Goal: Task Accomplishment & Management: Complete application form

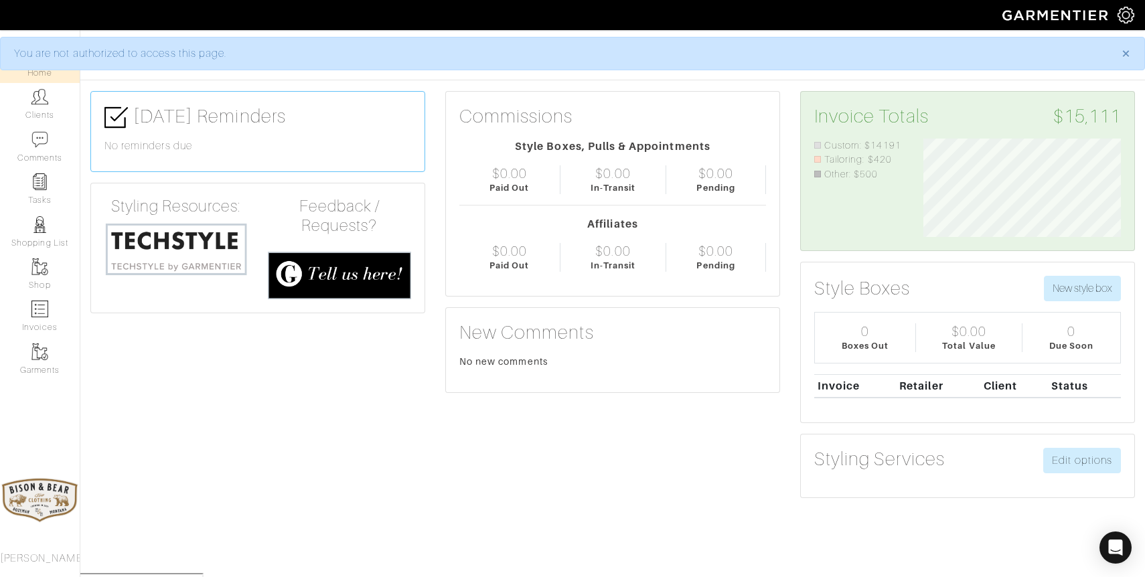
scroll to position [98, 218]
click at [29, 100] on link "Clients" at bounding box center [40, 104] width 80 height 42
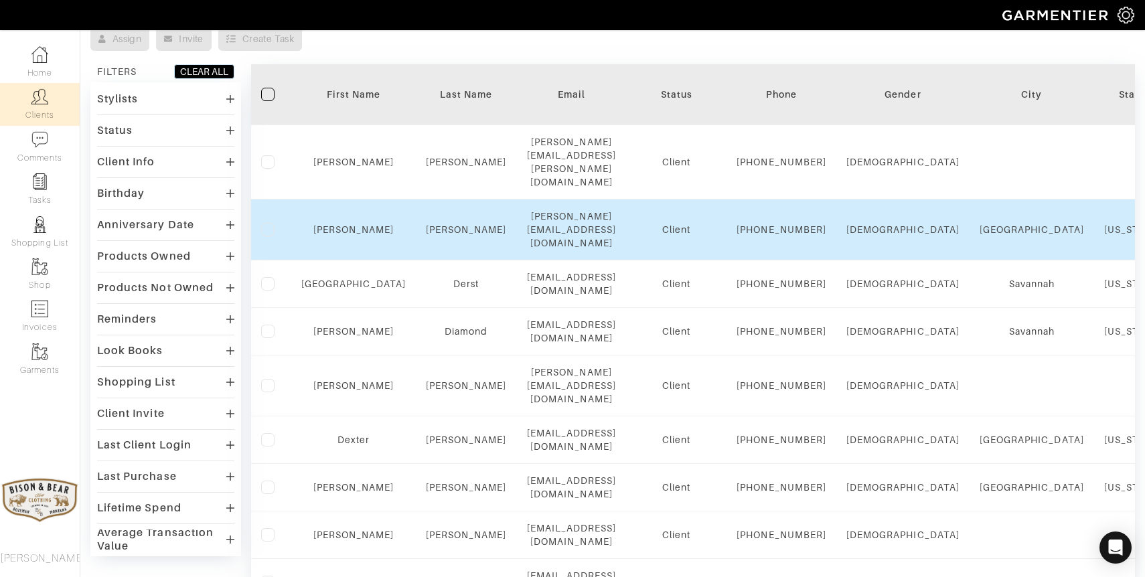
scroll to position [90, 0]
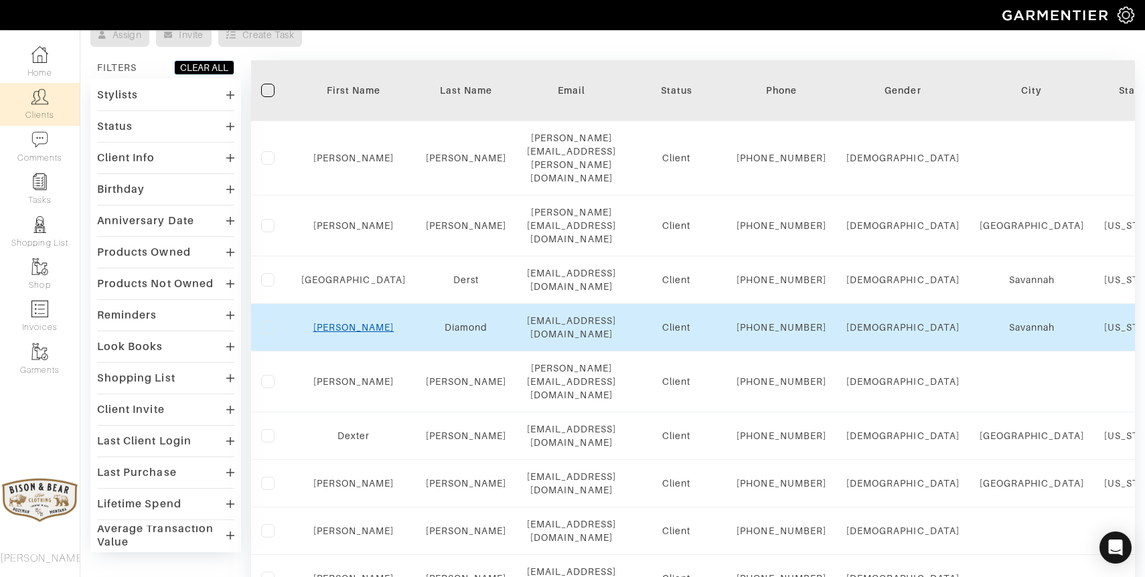
click at [345, 331] on link "[PERSON_NAME]" at bounding box center [353, 327] width 81 height 11
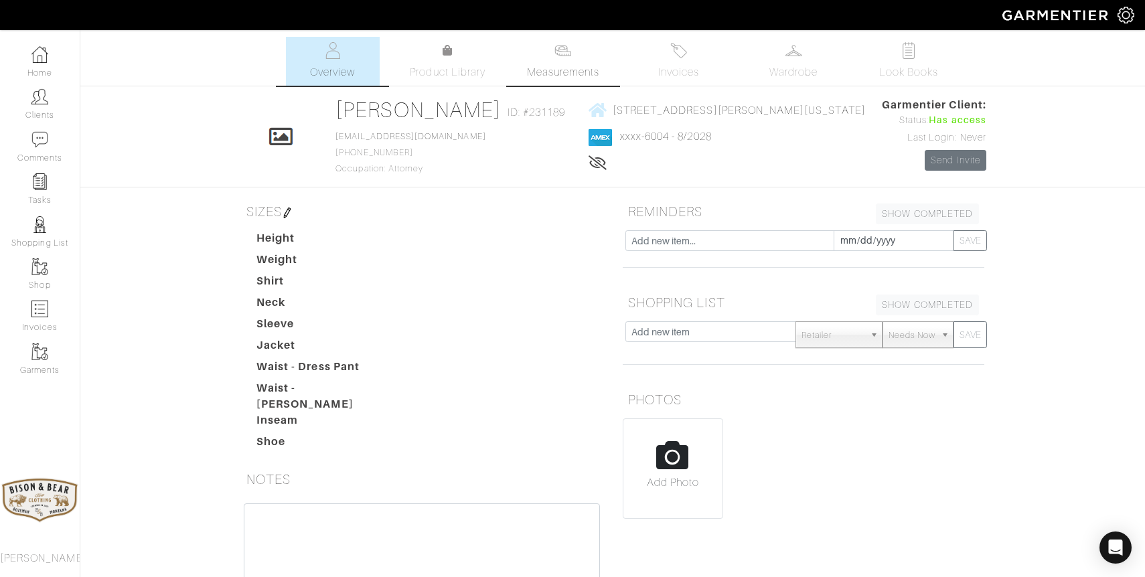
click at [567, 64] on span "Measurements" at bounding box center [563, 72] width 73 height 16
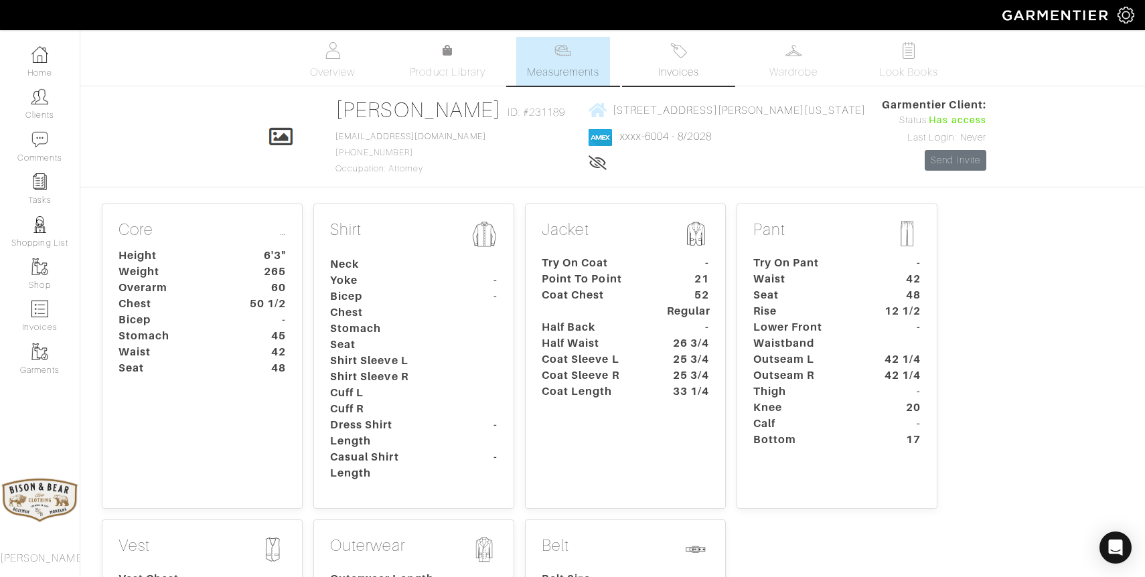
click at [683, 56] on img at bounding box center [678, 50] width 17 height 17
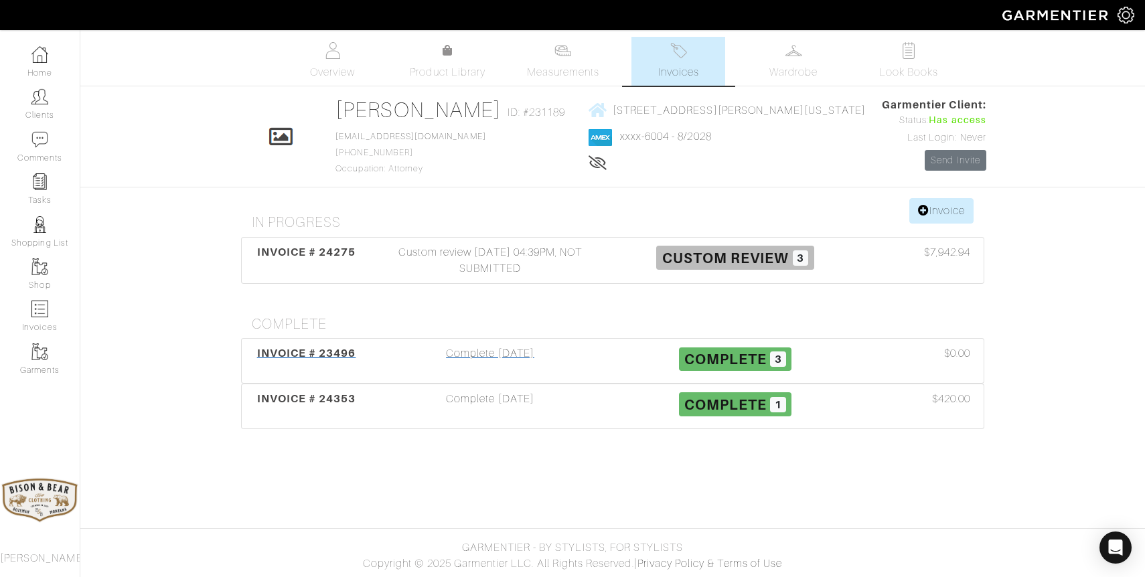
click at [489, 355] on div "Complete 05/27/25" at bounding box center [490, 360] width 245 height 31
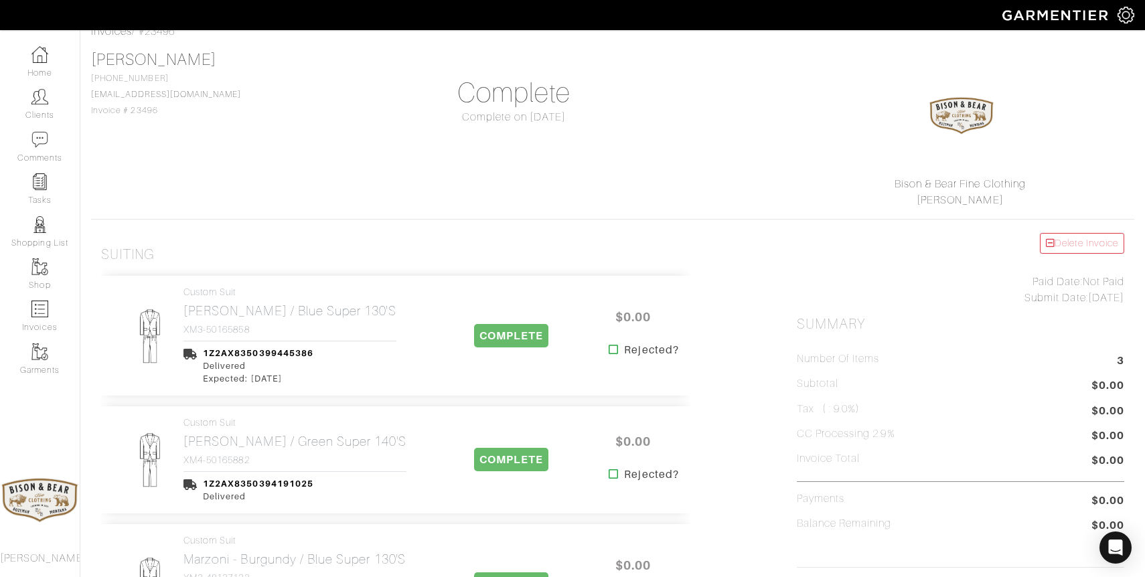
scroll to position [75, 0]
click at [311, 317] on link "Custom Suit Marzoni - Brown / Blue Super 130's XM3-50165858" at bounding box center [289, 309] width 213 height 49
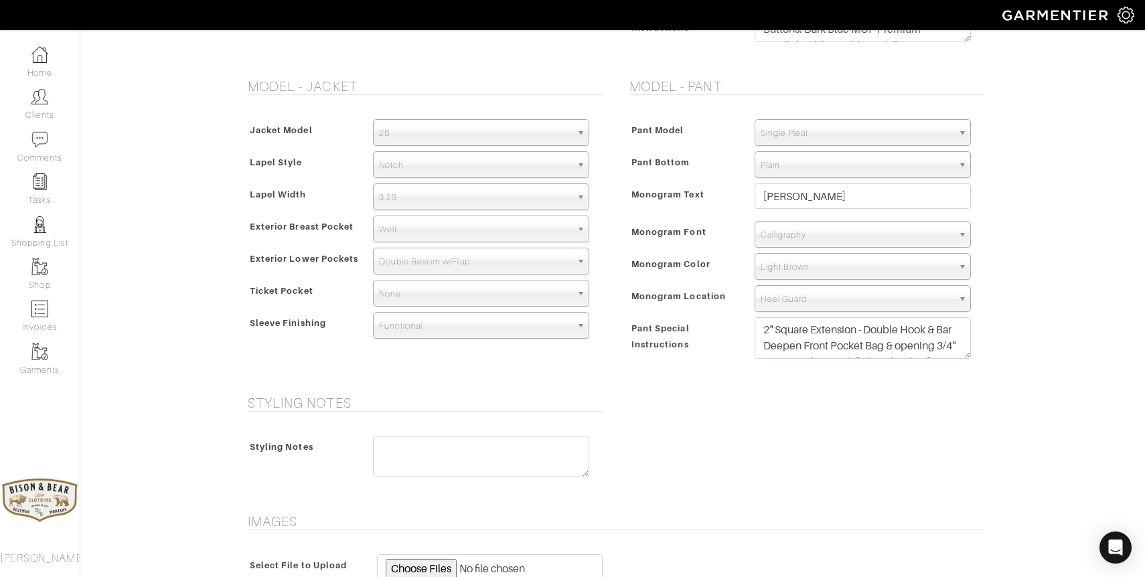
scroll to position [935, 0]
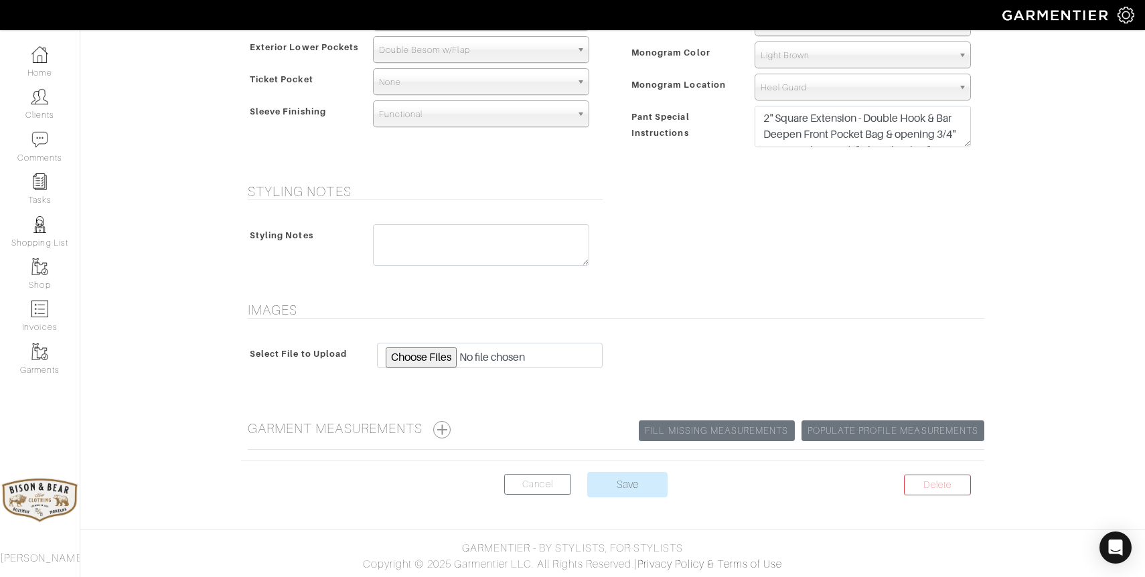
click at [444, 429] on button "button" at bounding box center [441, 429] width 17 height 17
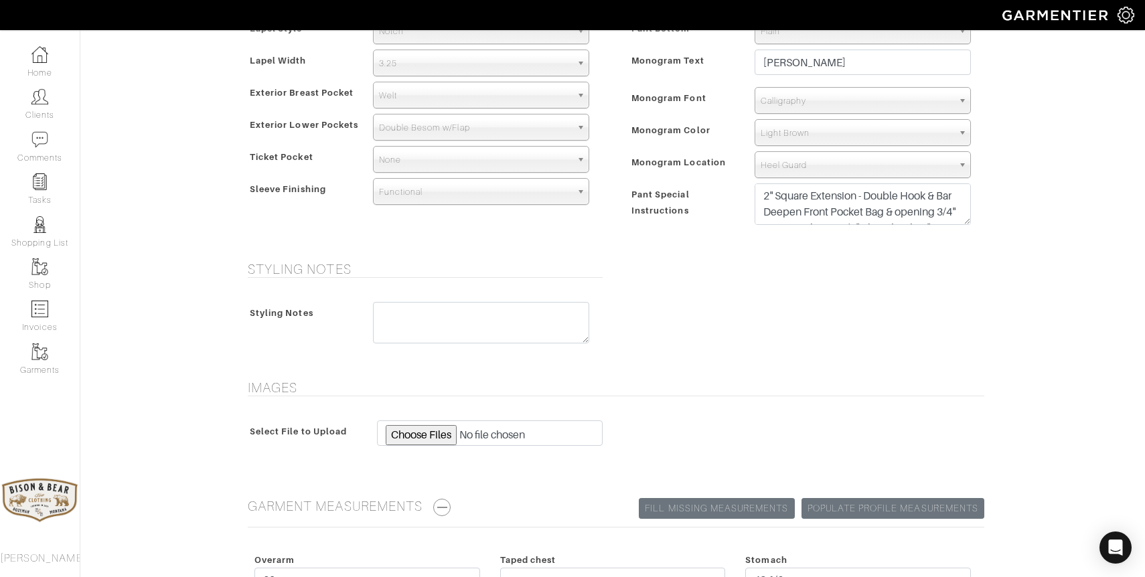
scroll to position [0, 0]
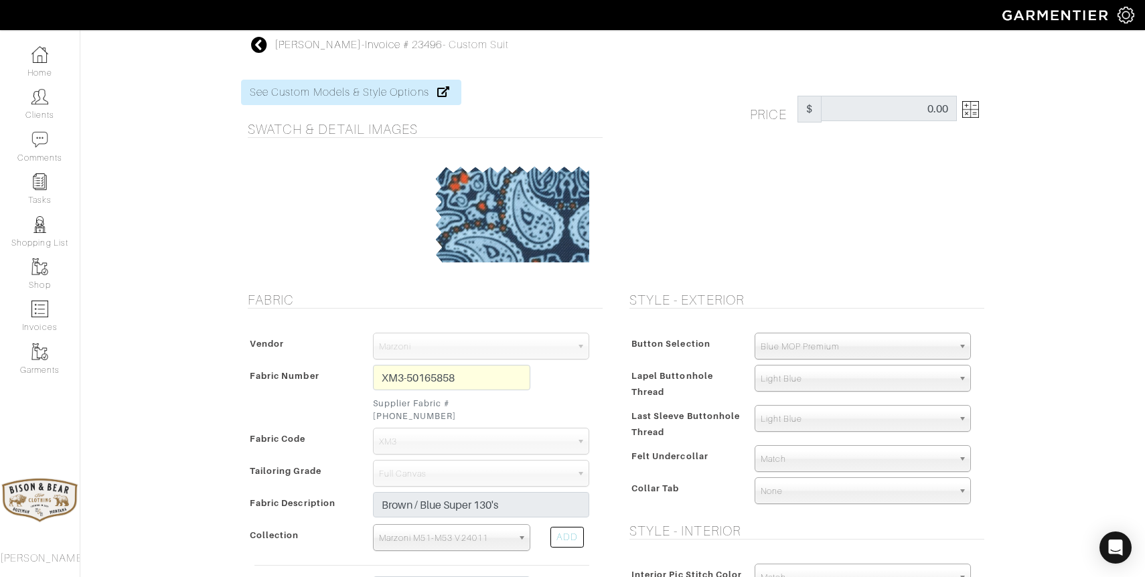
click at [260, 49] on icon at bounding box center [259, 45] width 17 height 16
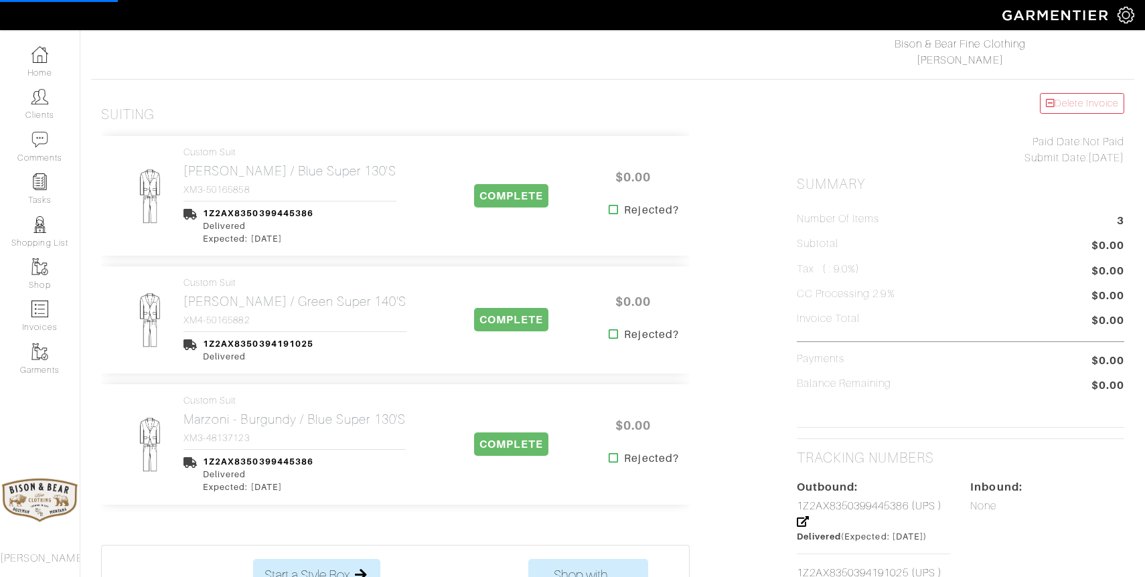
scroll to position [215, 0]
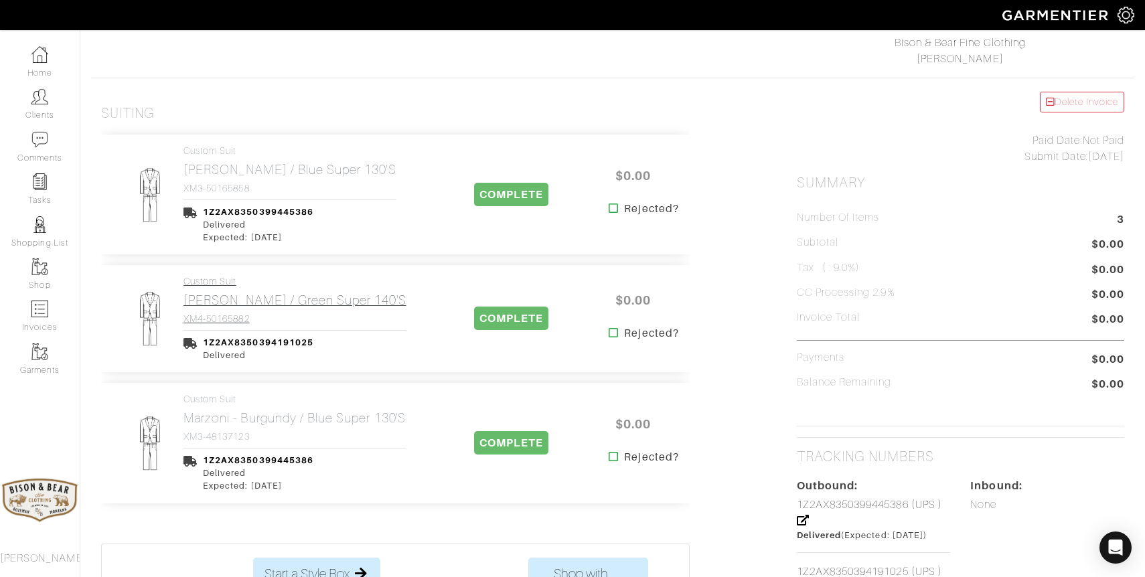
click at [293, 303] on h2 "Marzoni - Gray / Green Super 140's" at bounding box center [294, 300] width 223 height 15
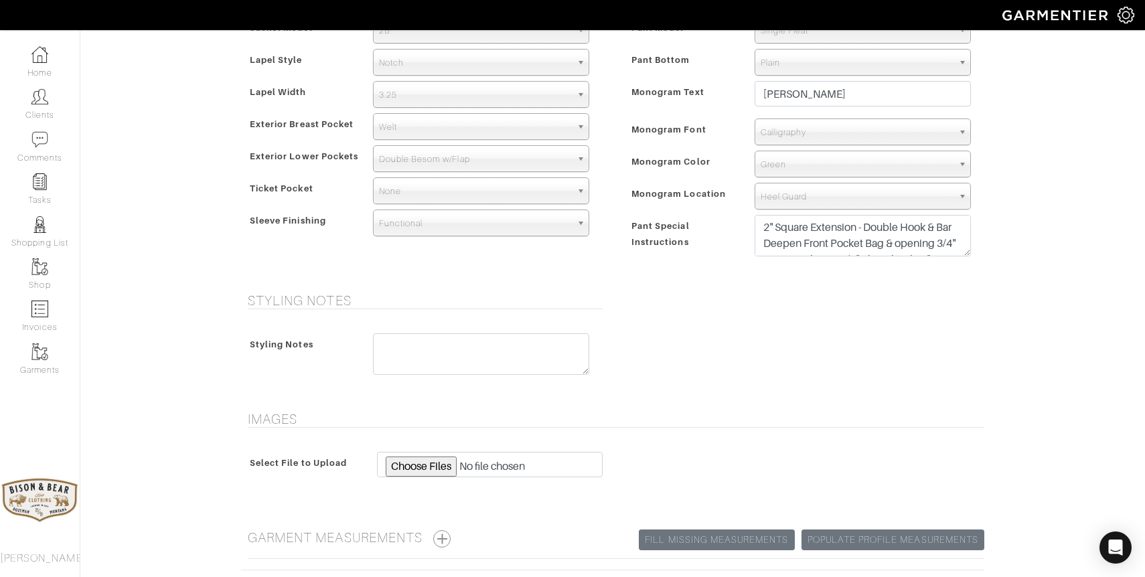
scroll to position [935, 0]
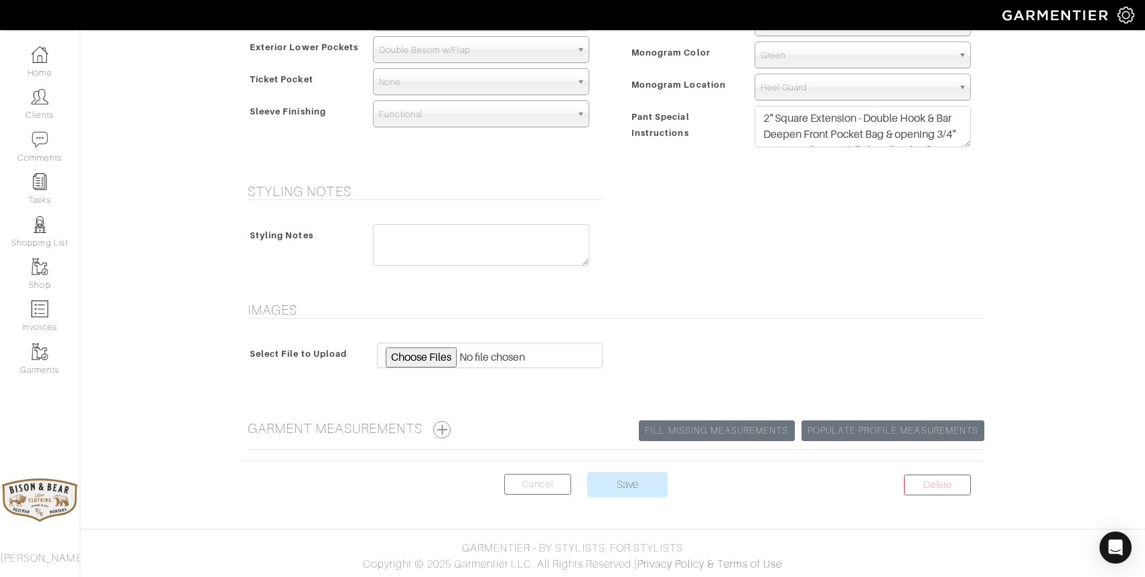
click at [442, 432] on button "button" at bounding box center [441, 429] width 17 height 17
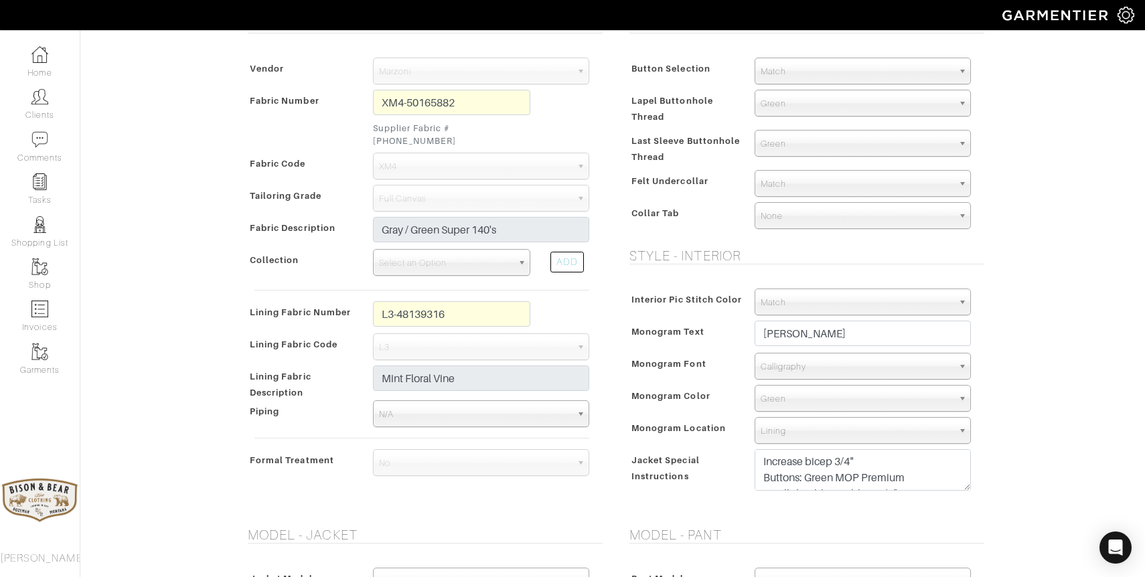
scroll to position [0, 0]
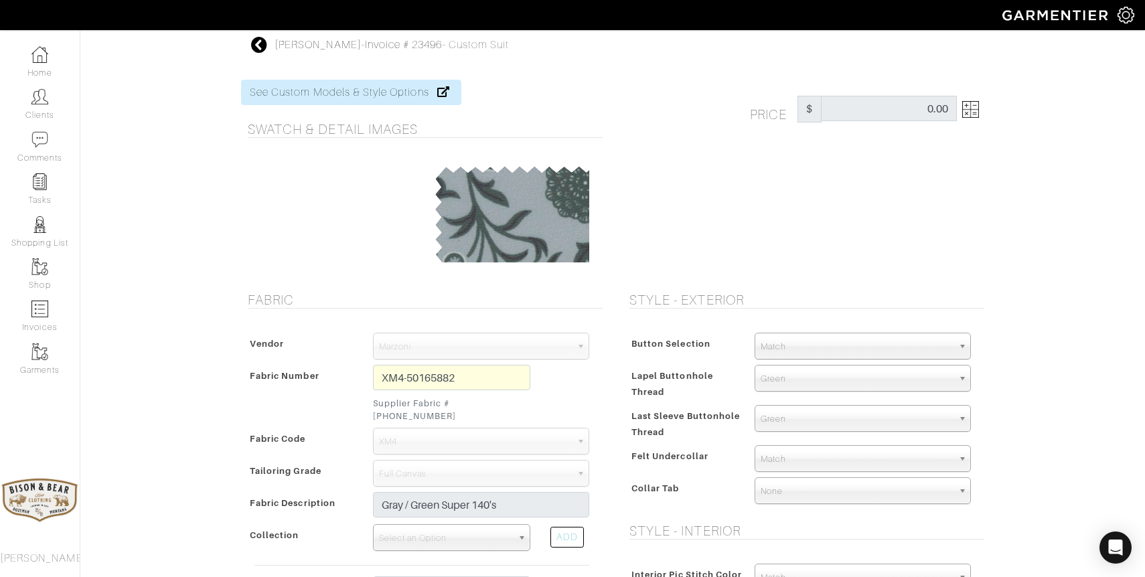
click at [261, 39] on icon at bounding box center [259, 45] width 17 height 16
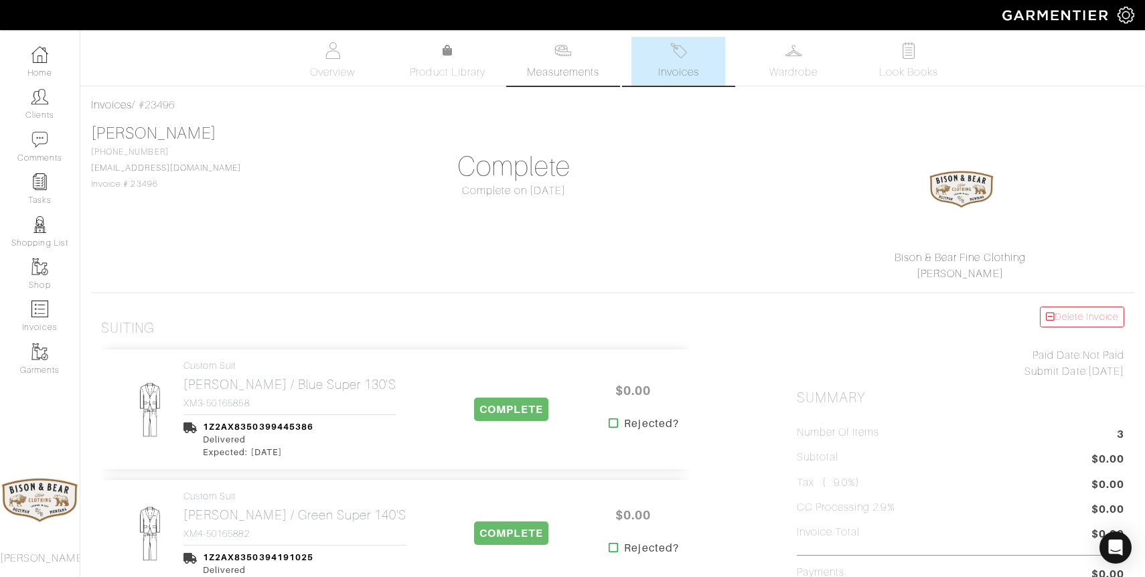
click at [559, 68] on span "Measurements" at bounding box center [563, 72] width 73 height 16
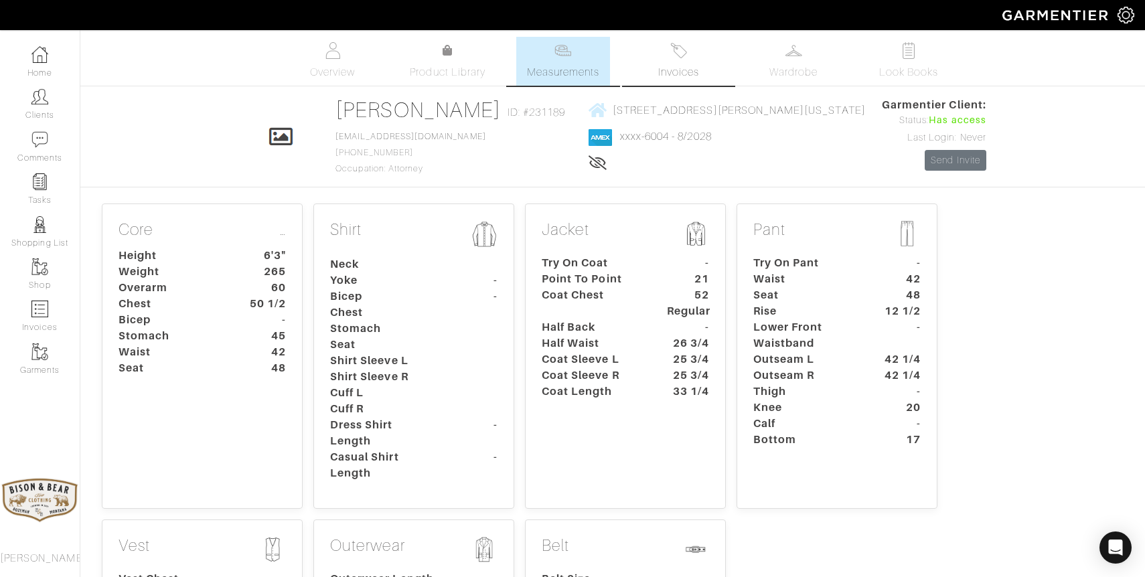
click at [689, 58] on link "Invoices" at bounding box center [678, 61] width 94 height 49
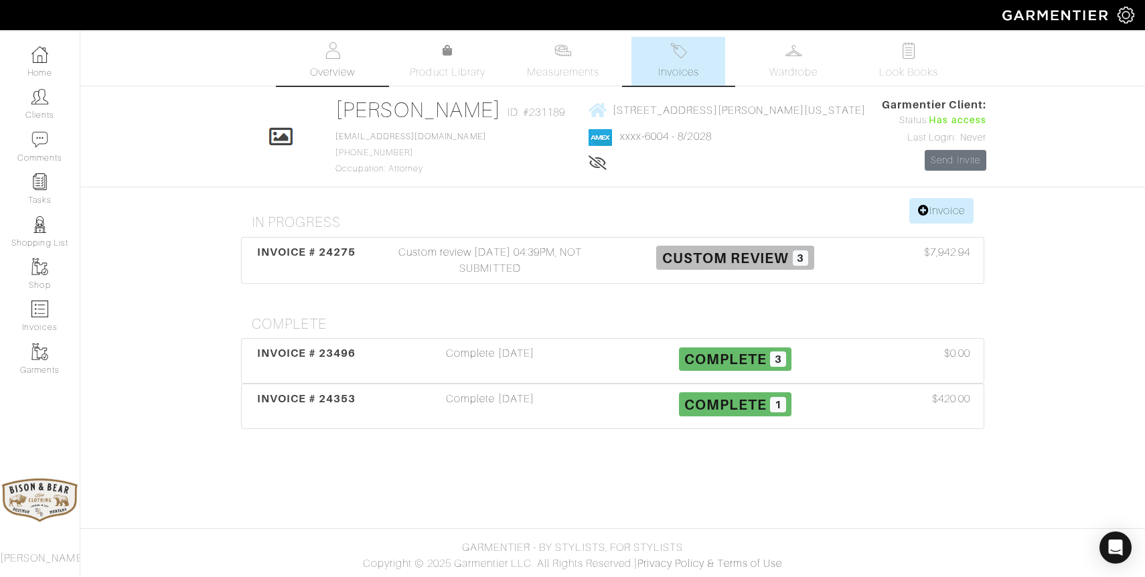
click at [340, 58] on link "Overview" at bounding box center [333, 61] width 94 height 49
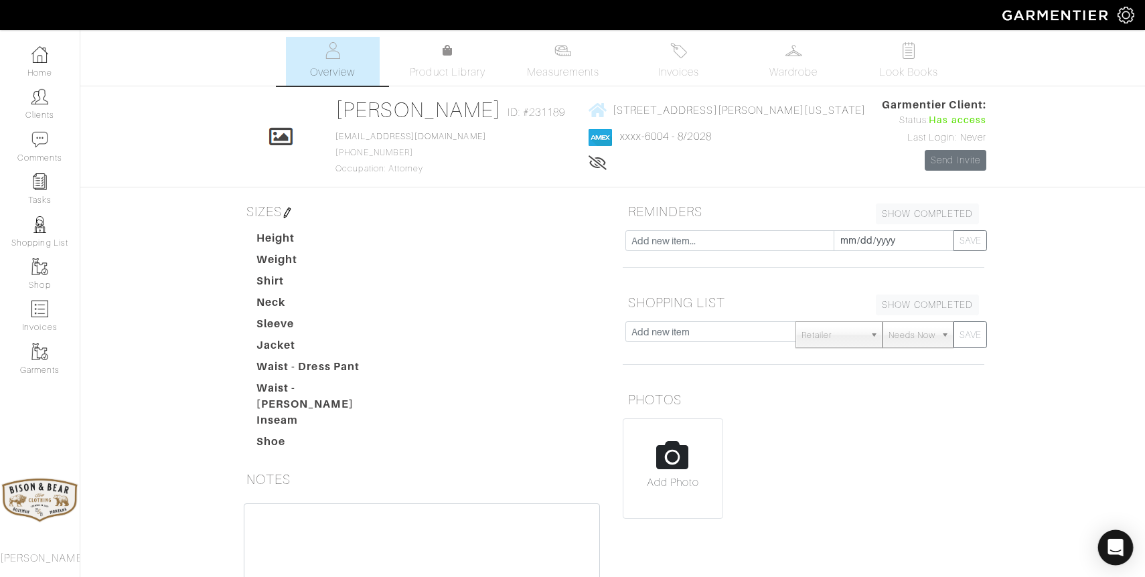
click at [1117, 544] on icon "Open Intercom Messenger" at bounding box center [1114, 547] width 15 height 17
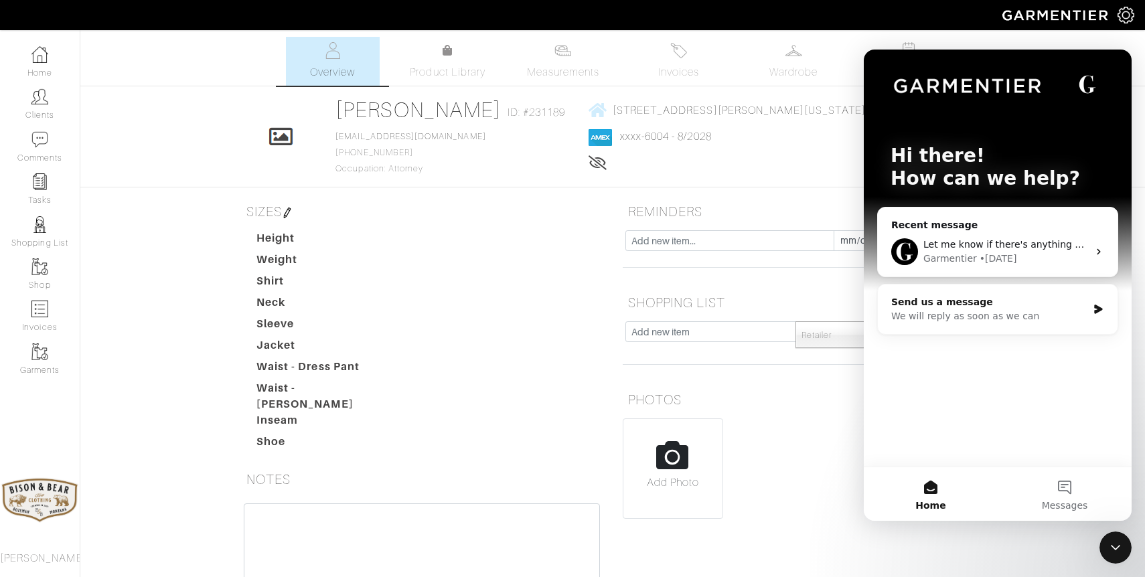
click at [1014, 318] on div "We will reply as soon as we can" at bounding box center [989, 316] width 196 height 14
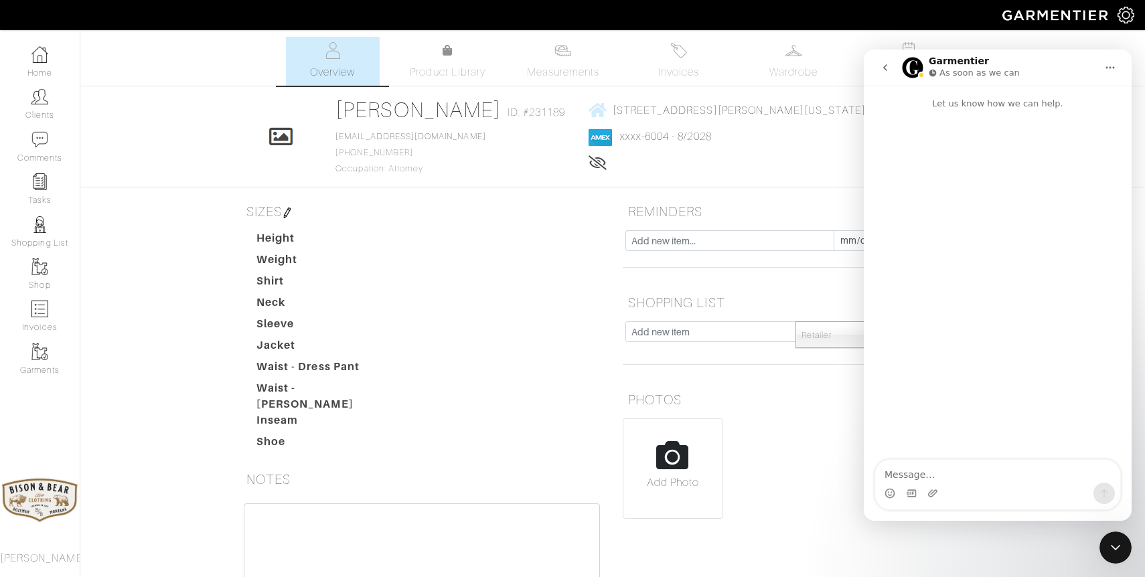
click at [930, 471] on textarea "Message…" at bounding box center [997, 471] width 245 height 23
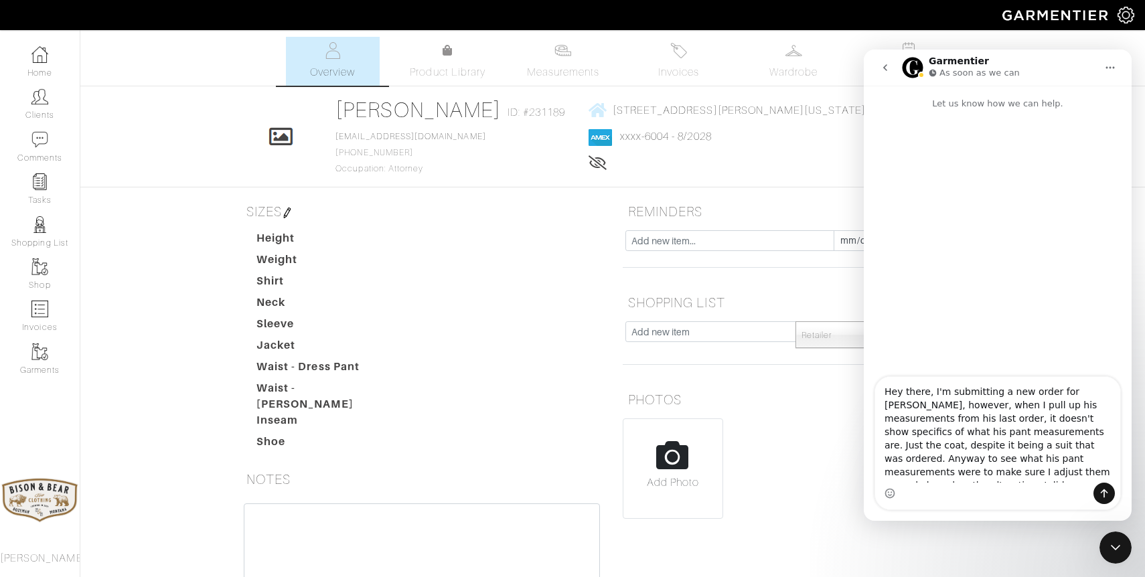
type textarea "Hey there, I'm submitting a new order for [PERSON_NAME], however, when I pull u…"
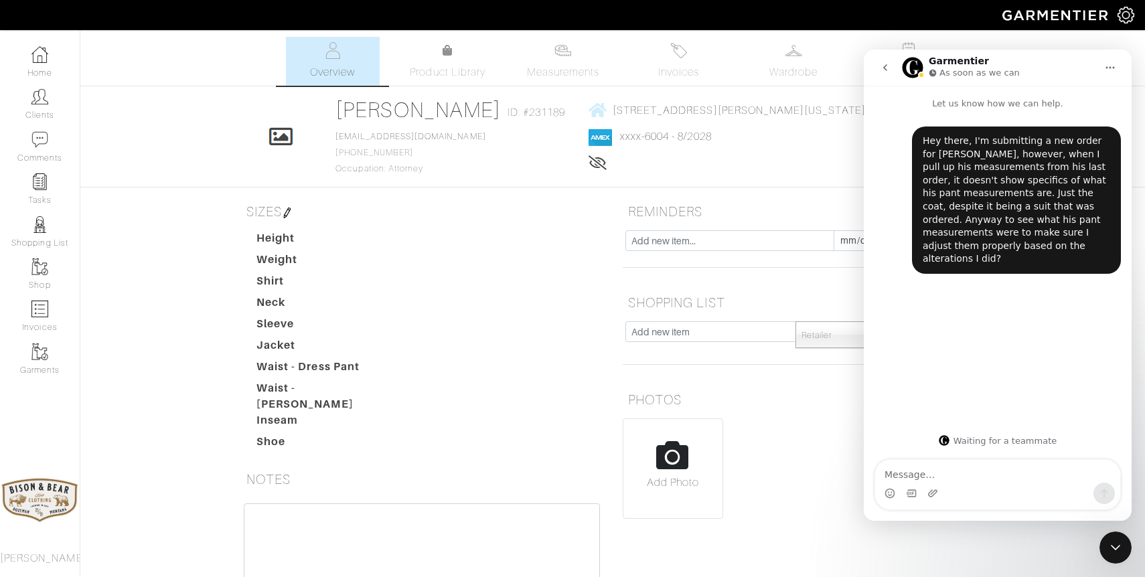
click at [1115, 546] on icon "Close Intercom Messenger" at bounding box center [1115, 548] width 16 height 16
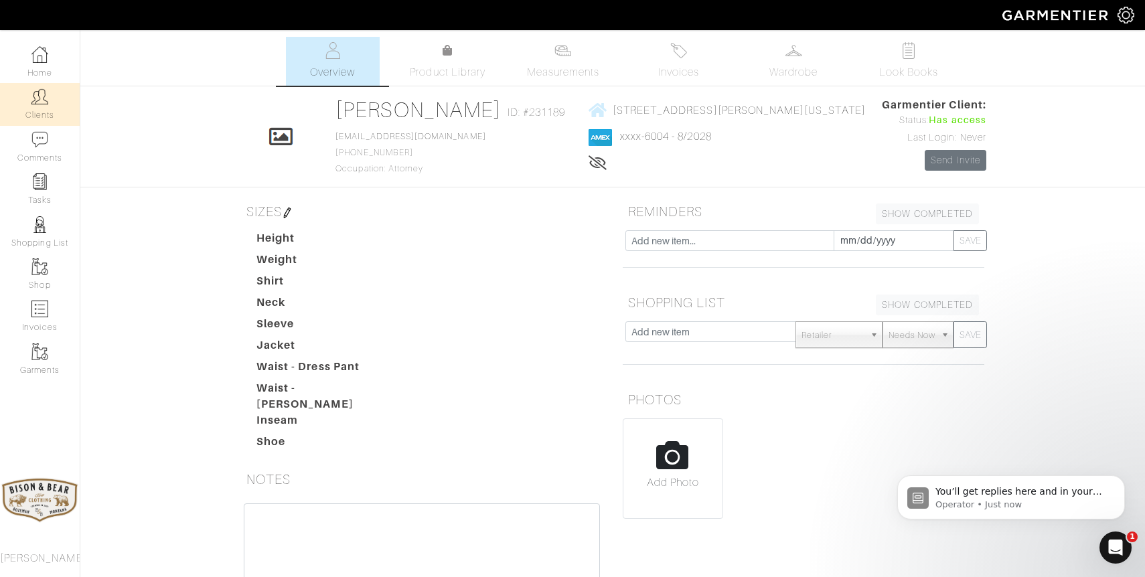
click at [50, 104] on link "Clients" at bounding box center [40, 104] width 80 height 42
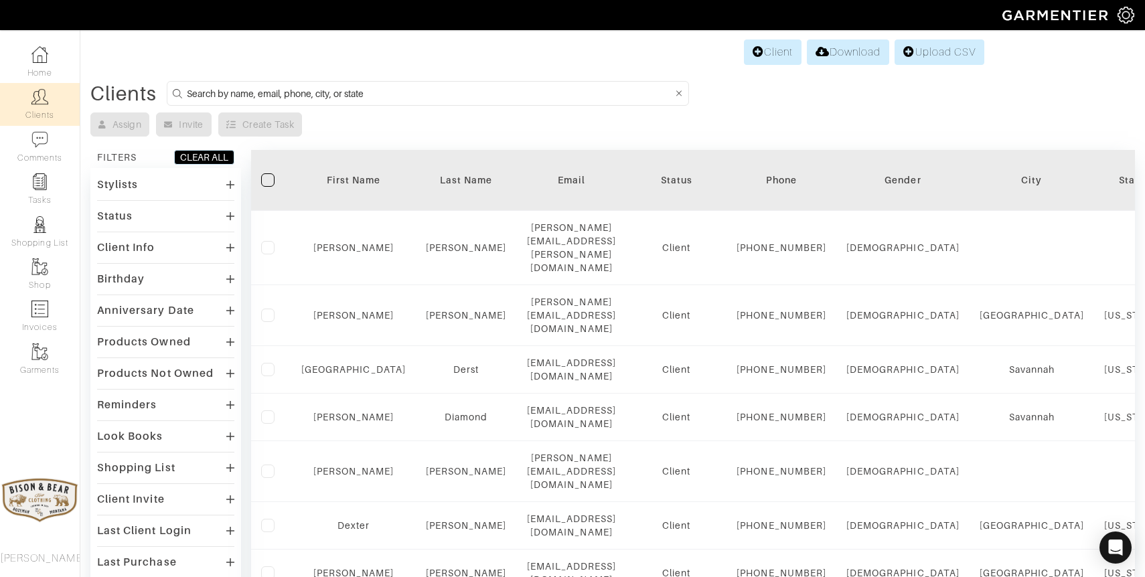
click at [386, 96] on input at bounding box center [429, 93] width 485 height 17
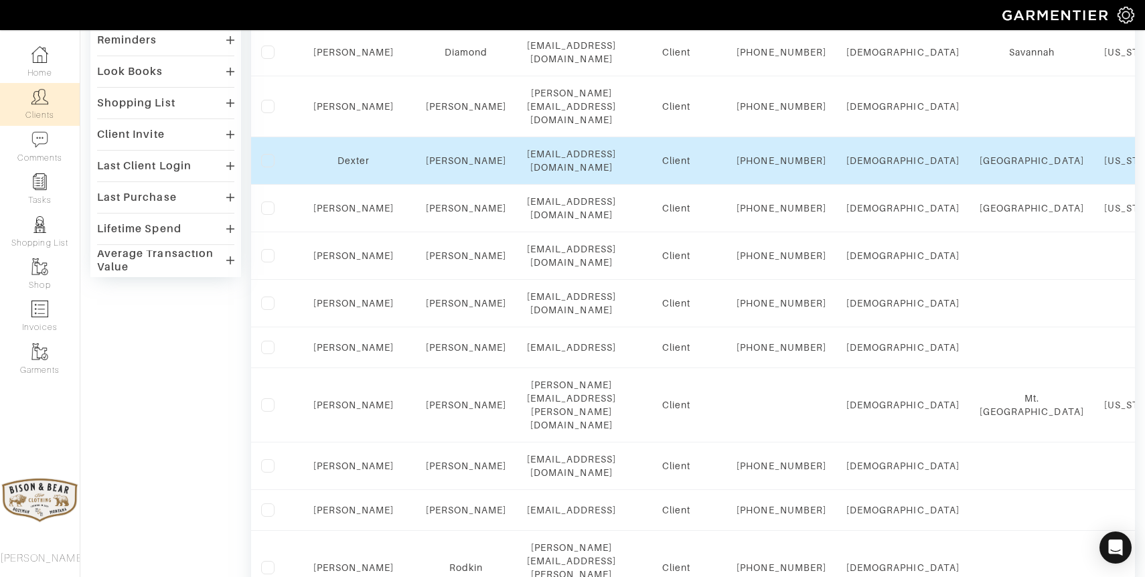
scroll to position [372, 0]
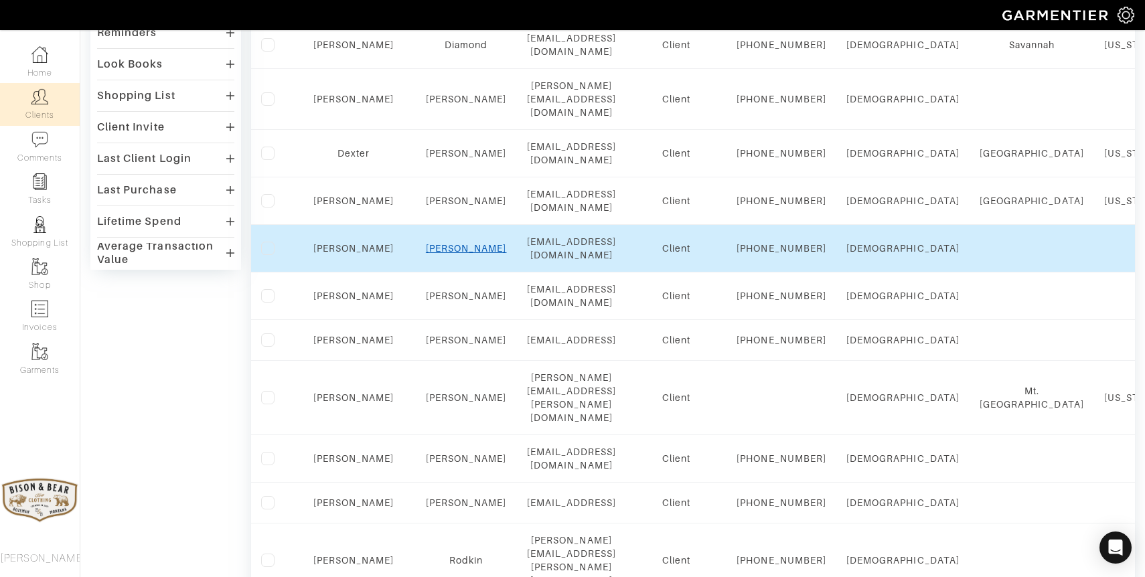
click at [426, 254] on link "Goodwin" at bounding box center [466, 248] width 81 height 11
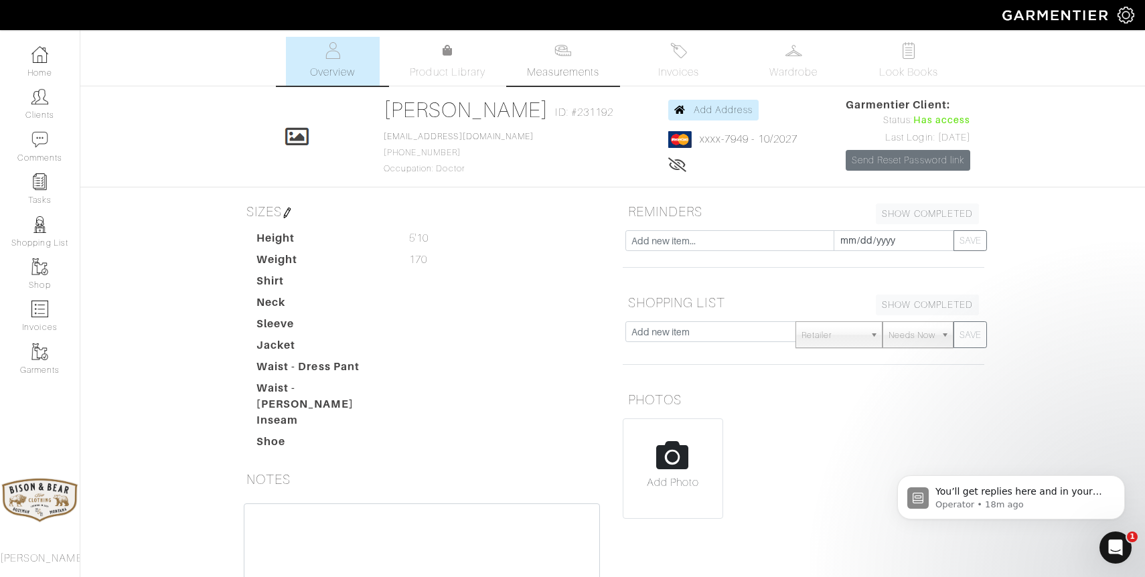
click at [572, 60] on link "Measurements" at bounding box center [563, 61] width 94 height 49
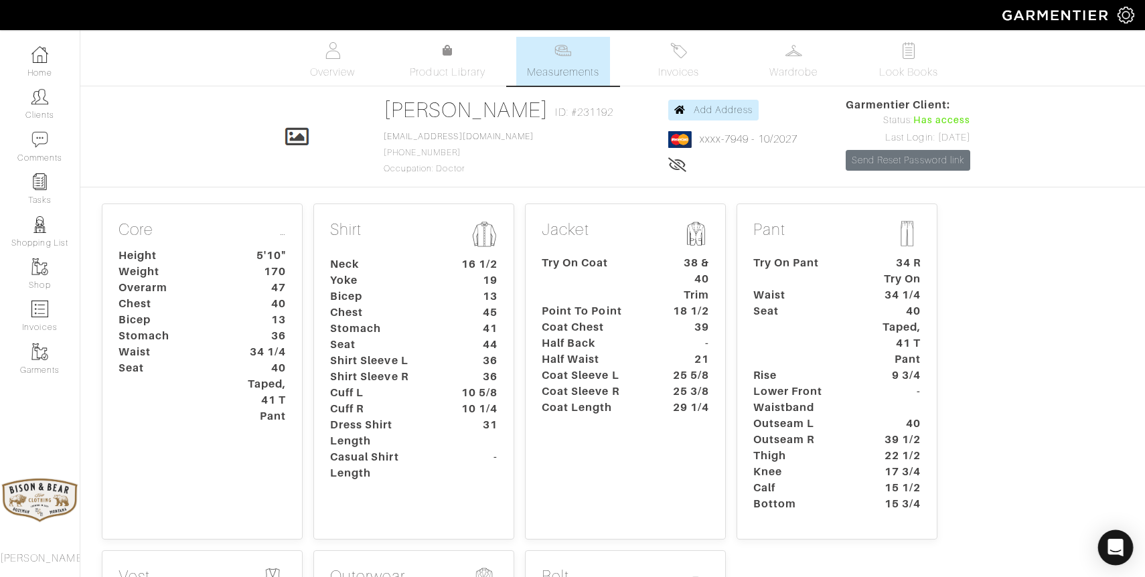
click at [1110, 542] on icon "Open Intercom Messenger" at bounding box center [1114, 547] width 15 height 17
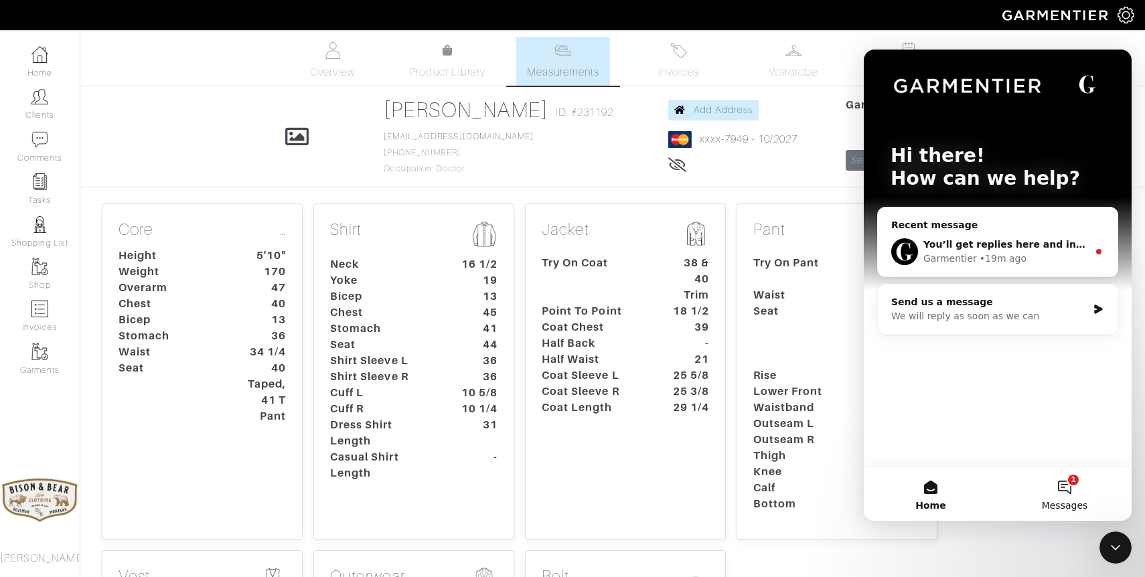
click at [1061, 489] on button "1 Messages" at bounding box center [1064, 494] width 134 height 54
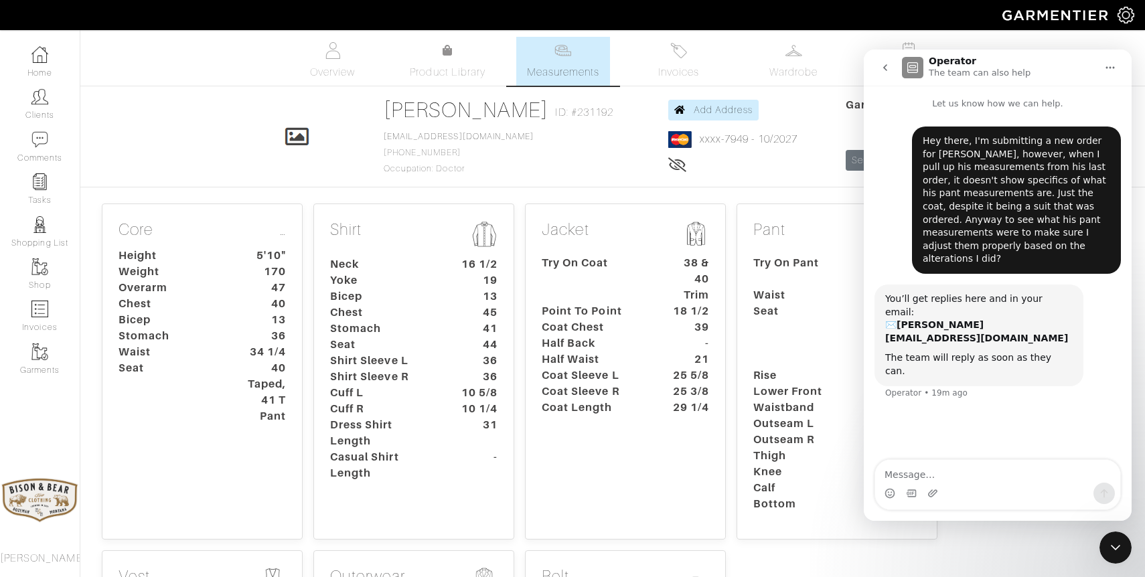
click at [1013, 169] on div "Hey there, I'm submitting a new order for Seth Diamond, however, when I pull up…" at bounding box center [1015, 200] width 187 height 131
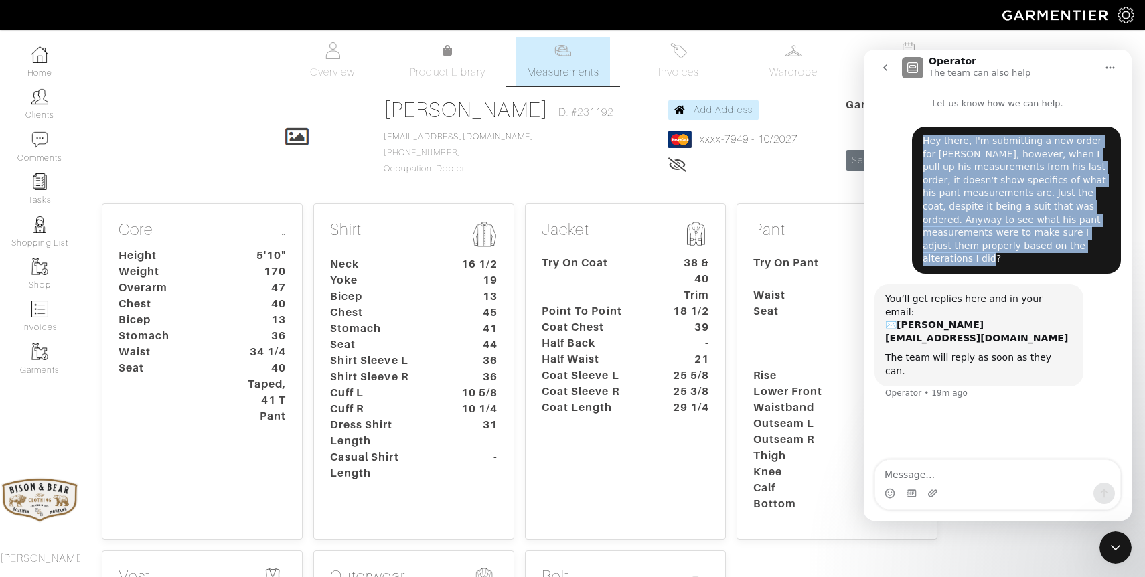
drag, startPoint x: 1016, startPoint y: 246, endPoint x: 920, endPoint y: 153, distance: 133.5
click at [920, 153] on div "Hey there, I'm submitting a new order for Seth Diamond, however, when I pull up…" at bounding box center [1016, 200] width 209 height 147
copy div "Hey there, I'm submitting a new order for Seth Diamond, however, when I pull up…"
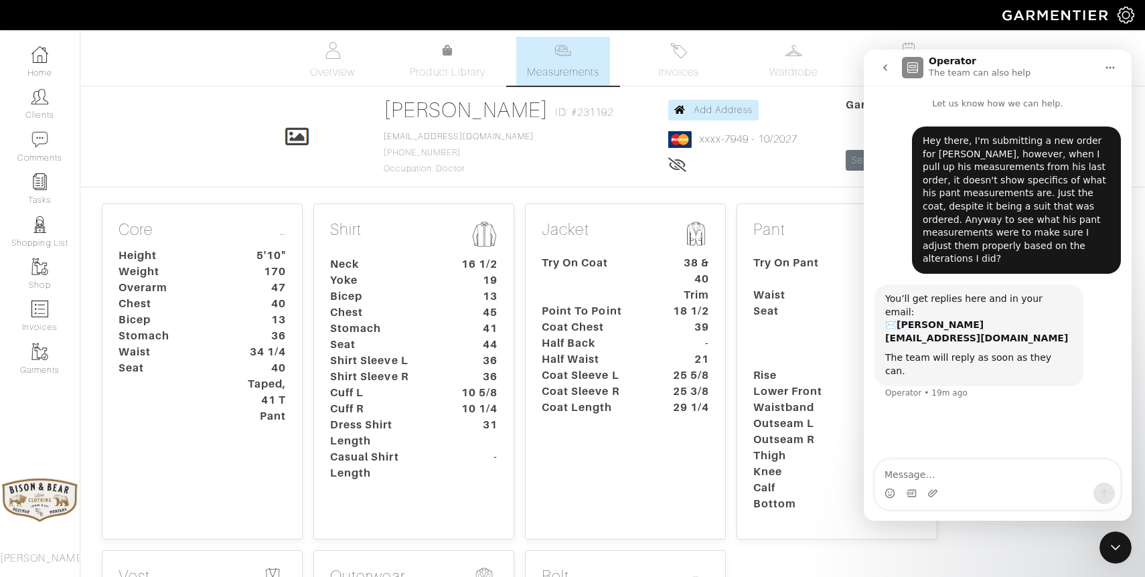
click at [981, 414] on div "Hey there, I'm submitting a new order for Seth Diamond, however, when I pull up…" at bounding box center [998, 285] width 268 height 351
click at [965, 74] on p "The team can also help" at bounding box center [979, 72] width 102 height 13
click at [883, 74] on button "go back" at bounding box center [884, 67] width 25 height 25
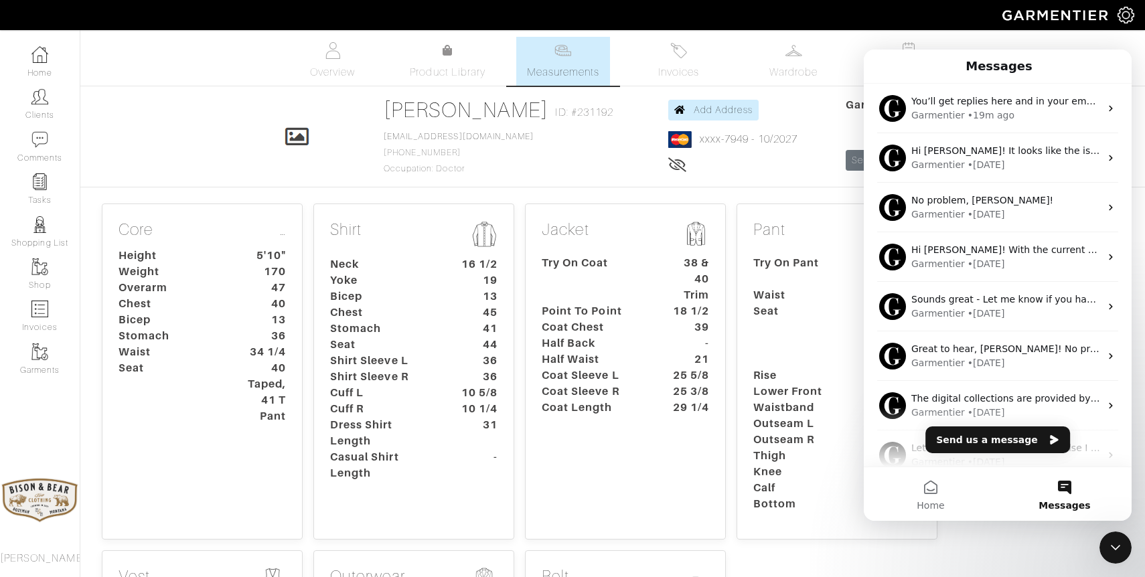
click at [1058, 501] on span "Messages" at bounding box center [1064, 505] width 52 height 9
click at [1117, 552] on icon "Close Intercom Messenger" at bounding box center [1115, 548] width 16 height 16
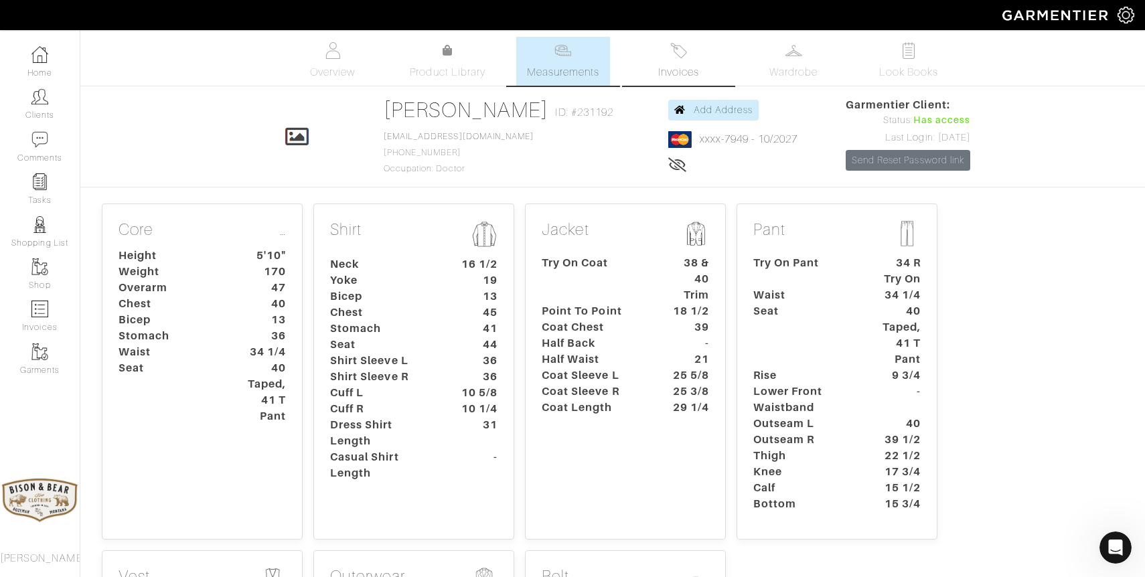
click at [689, 64] on span "Invoices" at bounding box center [678, 72] width 41 height 16
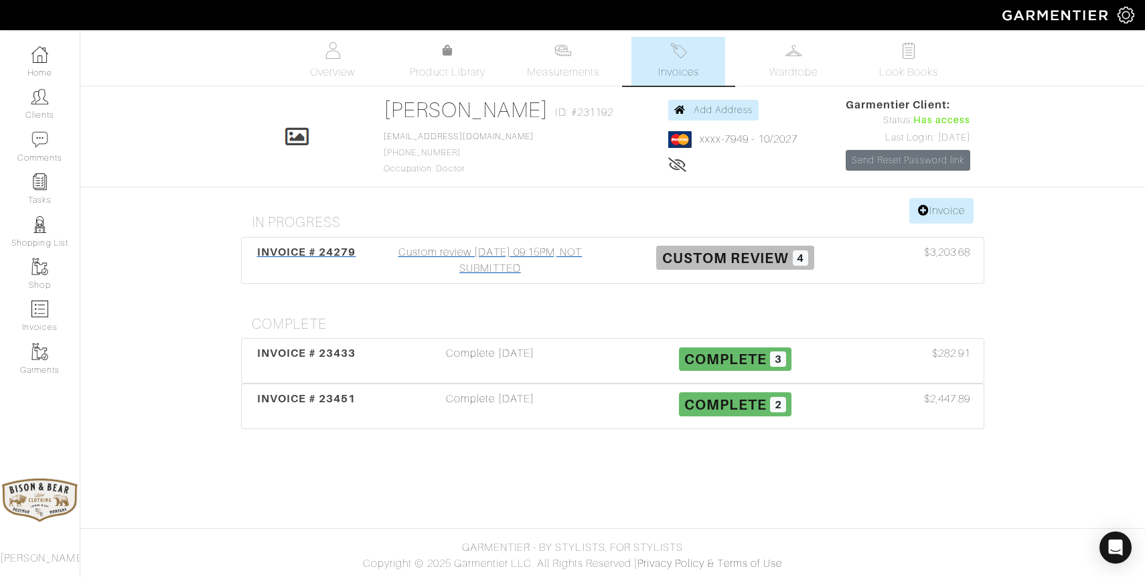
click at [497, 258] on div "Custom review 08/05/25 09:15PM, NOT SUBMITTED" at bounding box center [490, 260] width 245 height 32
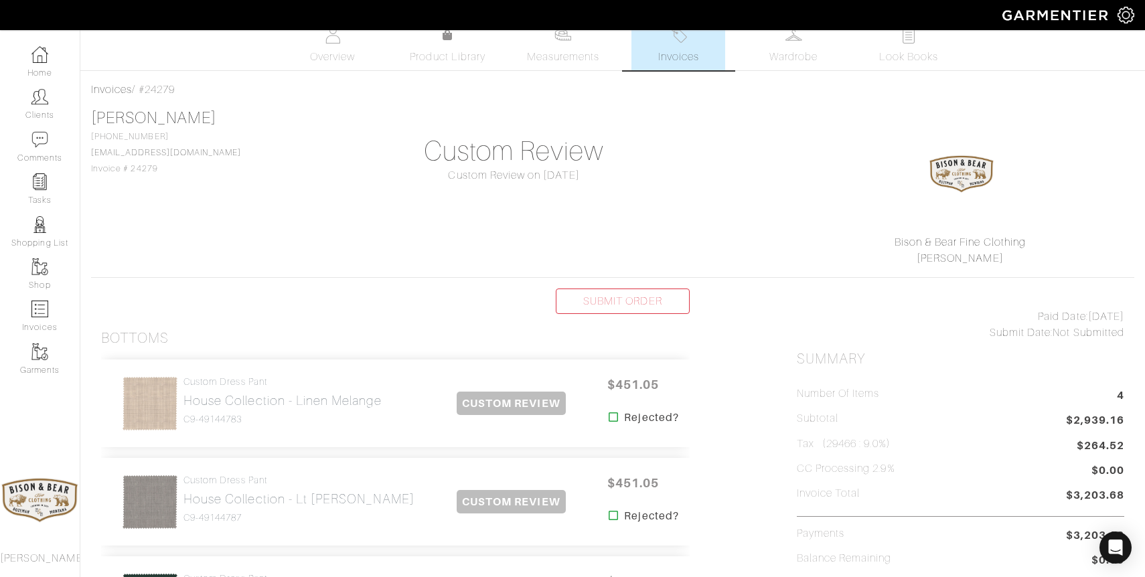
scroll to position [11, 0]
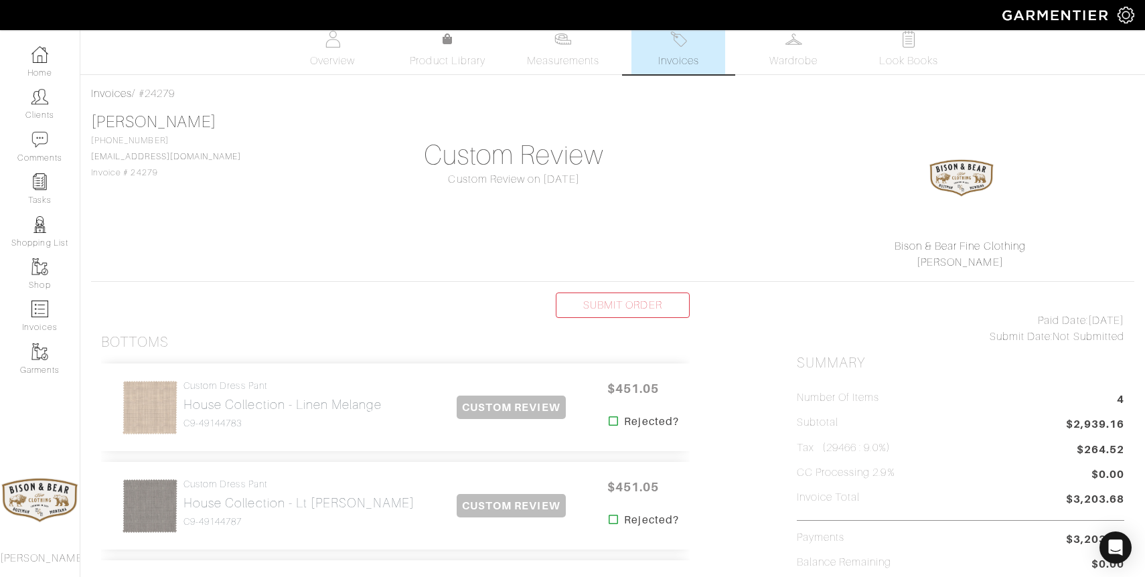
drag, startPoint x: 183, startPoint y: 94, endPoint x: 143, endPoint y: 97, distance: 41.0
click at [143, 97] on div "Invoices / #24279" at bounding box center [612, 94] width 1043 height 16
copy div "#24279"
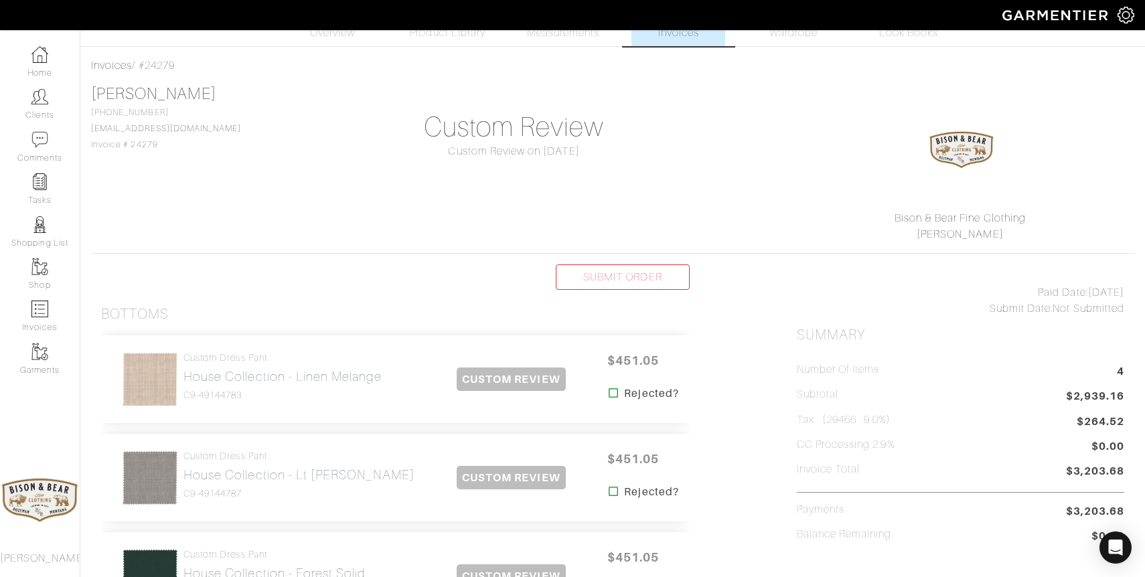
scroll to position [0, 0]
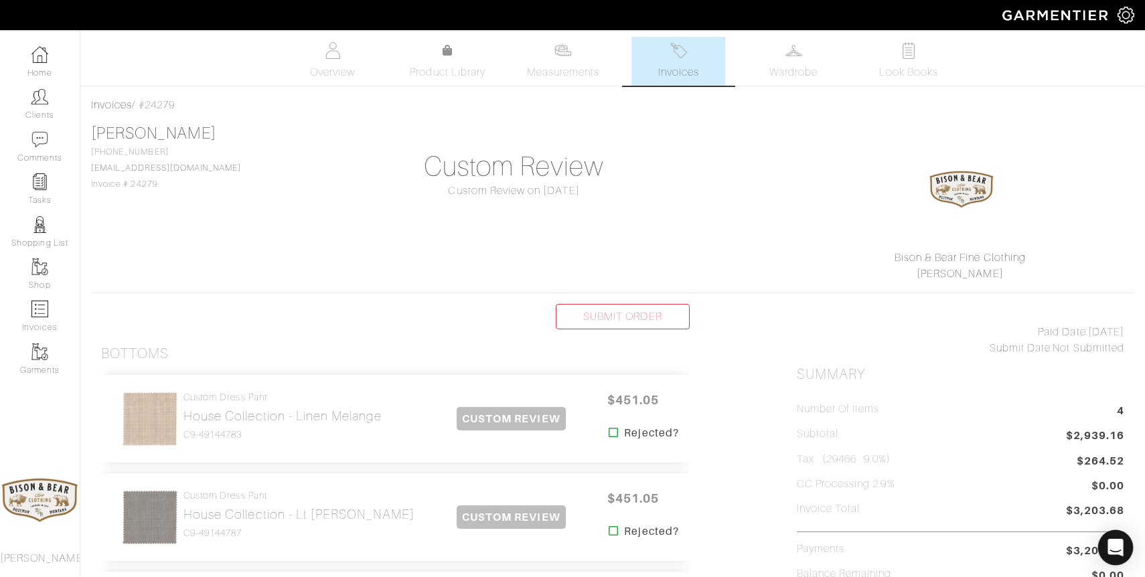
click at [1113, 544] on icon "Open Intercom Messenger" at bounding box center [1114, 547] width 15 height 17
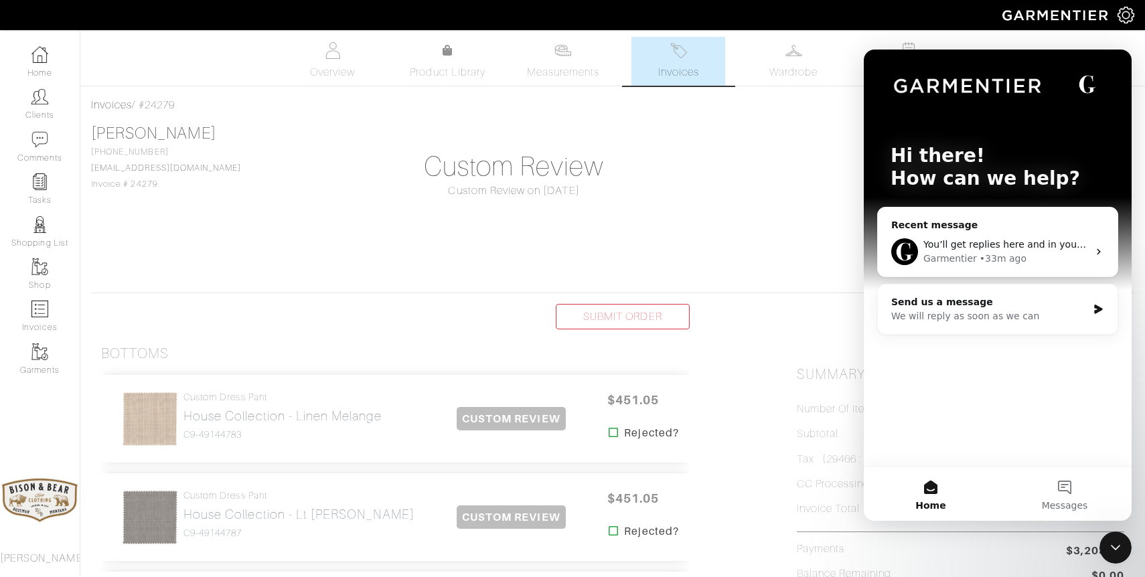
click at [1054, 256] on div "Garmentier • 33m ago" at bounding box center [1005, 259] width 165 height 14
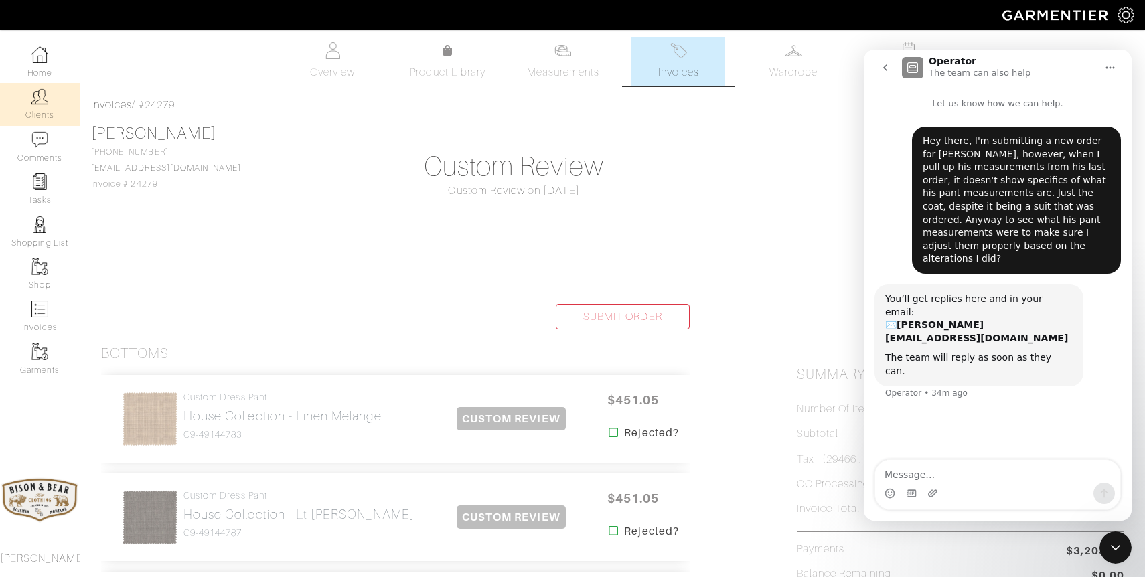
click at [48, 114] on link "Clients" at bounding box center [40, 104] width 80 height 42
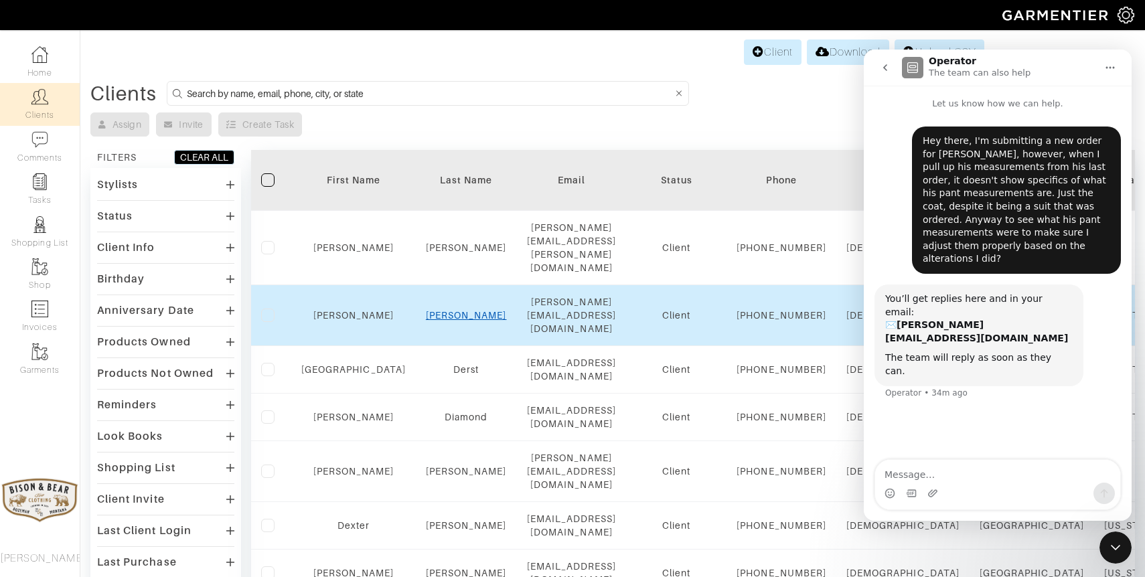
click at [438, 310] on link "Dawkins" at bounding box center [466, 315] width 81 height 11
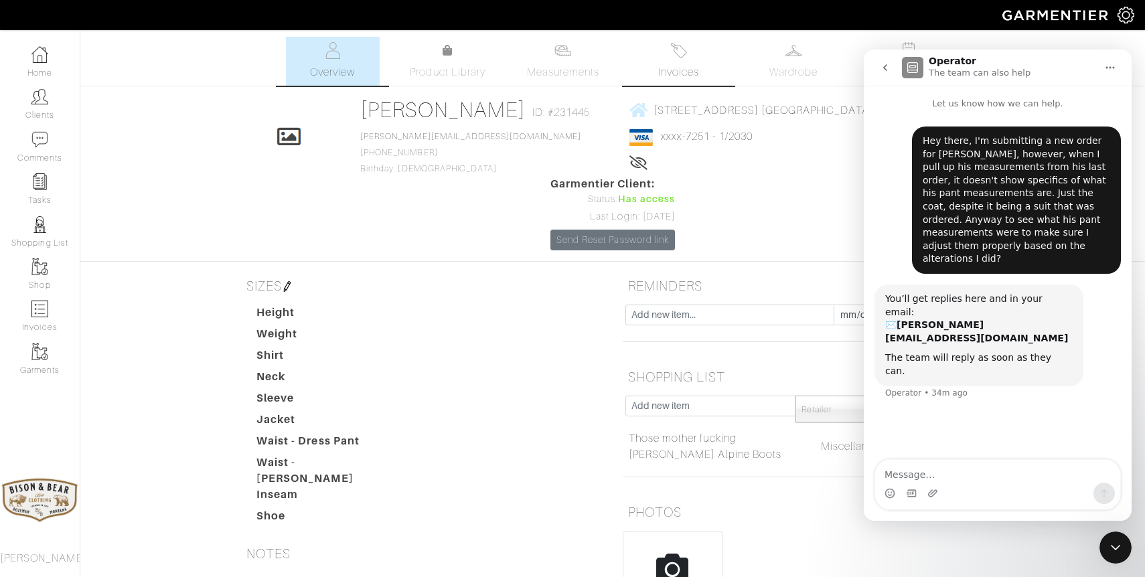
click at [683, 58] on img at bounding box center [678, 50] width 17 height 17
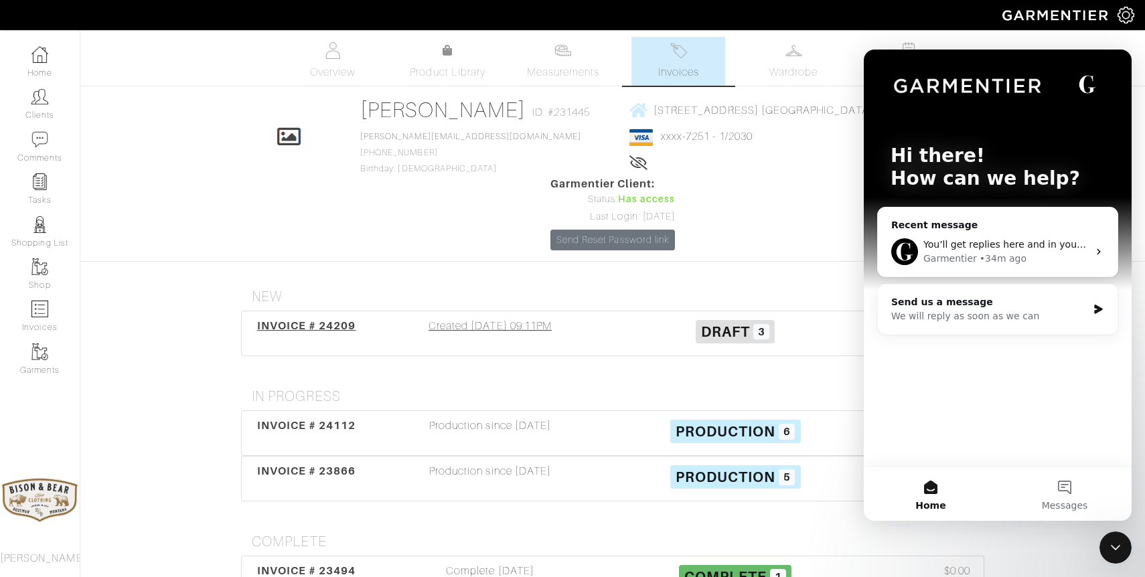
click at [509, 318] on div "Created 07/28/25 09:11PM" at bounding box center [490, 333] width 245 height 31
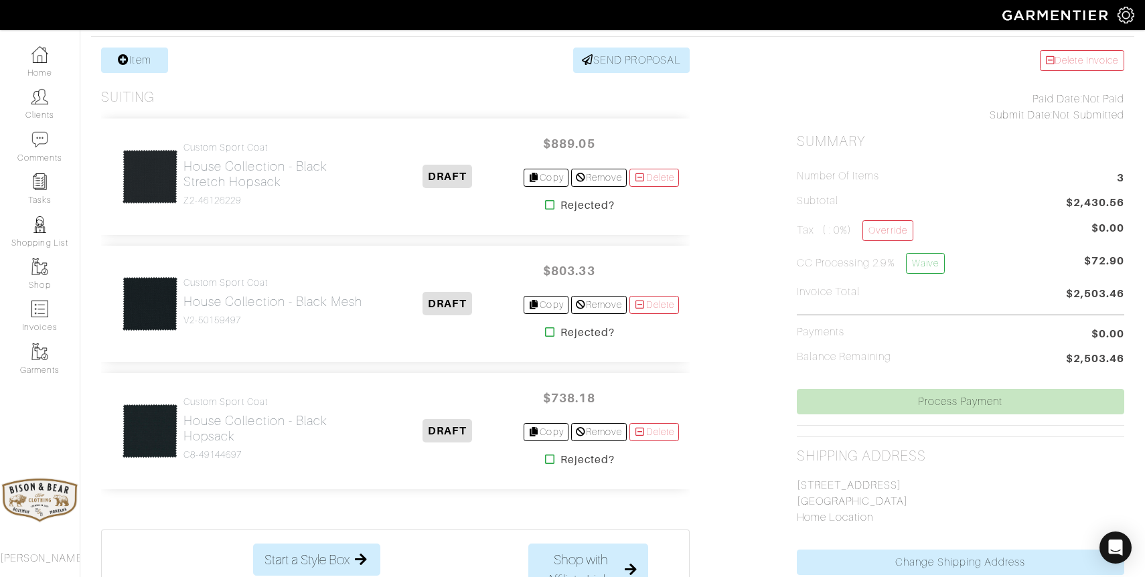
scroll to position [259, 0]
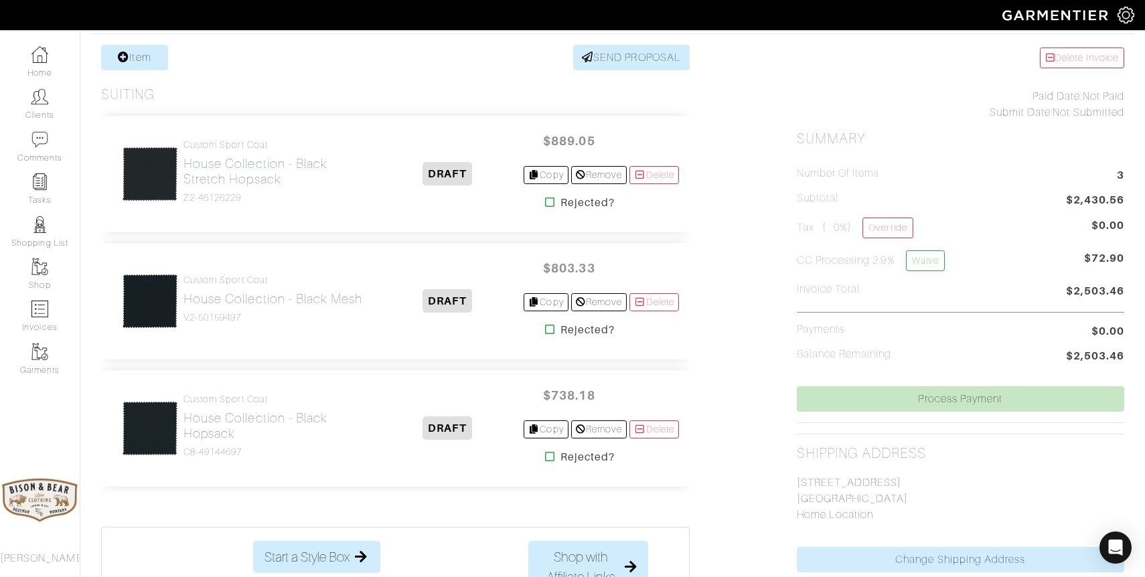
click at [545, 202] on icon at bounding box center [550, 202] width 10 height 11
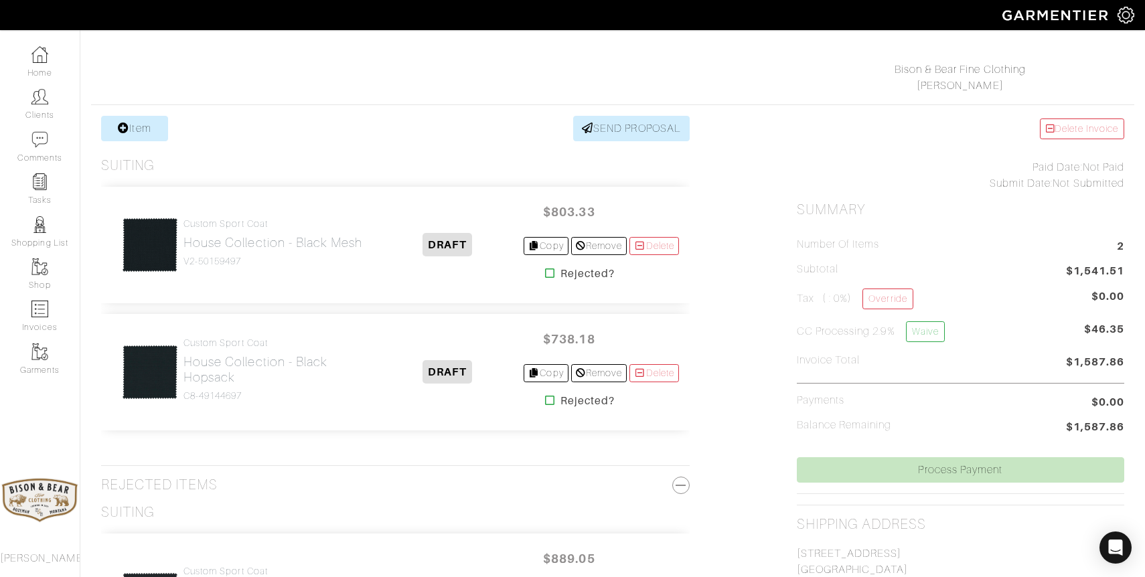
scroll to position [208, 0]
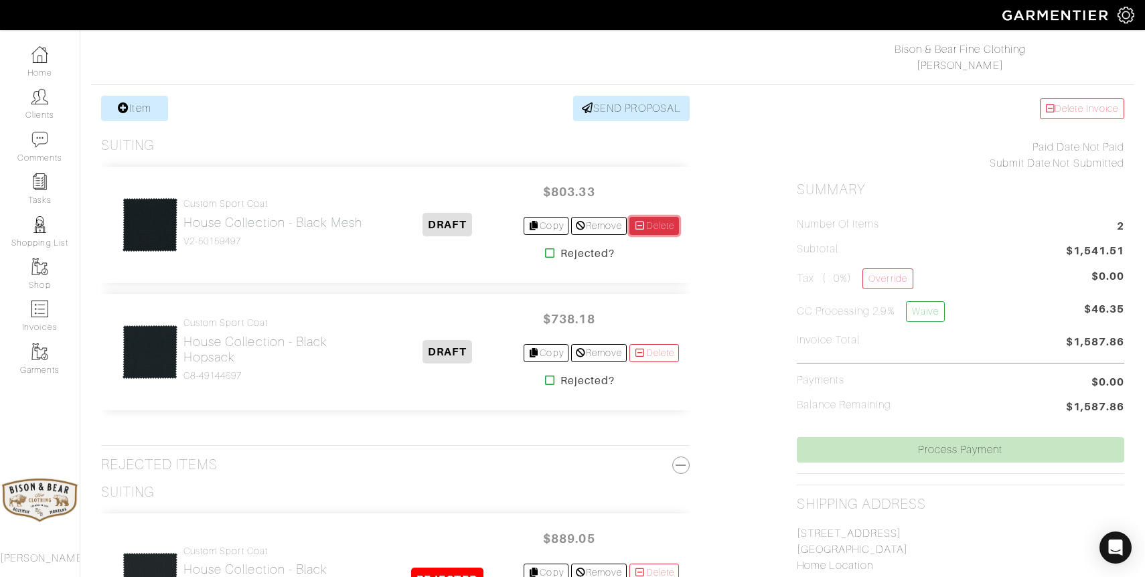
click at [646, 228] on link "Delete" at bounding box center [654, 226] width 50 height 18
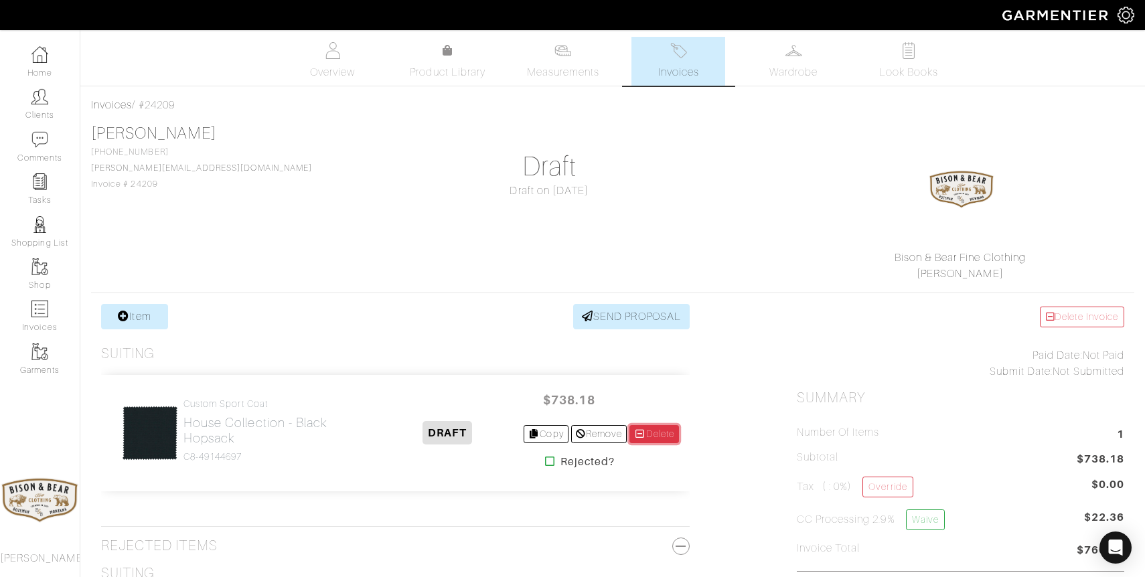
click at [655, 432] on link "Delete" at bounding box center [654, 434] width 50 height 18
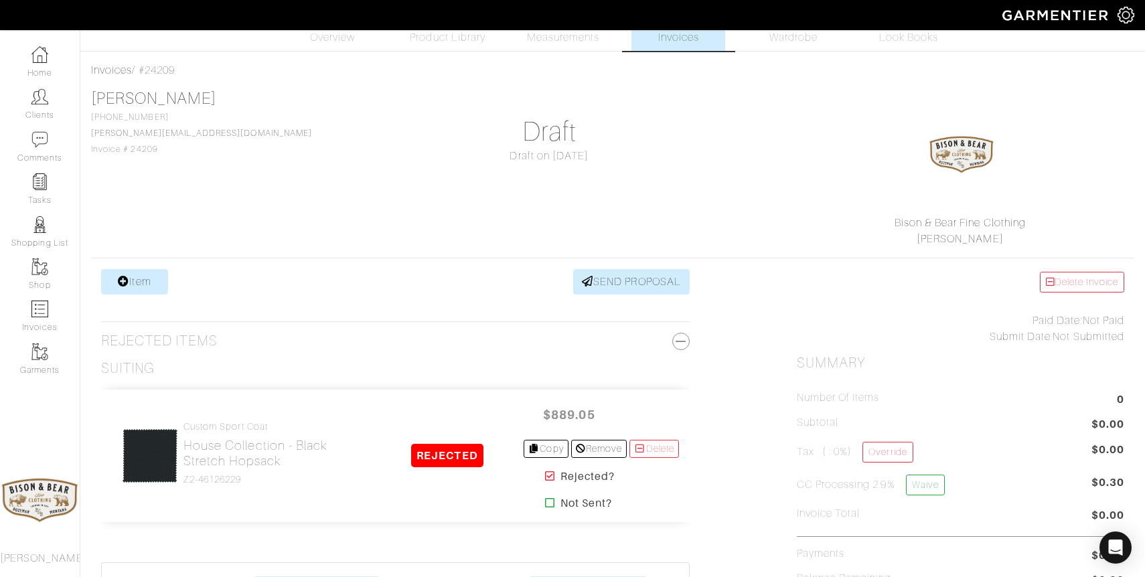
scroll to position [26, 0]
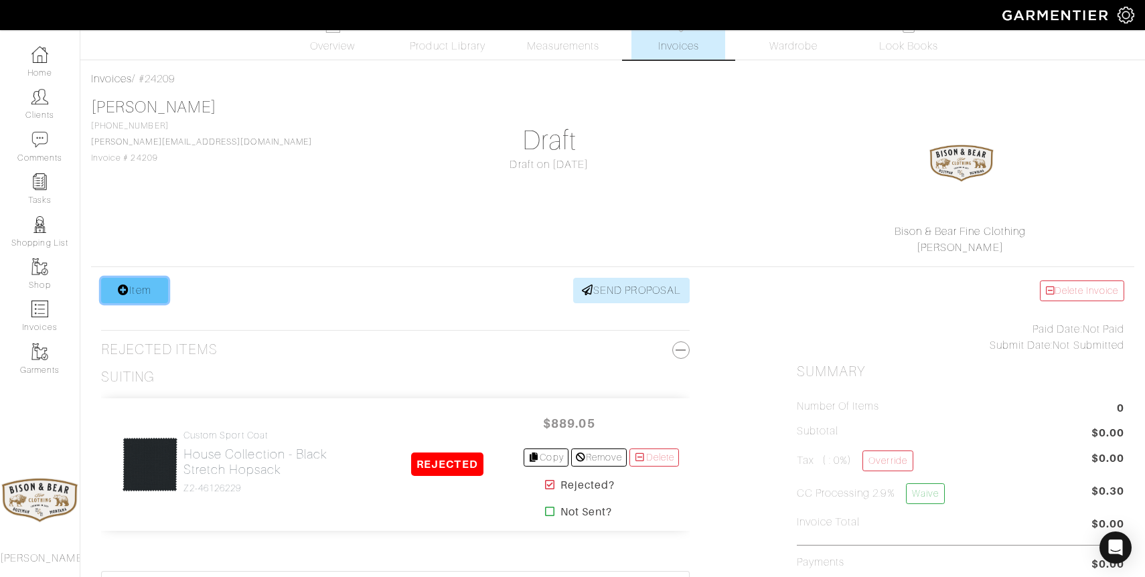
click at [145, 294] on link "Item" at bounding box center [134, 290] width 67 height 25
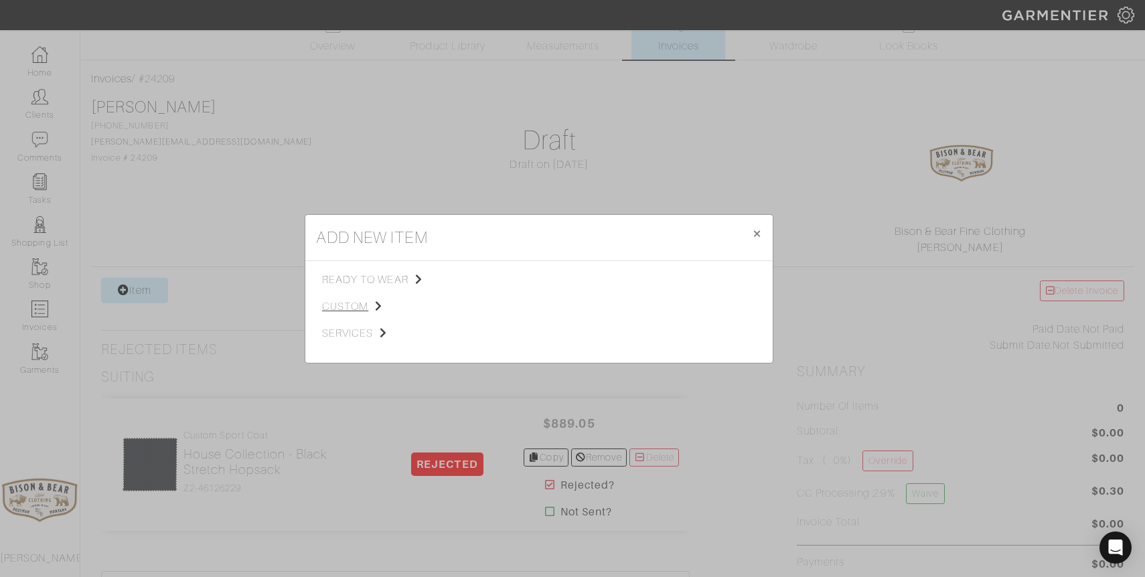
click at [342, 303] on span "custom" at bounding box center [389, 307] width 135 height 16
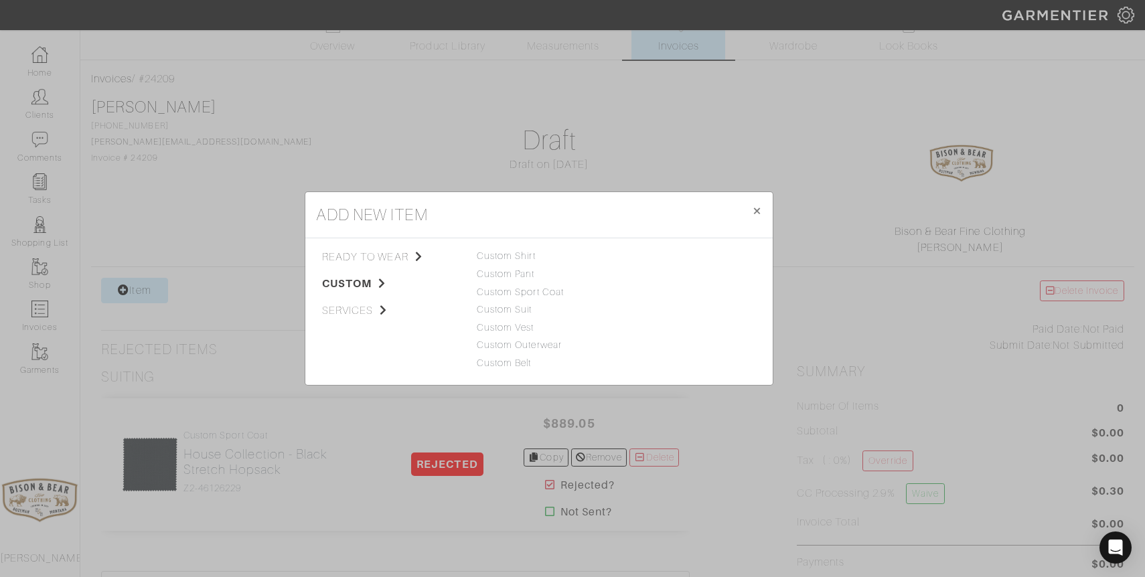
click at [518, 262] on div "Custom Shirt" at bounding box center [539, 256] width 125 height 15
click at [517, 260] on link "Custom Shirt" at bounding box center [506, 255] width 59 height 11
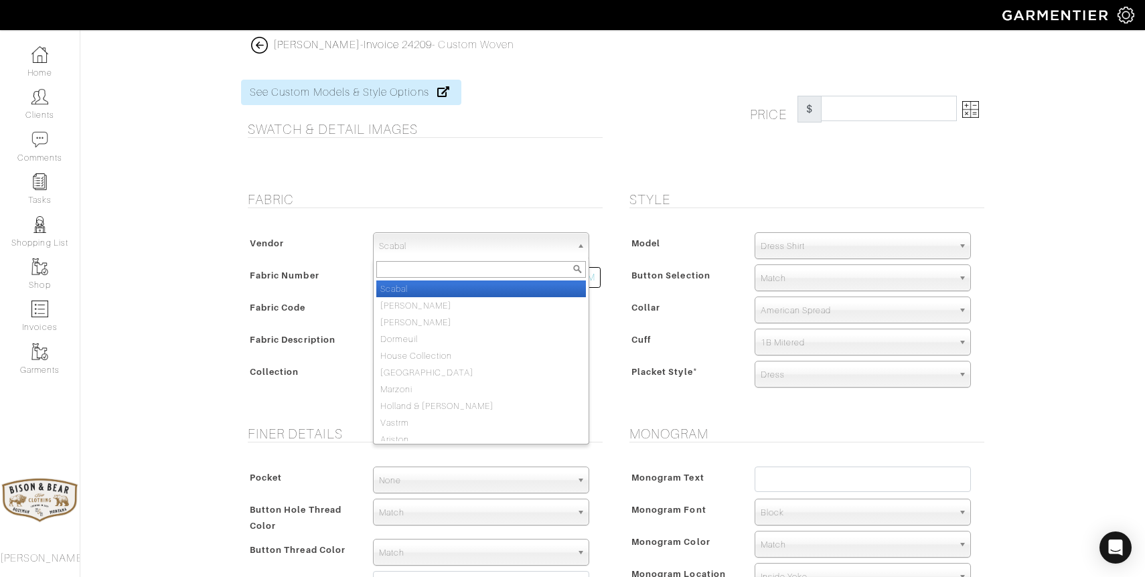
click at [414, 256] on span "Scabal" at bounding box center [475, 246] width 192 height 27
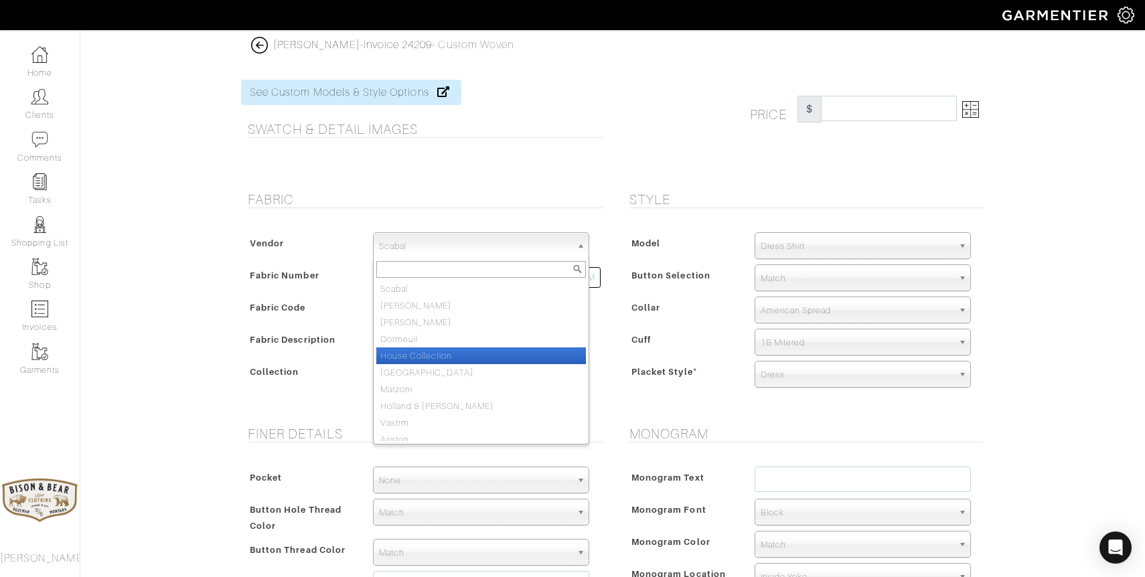
click at [419, 357] on li "House Collection" at bounding box center [481, 355] width 210 height 17
select select "75"
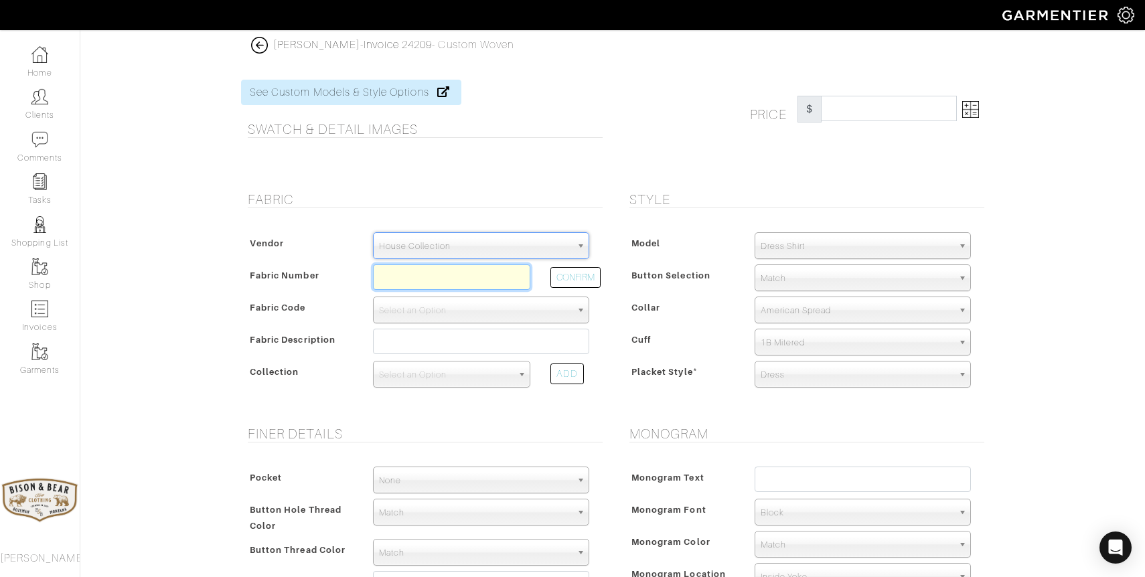
click at [404, 275] on input "text" at bounding box center [451, 276] width 157 height 25
click at [570, 279] on button "CONFIRM" at bounding box center [575, 277] width 50 height 21
type input "S26-51171316"
select select "1274"
type input "White Twill"
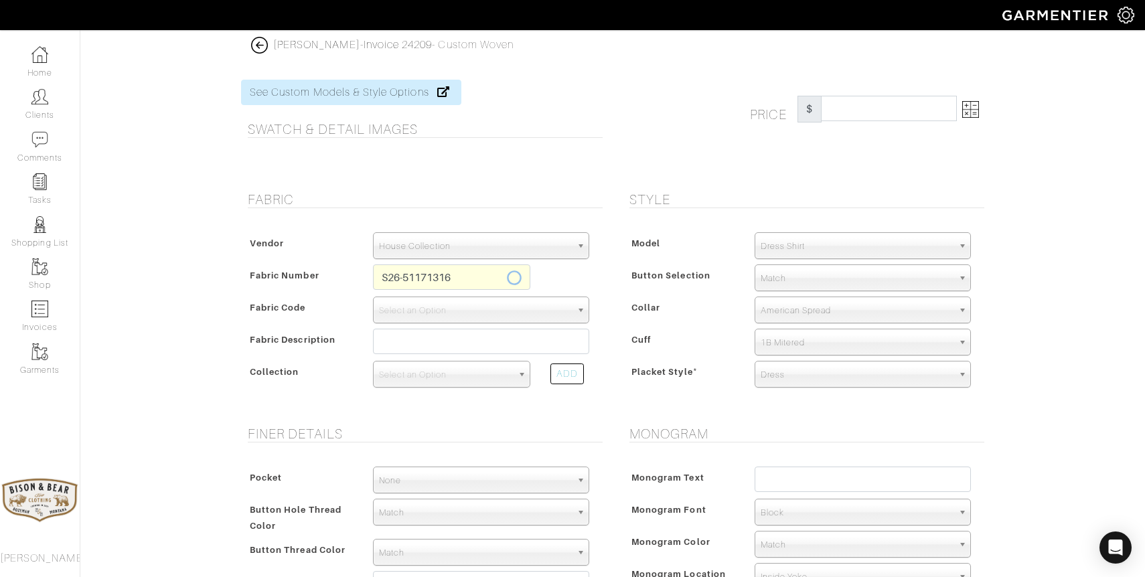
select select
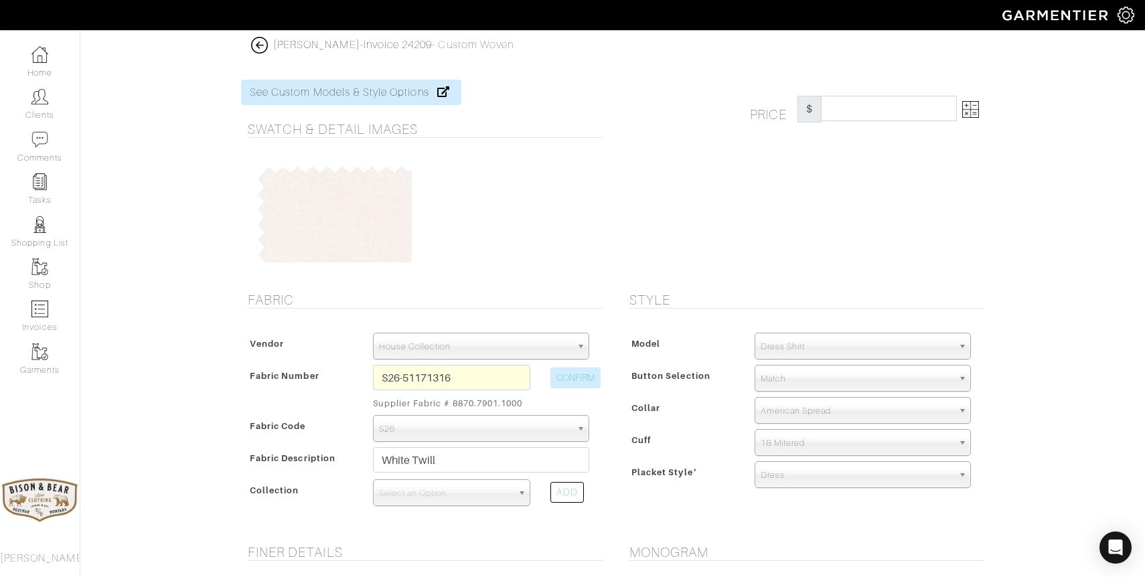
type input "713.29"
click at [971, 114] on img at bounding box center [970, 109] width 17 height 17
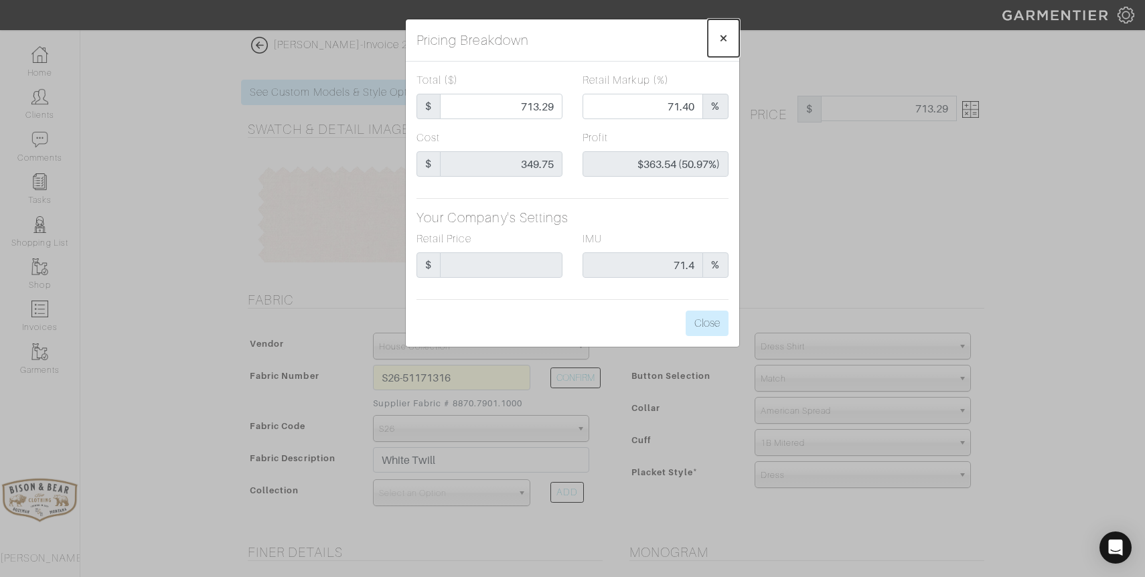
click at [723, 43] on span "×" at bounding box center [723, 38] width 10 height 18
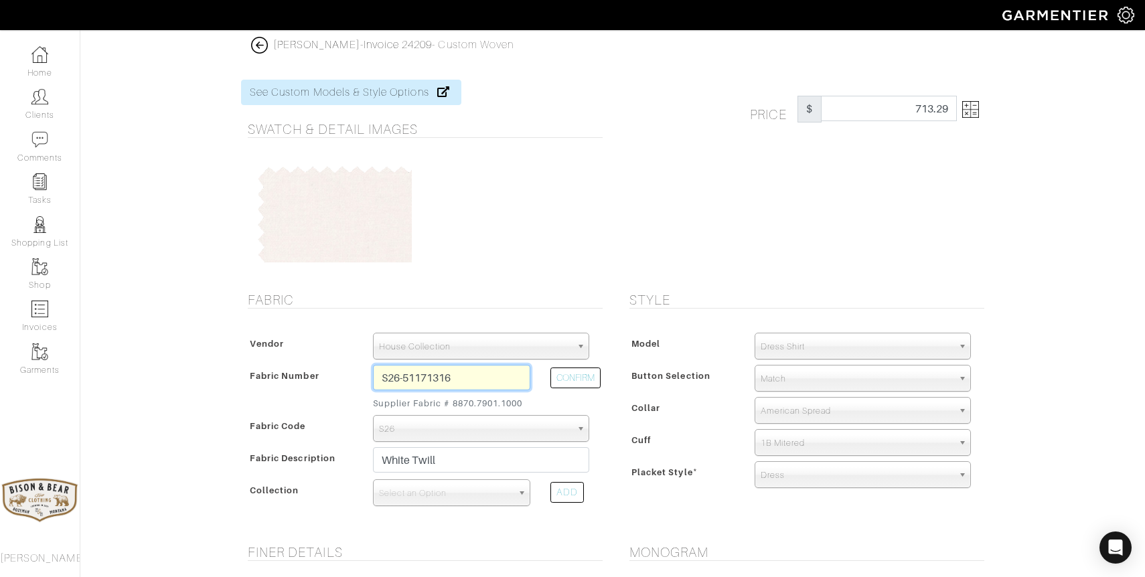
click at [465, 380] on input "S26-51171316" at bounding box center [451, 377] width 157 height 25
click at [597, 373] on button "CONFIRM" at bounding box center [575, 378] width 50 height 21
type input "S17-51171359"
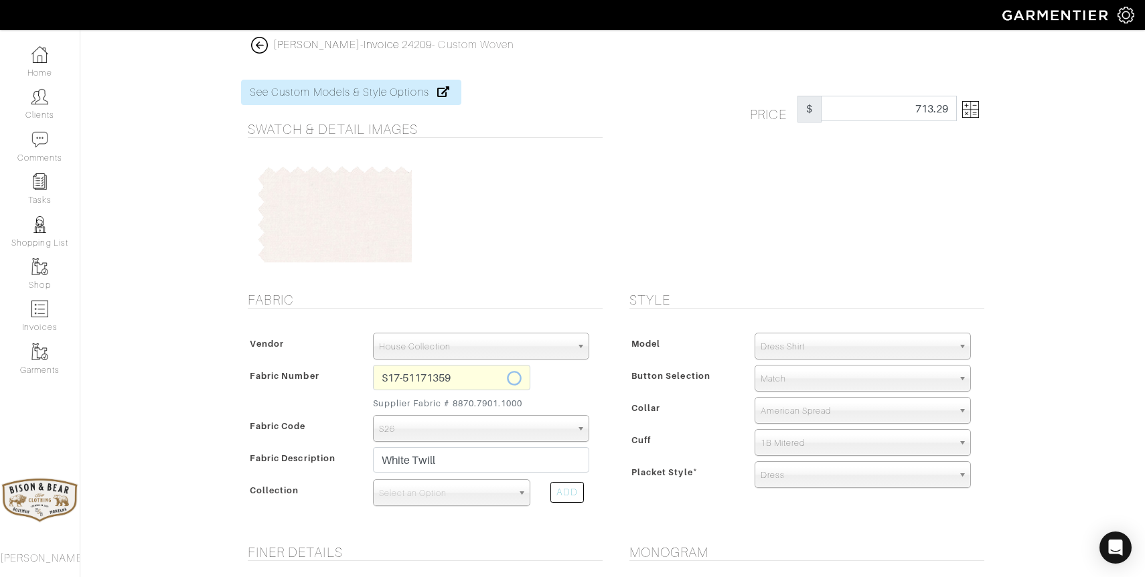
select select "1327"
type input "Brown Broad Stripe"
select select
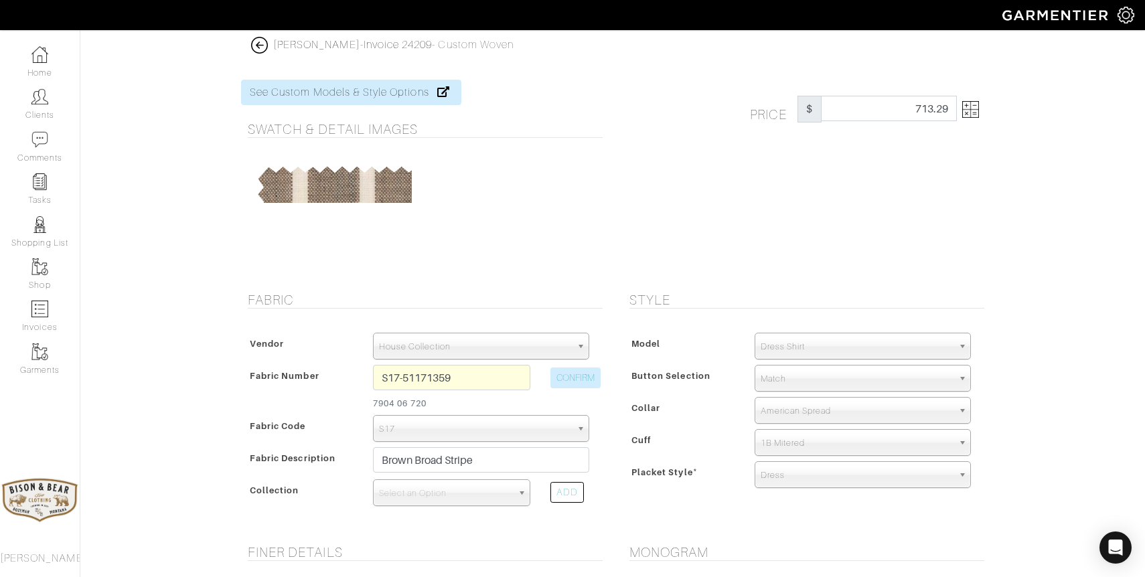
type input "538.46"
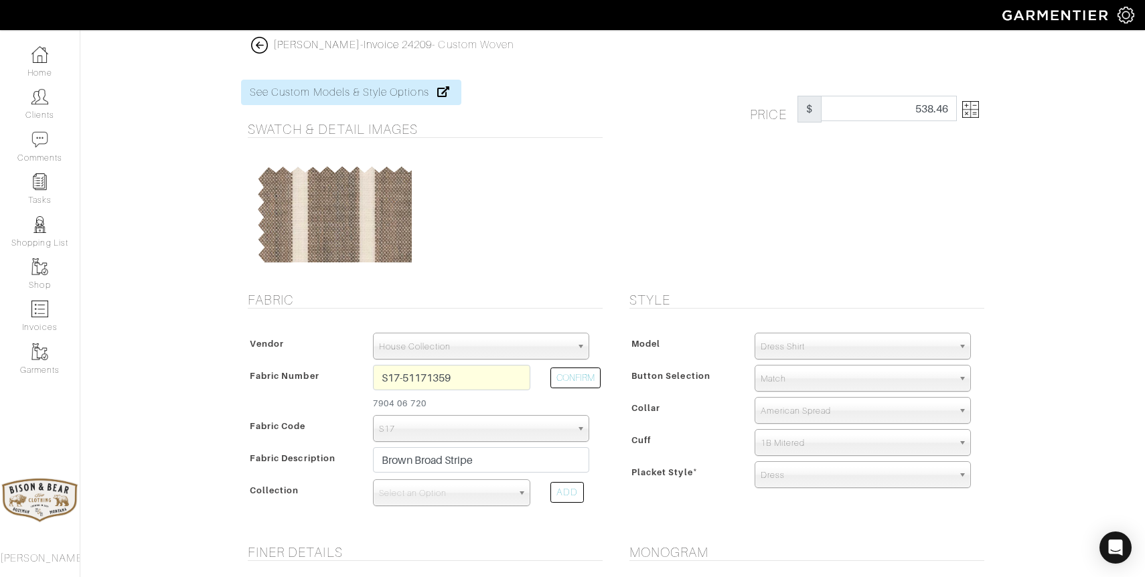
click at [975, 107] on img at bounding box center [970, 109] width 17 height 17
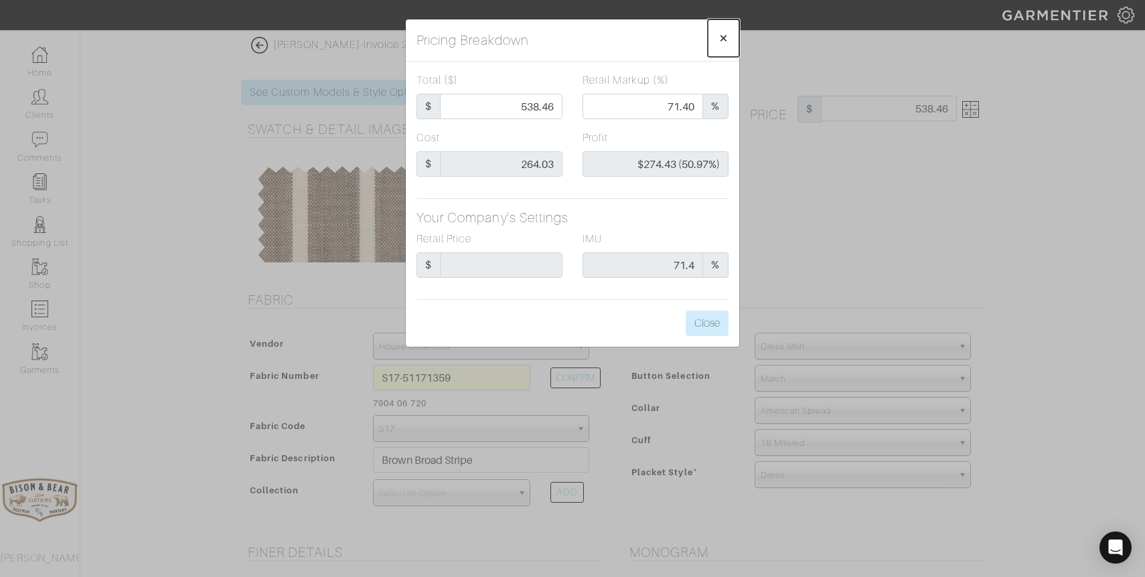
click at [722, 39] on span "×" at bounding box center [723, 38] width 10 height 18
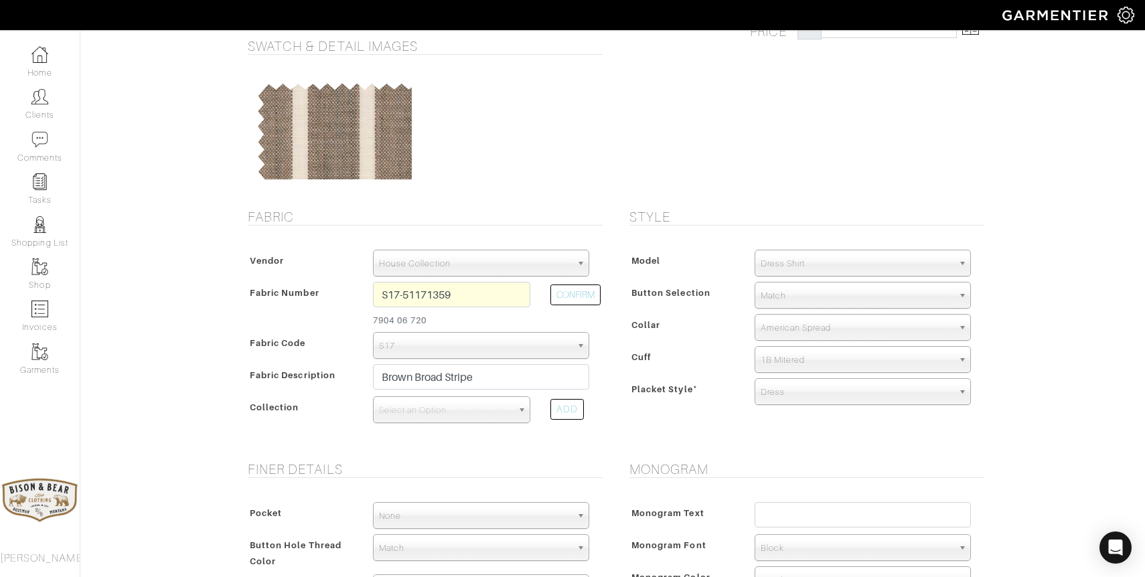
scroll to position [86, 0]
click at [448, 405] on span "Select an Option" at bounding box center [445, 407] width 133 height 27
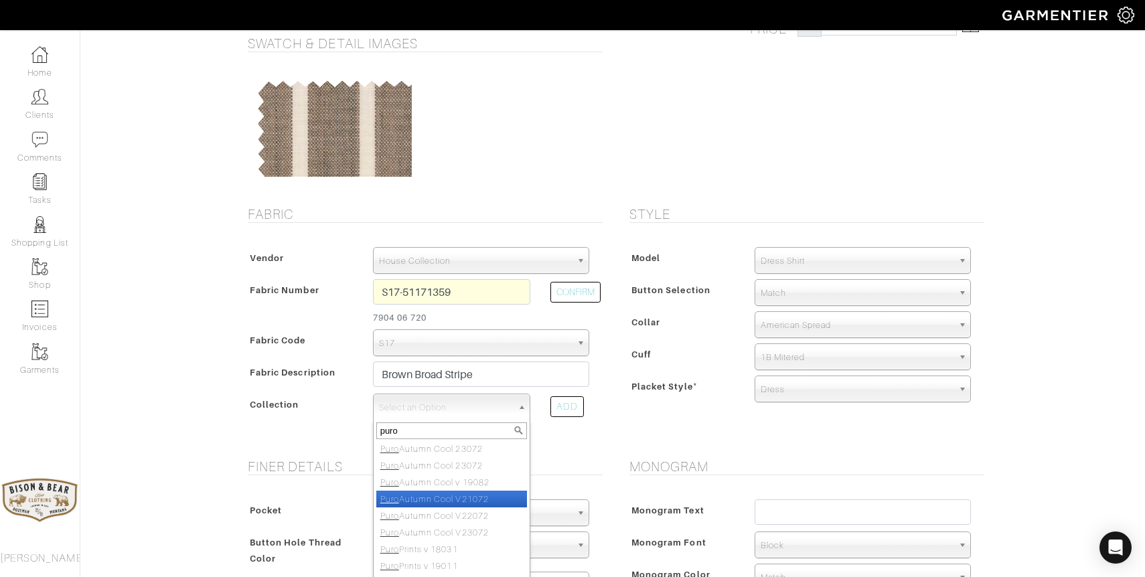
scroll to position [0, 0]
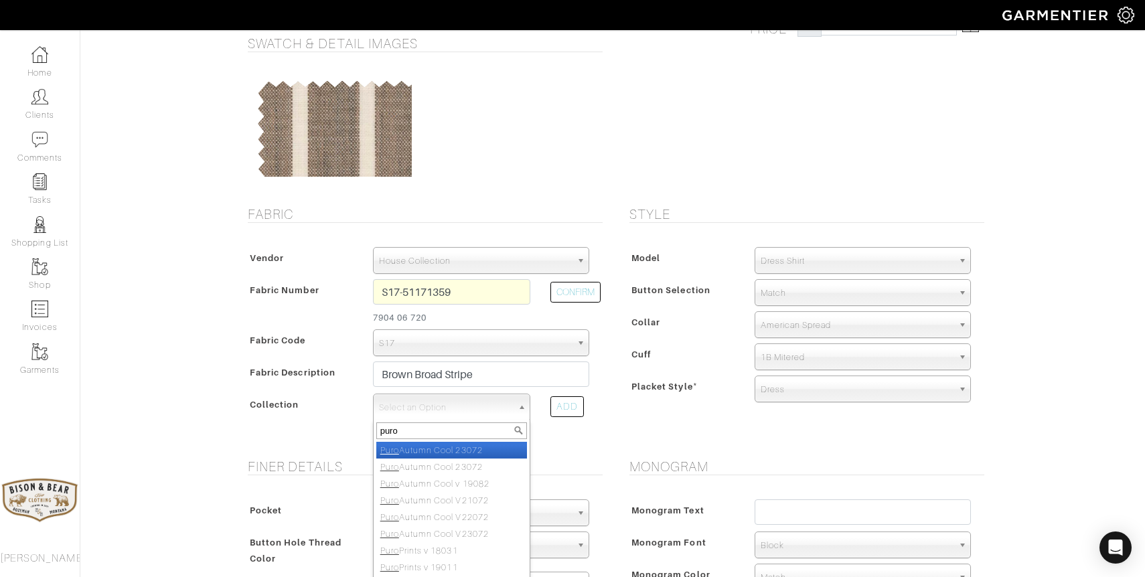
type input "puro"
click at [485, 451] on li "Puro Autumn Cool 23072" at bounding box center [451, 450] width 151 height 17
select select "804"
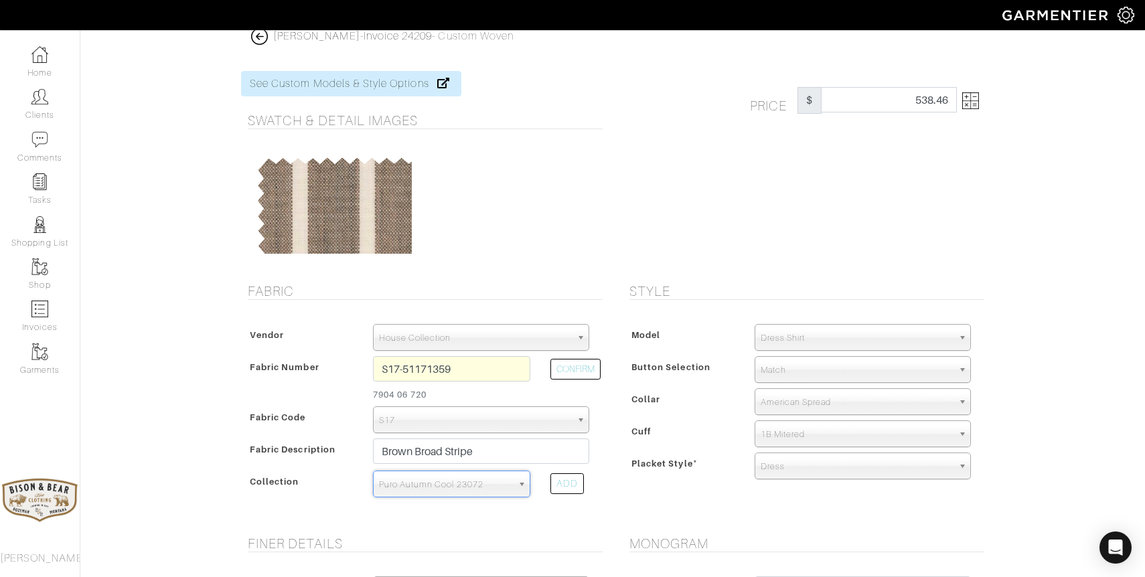
scroll to position [636, 0]
click at [471, 478] on span "Puro Autumn Cool 23072" at bounding box center [445, 484] width 133 height 27
type input "m"
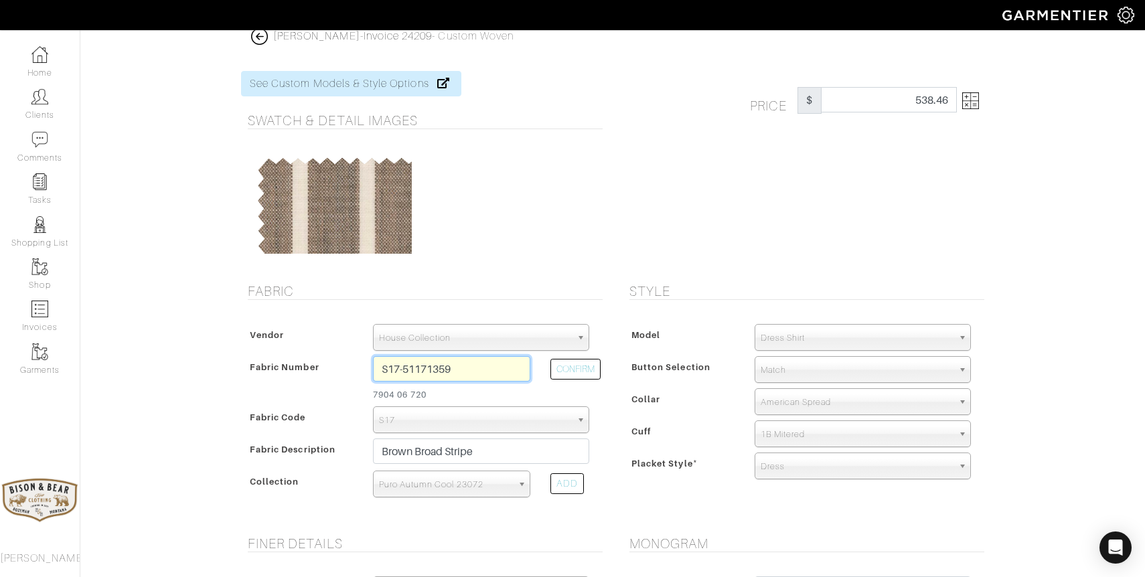
click at [482, 369] on input "S17-51171359" at bounding box center [451, 368] width 157 height 25
type input "N6-48135099"
click at [577, 378] on button "CONFIRM" at bounding box center [575, 369] width 50 height 21
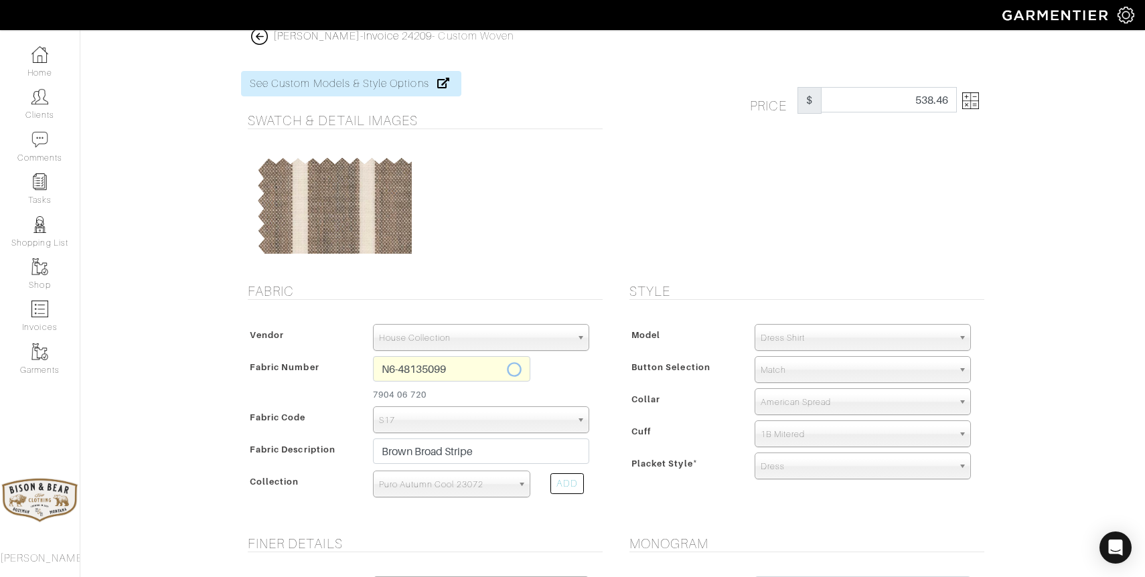
select select "8"
type input "White Solid Twill"
select select
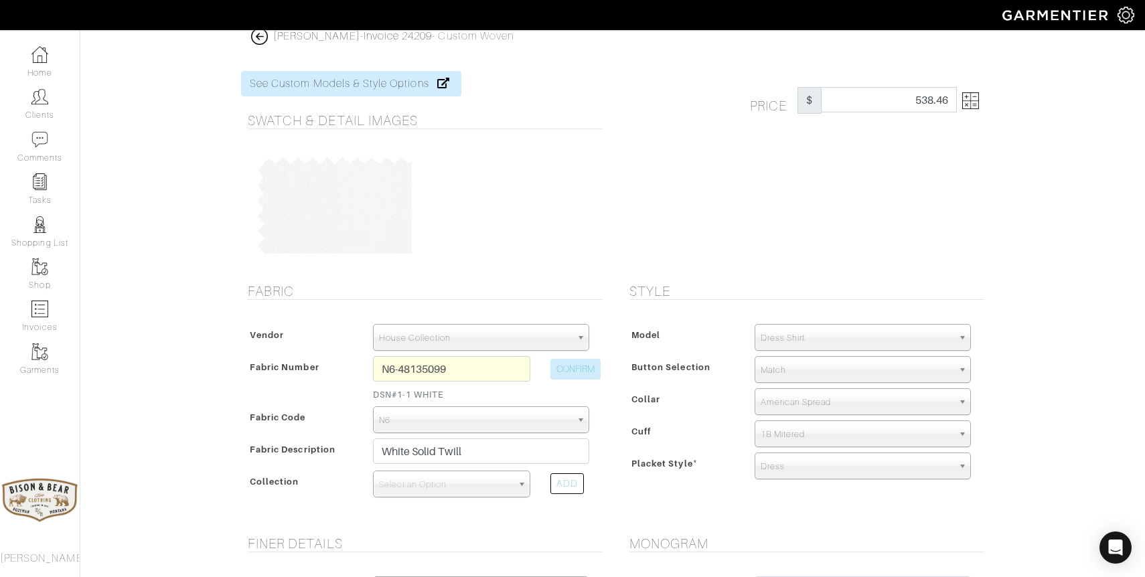
scroll to position [0, 0]
type input "307.69"
click at [428, 485] on span "Select an Option" at bounding box center [445, 484] width 133 height 27
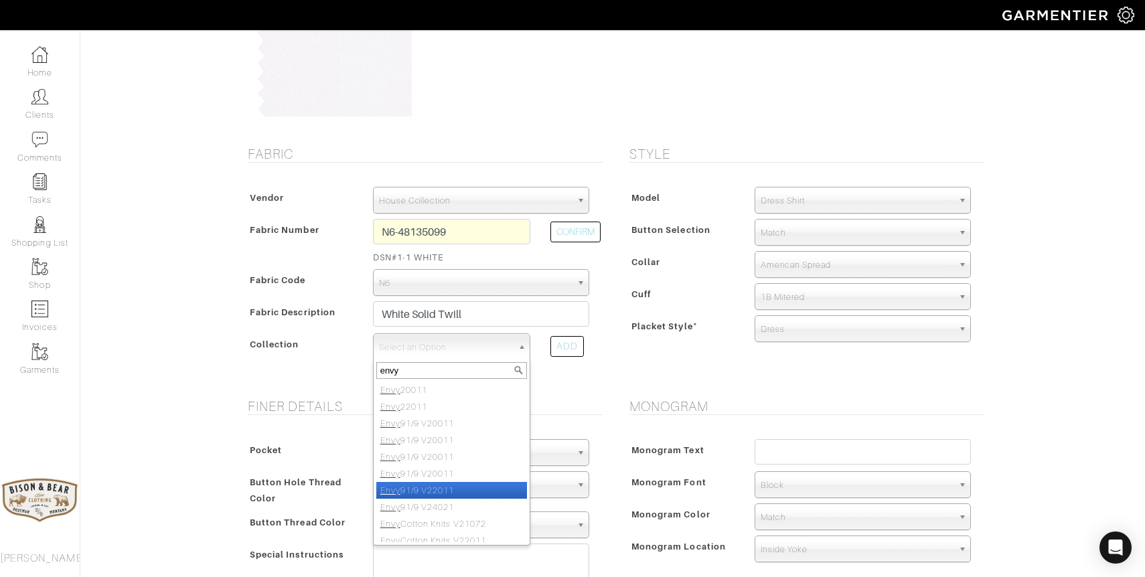
scroll to position [7, 0]
type input "envy"
click at [429, 502] on li "Envy 91/9 V24021" at bounding box center [451, 500] width 151 height 17
select select "871"
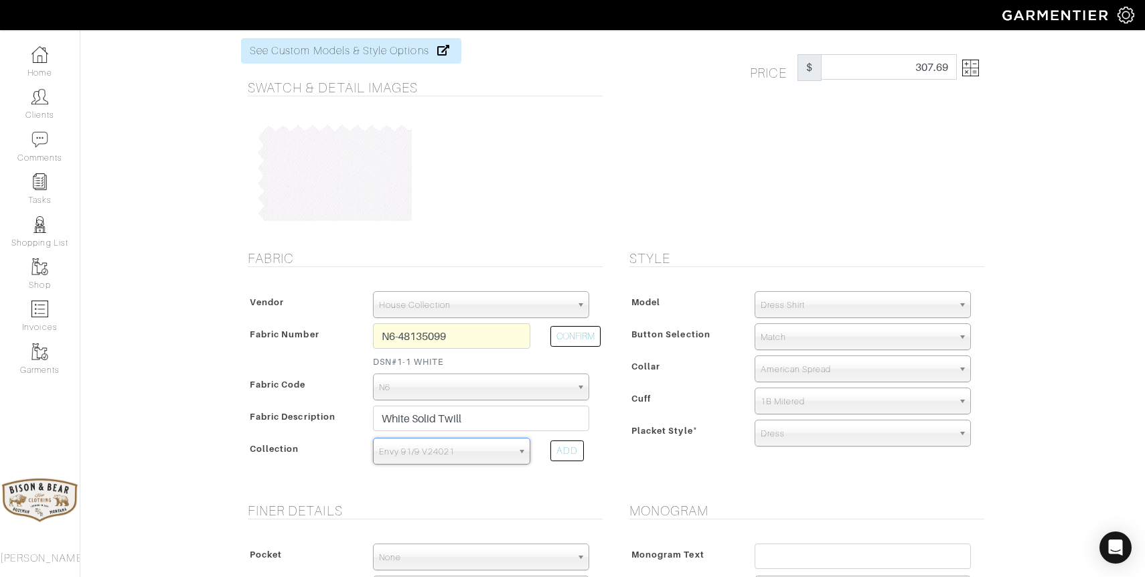
scroll to position [42, 0]
click at [821, 305] on span "Dress Shirt" at bounding box center [856, 304] width 192 height 27
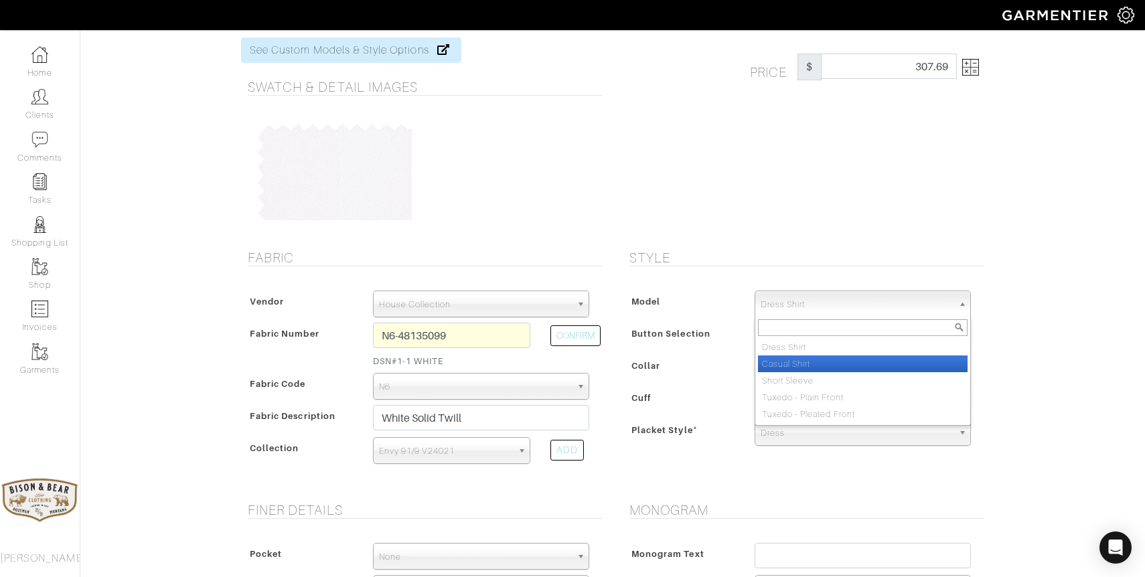
click at [814, 358] on li "Casual Shirt" at bounding box center [863, 363] width 210 height 17
select select "2"
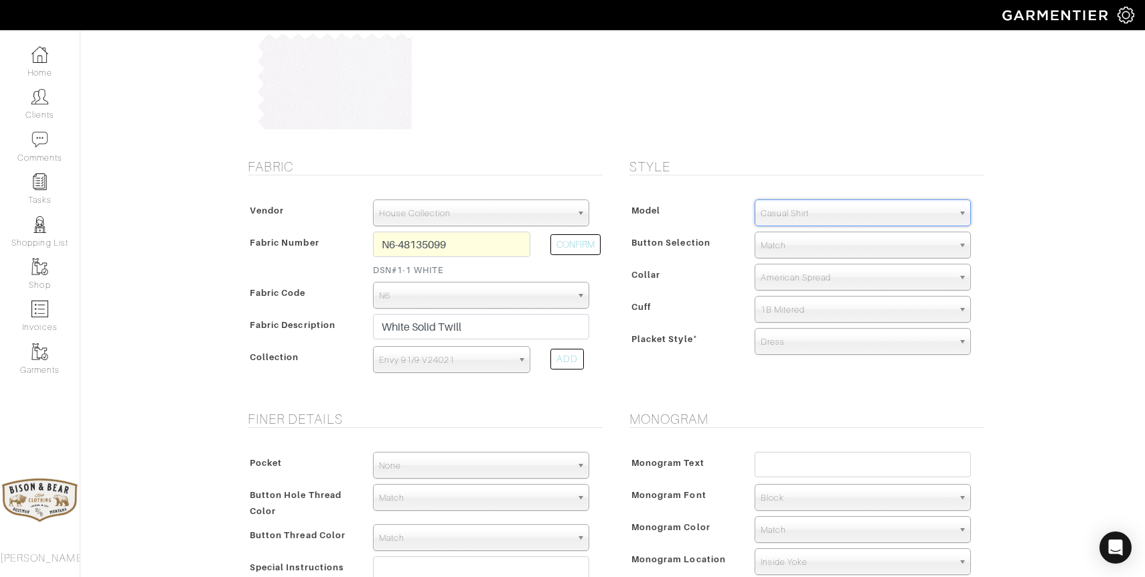
scroll to position [135, 0]
click at [793, 244] on span "Match" at bounding box center [856, 244] width 192 height 27
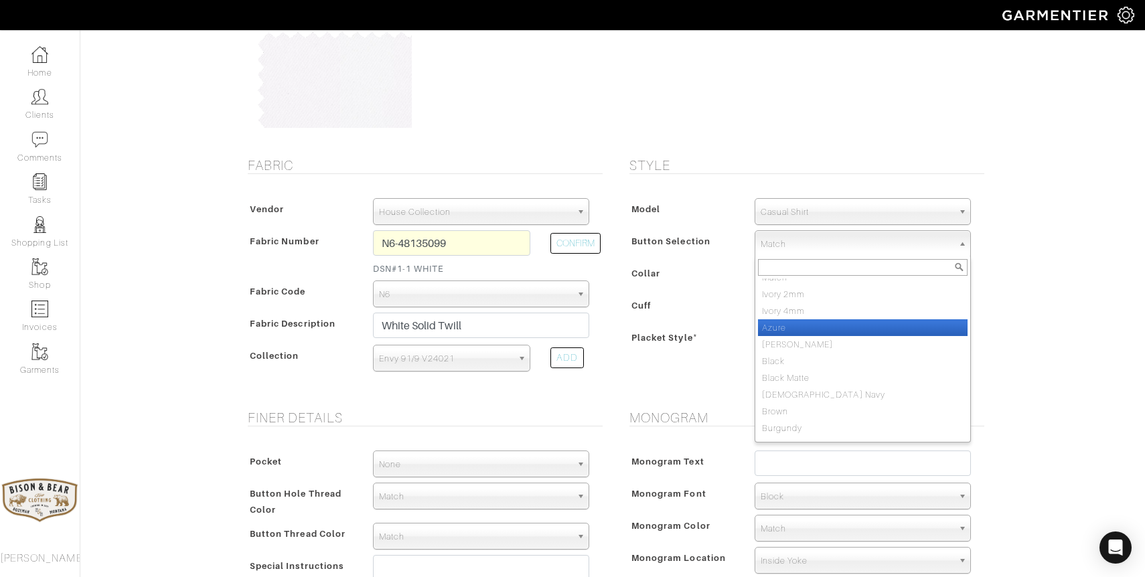
scroll to position [0, 0]
click at [544, 105] on div at bounding box center [510, 77] width 177 height 100
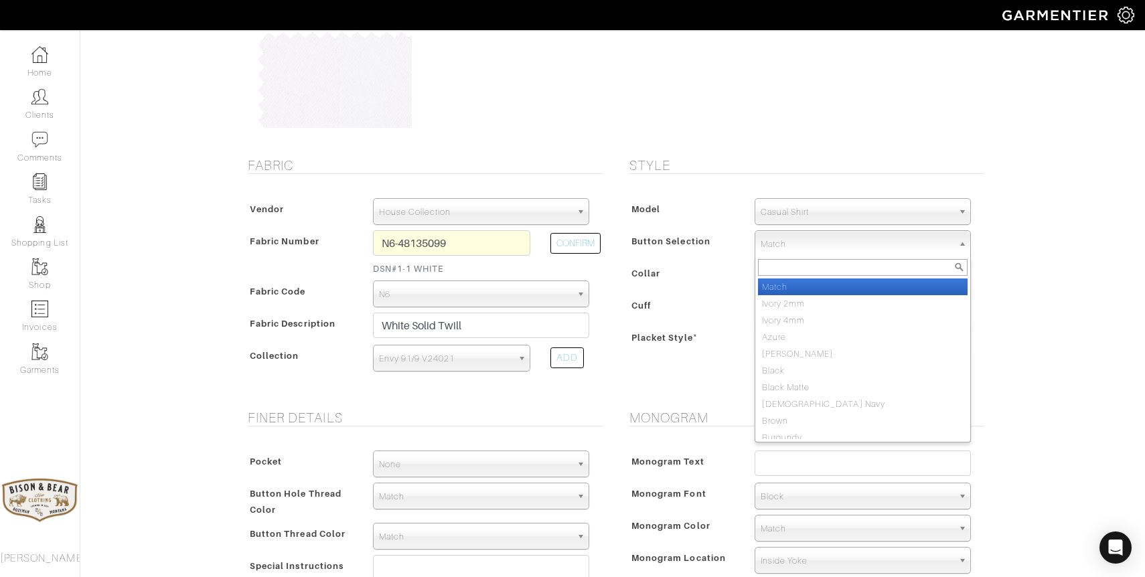
click at [815, 242] on span "Match" at bounding box center [856, 244] width 192 height 27
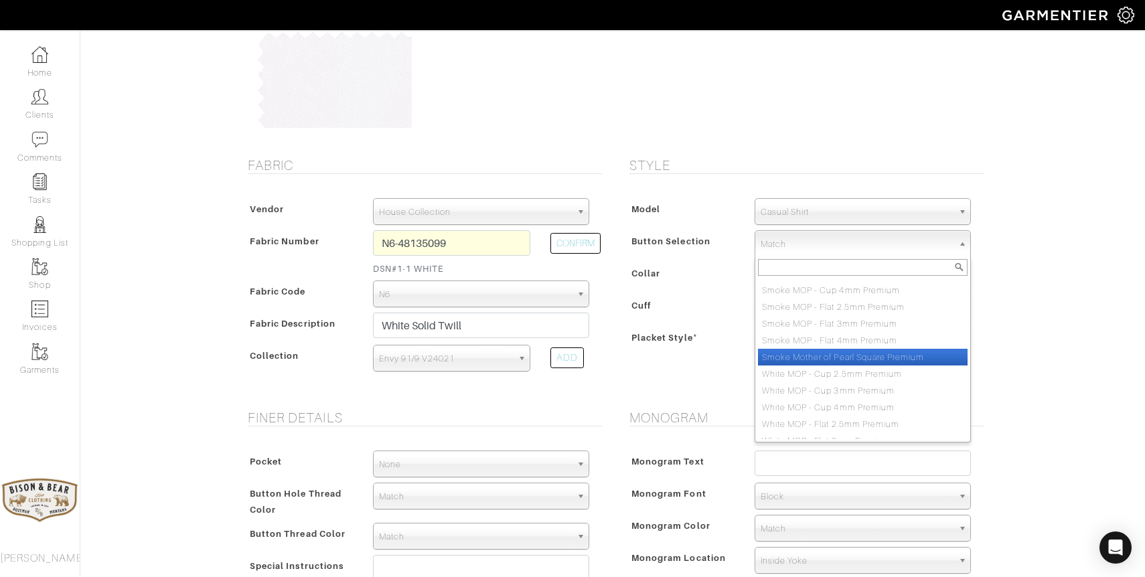
scroll to position [1111, 0]
click at [1035, 337] on div "Mike Dawkins - Invoice 24209 - Custom Woven See Custom Models & Style Options S…" at bounding box center [572, 440] width 1145 height 1076
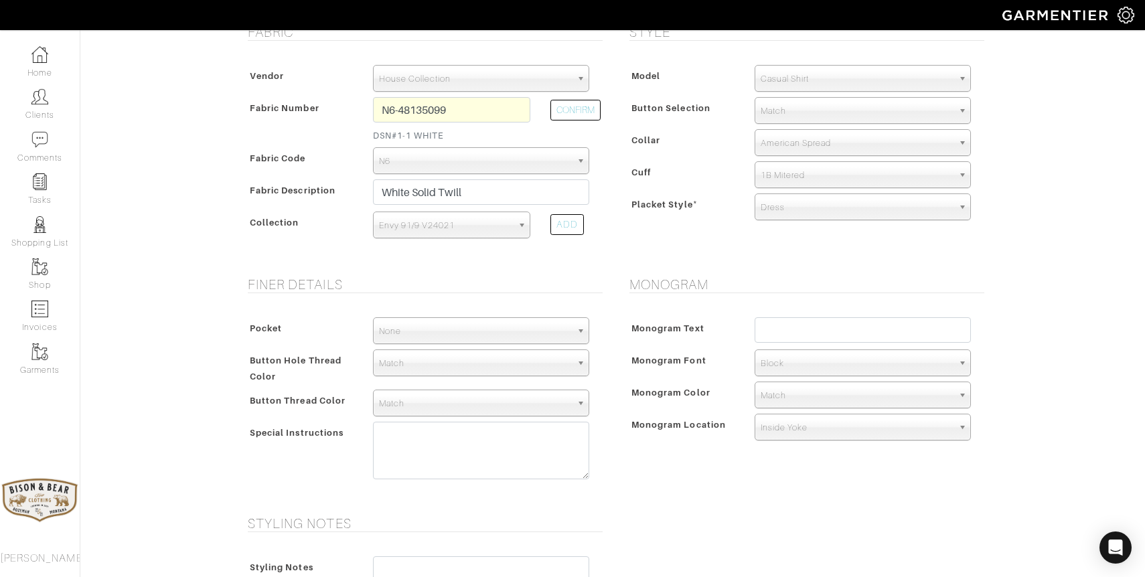
scroll to position [306, 0]
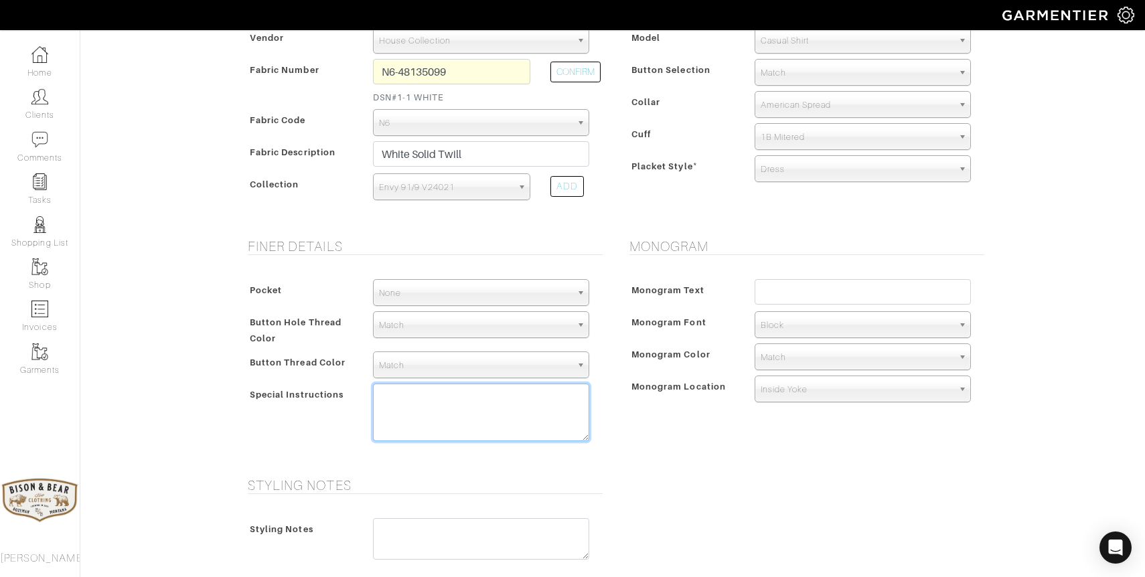
click at [469, 414] on textarea at bounding box center [481, 413] width 216 height 58
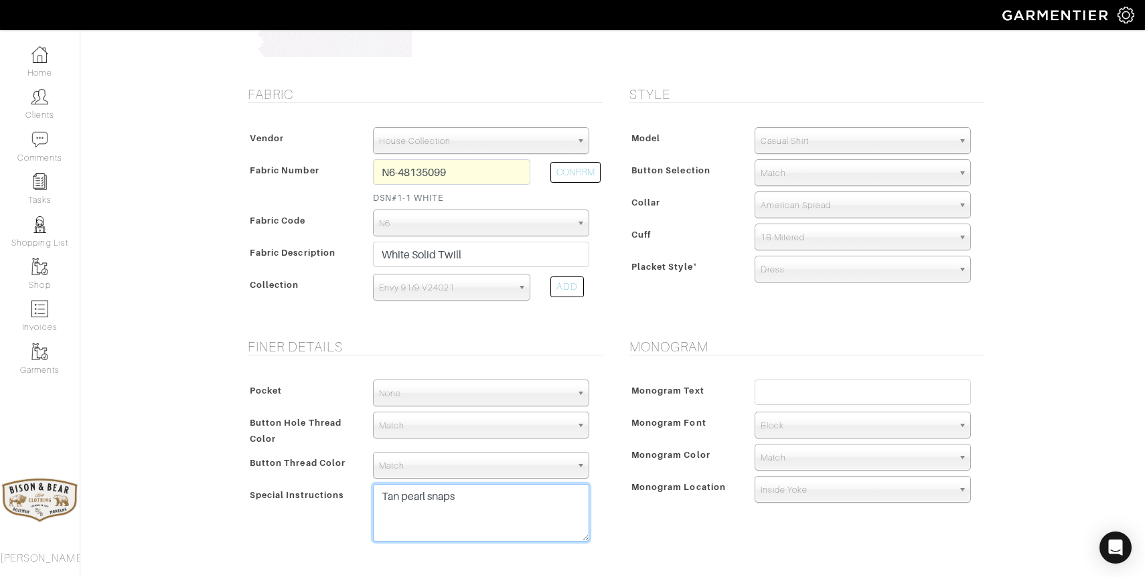
scroll to position [211, 0]
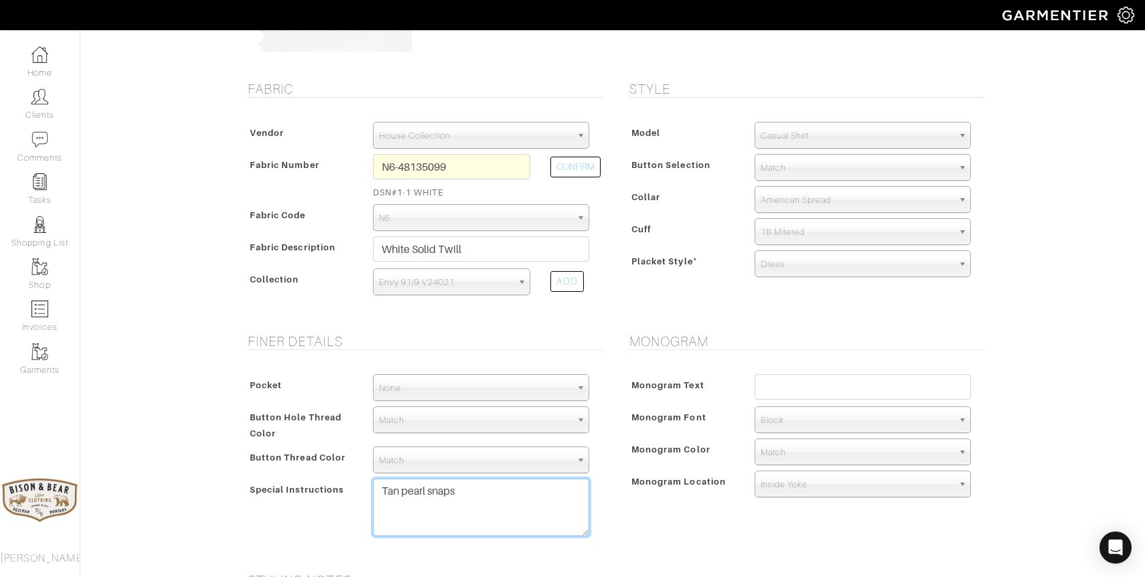
type textarea "Tan pearl snaps"
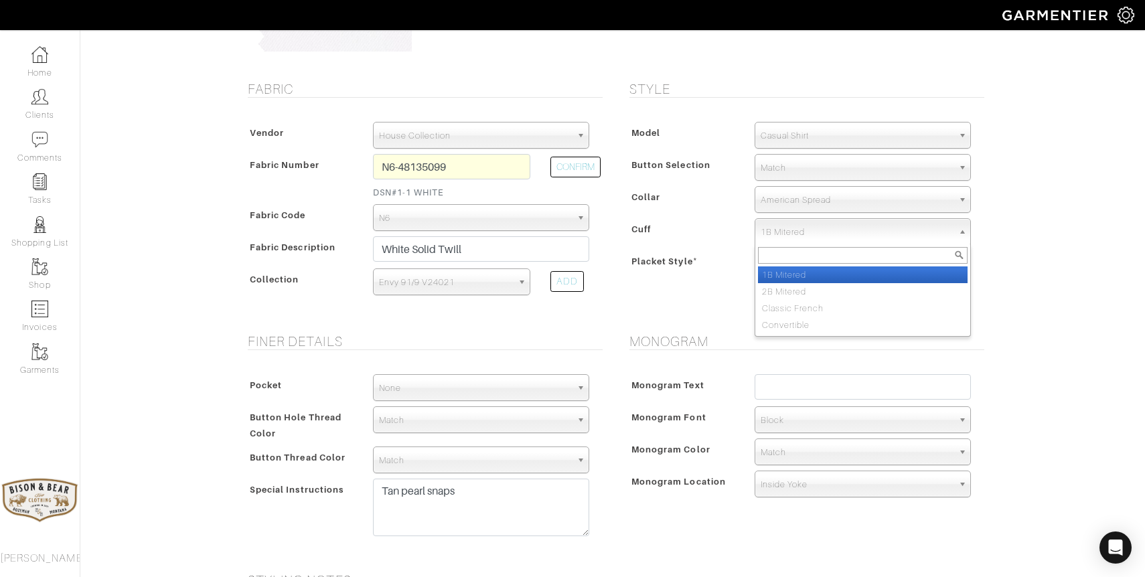
click at [782, 231] on span "1B Mitered" at bounding box center [856, 232] width 192 height 27
click at [681, 302] on div "Style Model Dress Shirt Casual Shirt Short Sleeve Tuxedo - Plain Front Tuxedo -…" at bounding box center [804, 199] width 382 height 236
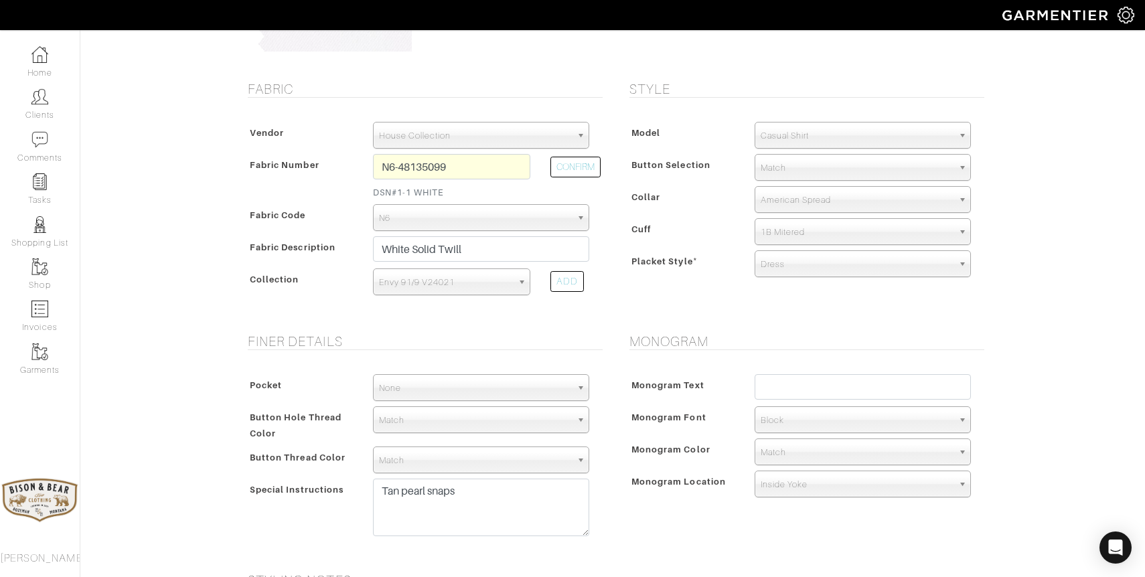
click at [790, 266] on span "Dress" at bounding box center [856, 264] width 192 height 27
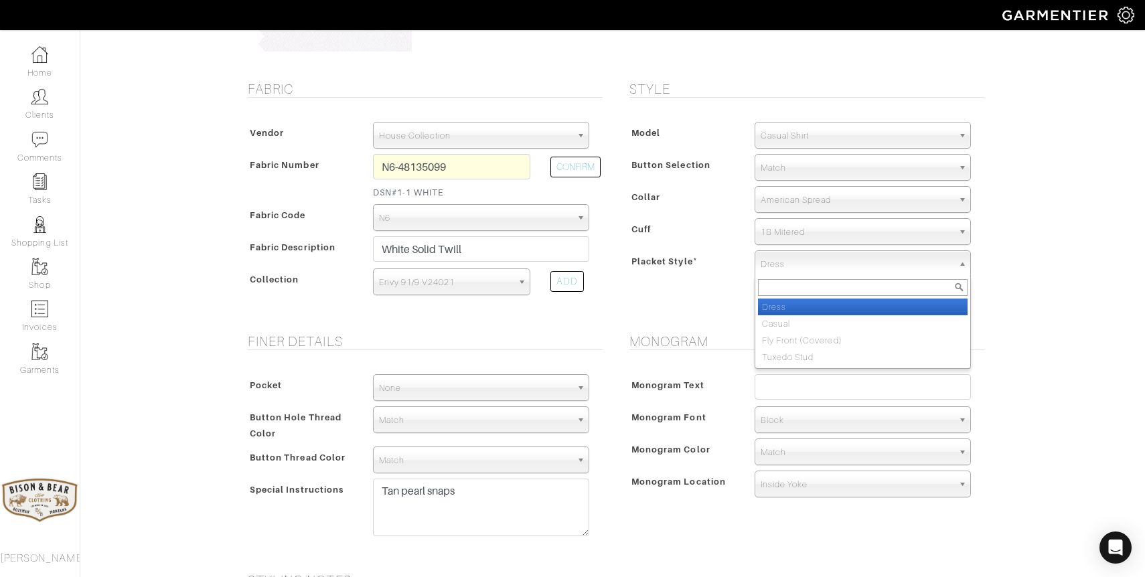
click at [773, 312] on li "Dress" at bounding box center [863, 307] width 210 height 17
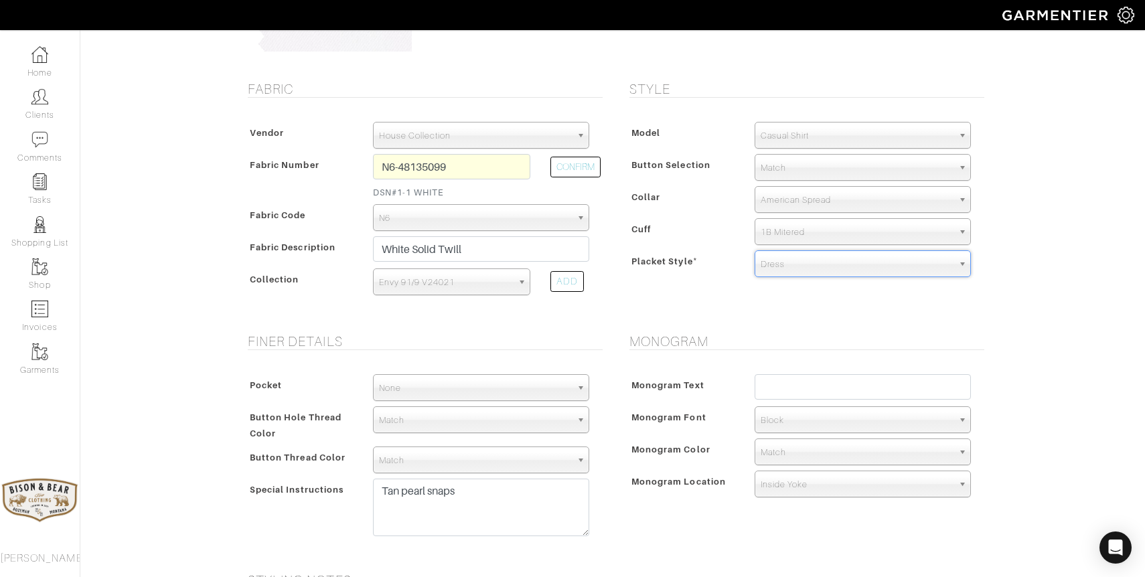
click at [679, 292] on div "Model Dress Shirt Casual Shirt Short Sleeve Tuxedo - Plain Front Tuxedo - Pleat…" at bounding box center [803, 201] width 361 height 187
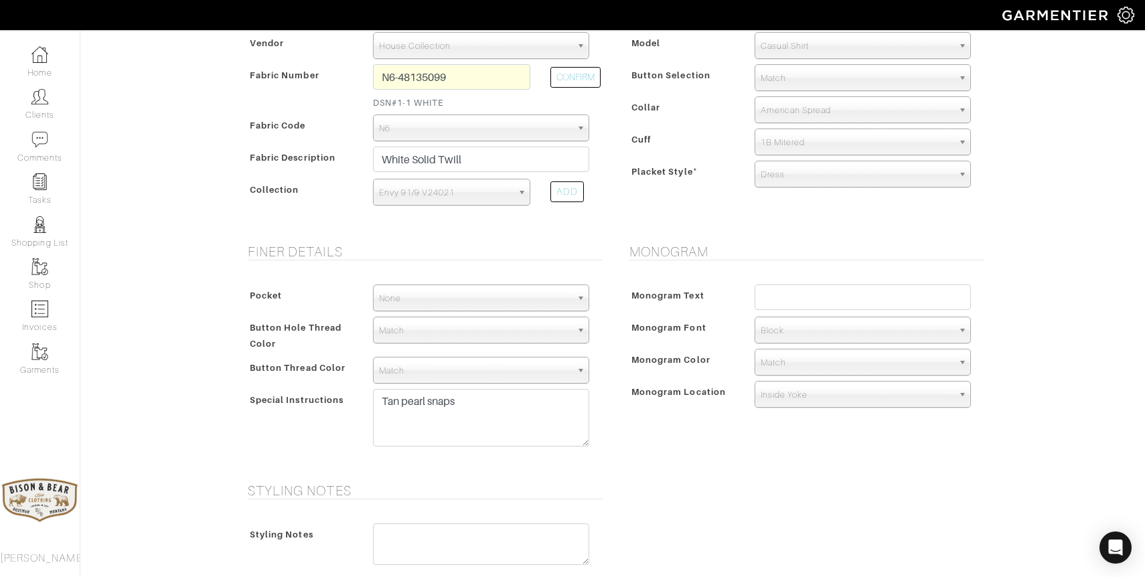
scroll to position [301, 0]
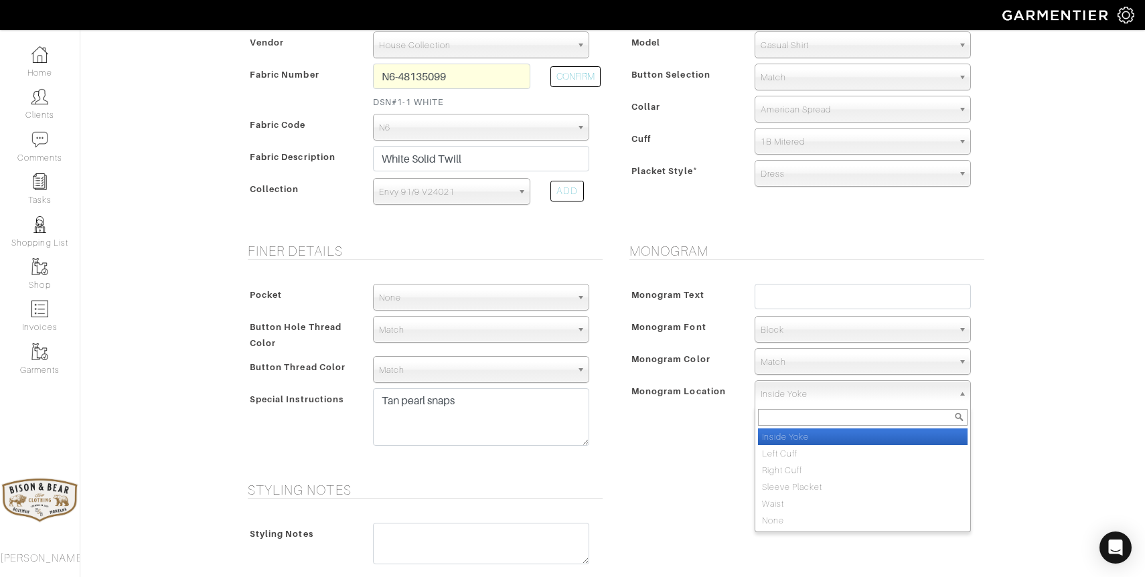
click at [799, 392] on span "Inside Yoke" at bounding box center [856, 394] width 192 height 27
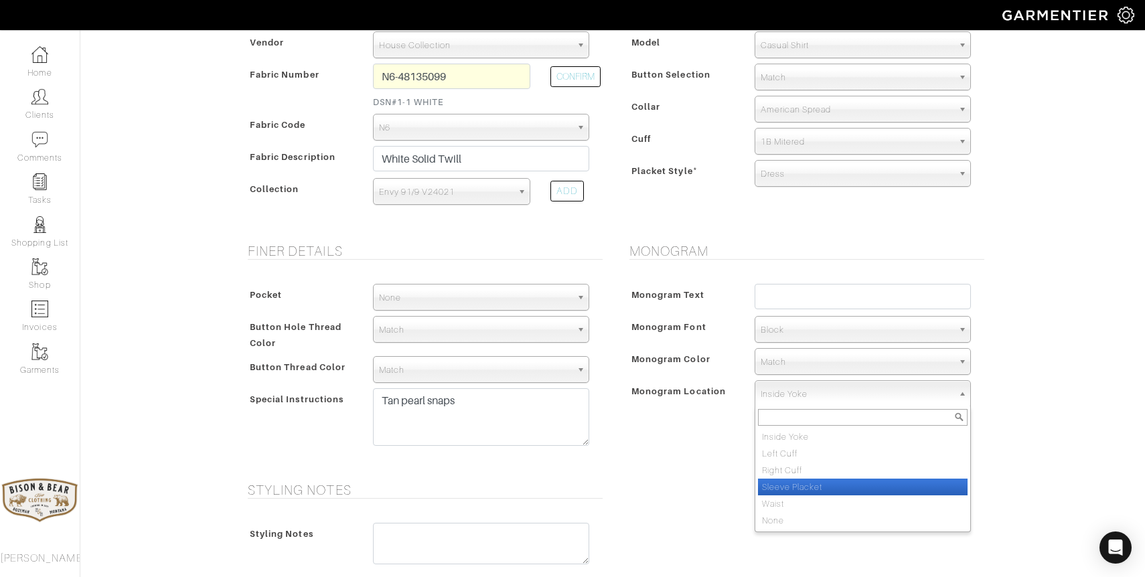
click at [787, 485] on li "Sleeve Placket" at bounding box center [863, 487] width 210 height 17
select select "Sleeve Placket"
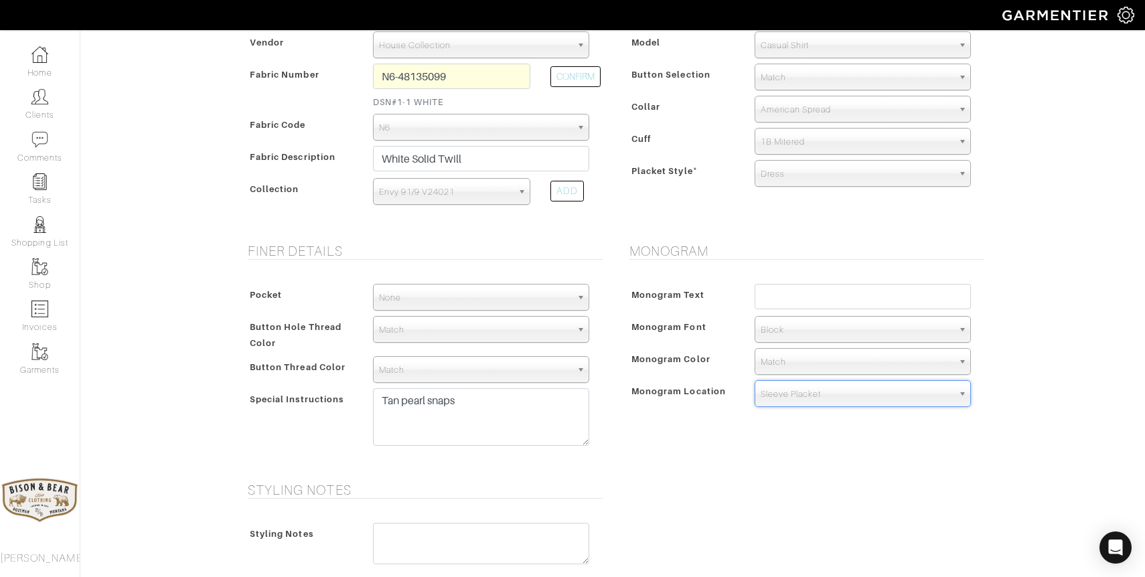
click at [794, 363] on span "Match" at bounding box center [856, 362] width 192 height 27
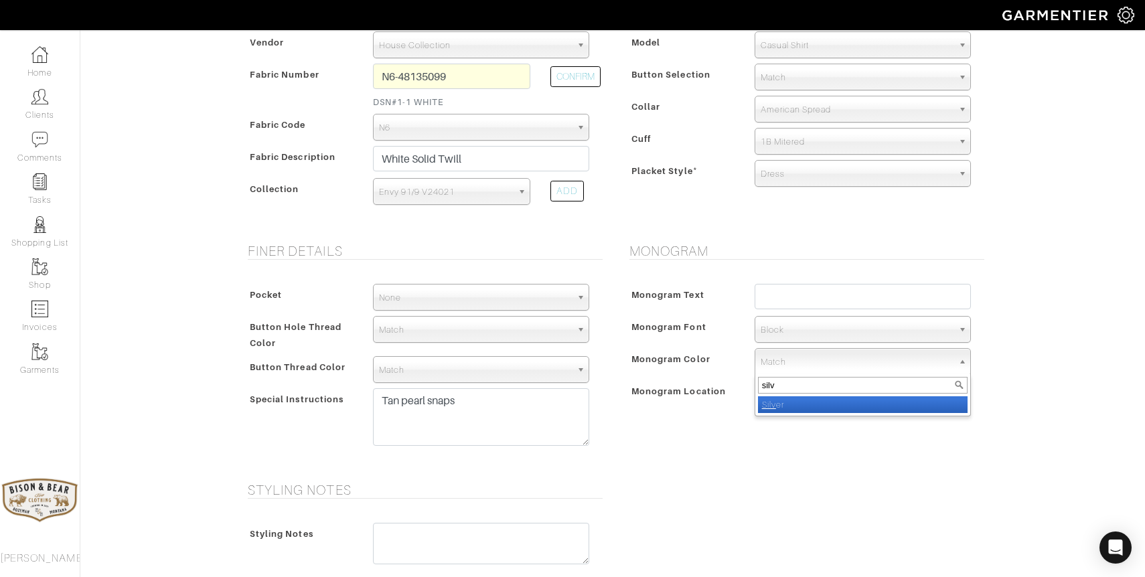
type input "silv"
click at [789, 406] on li "Silv er" at bounding box center [863, 404] width 210 height 17
select select "2"
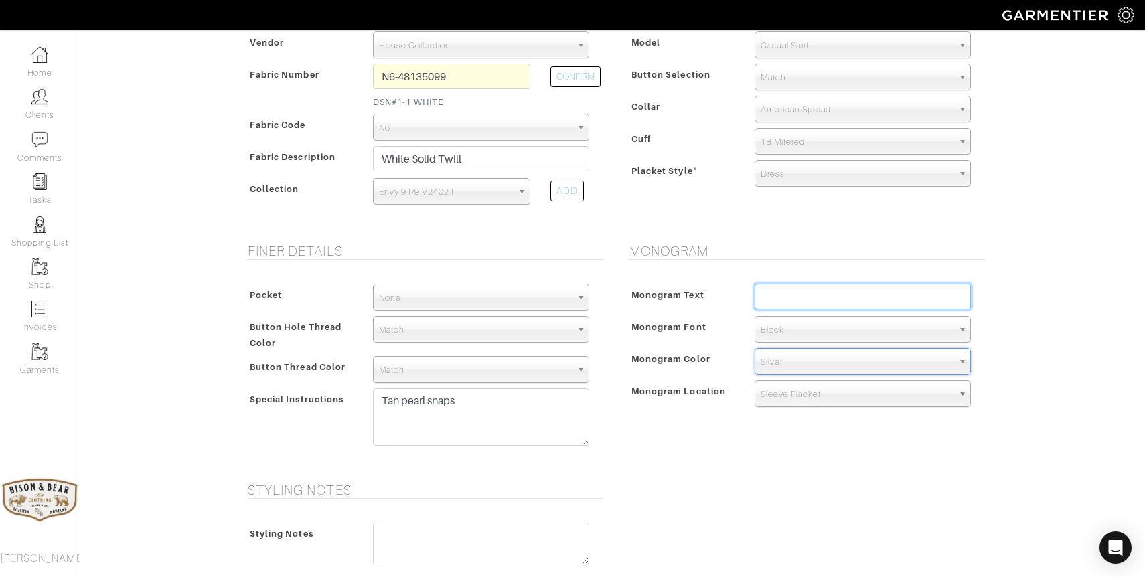
click at [784, 299] on input "text" at bounding box center [862, 296] width 216 height 25
type input "MTD"
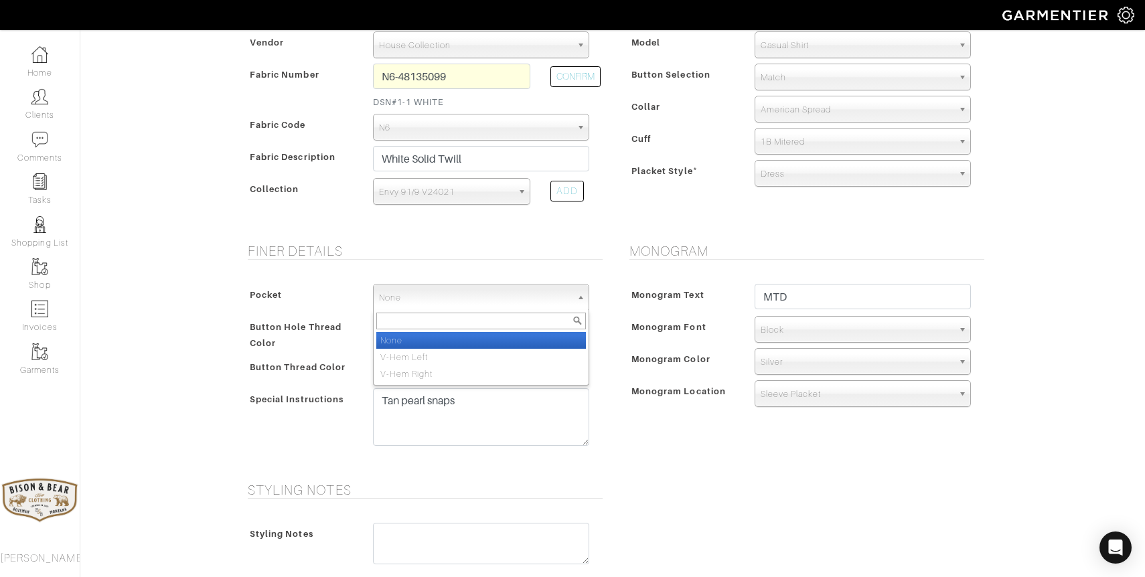
click at [490, 293] on span "None" at bounding box center [475, 298] width 192 height 27
click at [613, 305] on div "Monogram Monogram Text MTD Monogram Font N/A Script Calligraphy Times Roman Blo…" at bounding box center [804, 354] width 382 height 223
click at [421, 301] on span "None" at bounding box center [475, 298] width 192 height 27
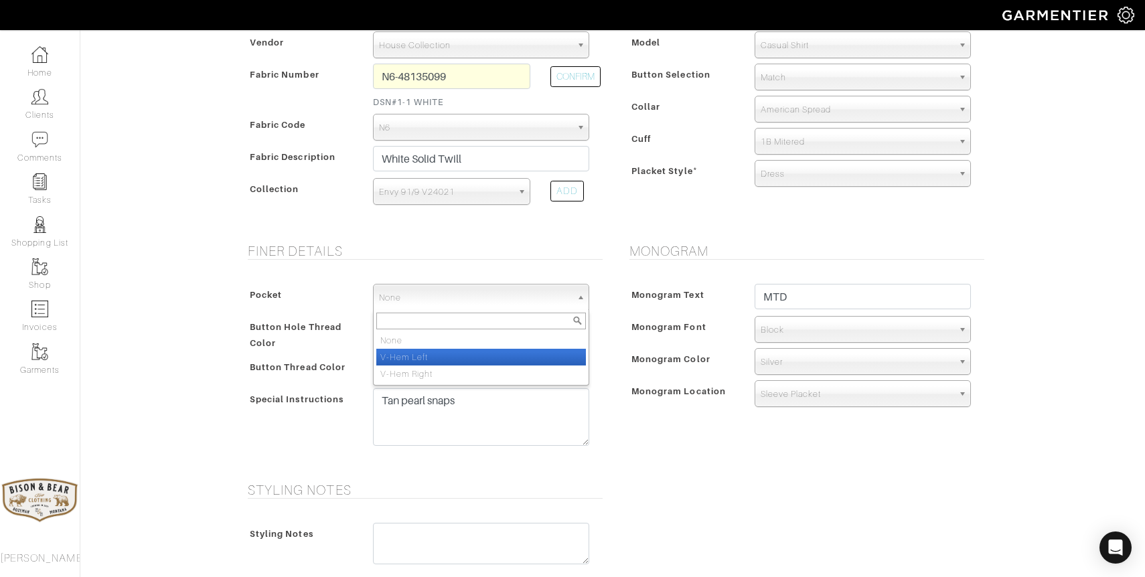
click at [436, 353] on li "V-Hem Left" at bounding box center [481, 357] width 210 height 17
click at [469, 300] on span "V-Hem Left" at bounding box center [475, 298] width 192 height 27
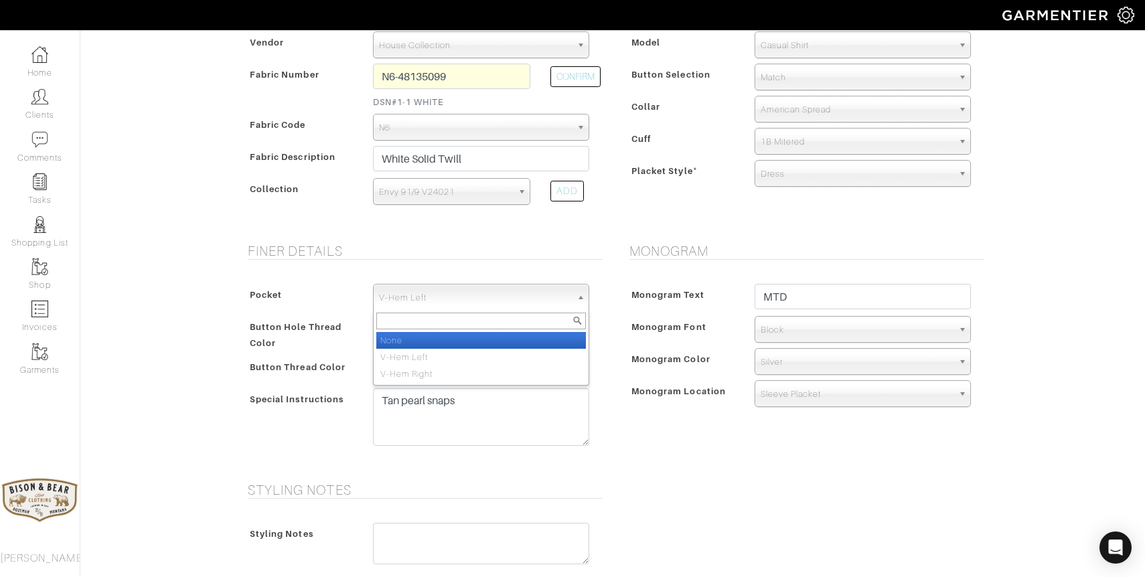
click at [395, 338] on li "None" at bounding box center [481, 340] width 210 height 17
select select "None"
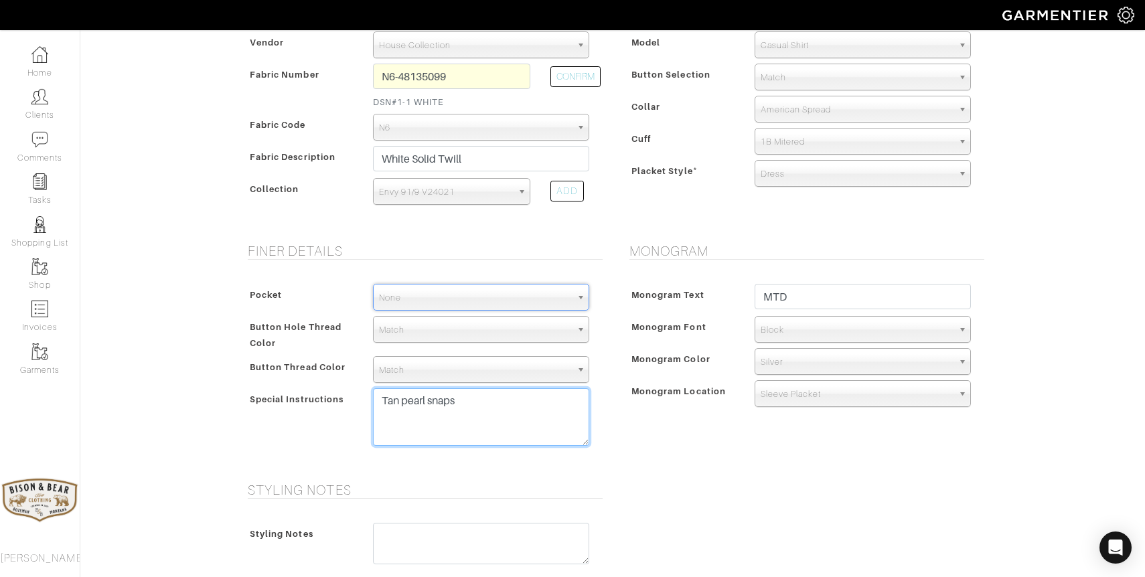
click at [481, 401] on textarea "Tan pearl snaps" at bounding box center [481, 417] width 216 height 58
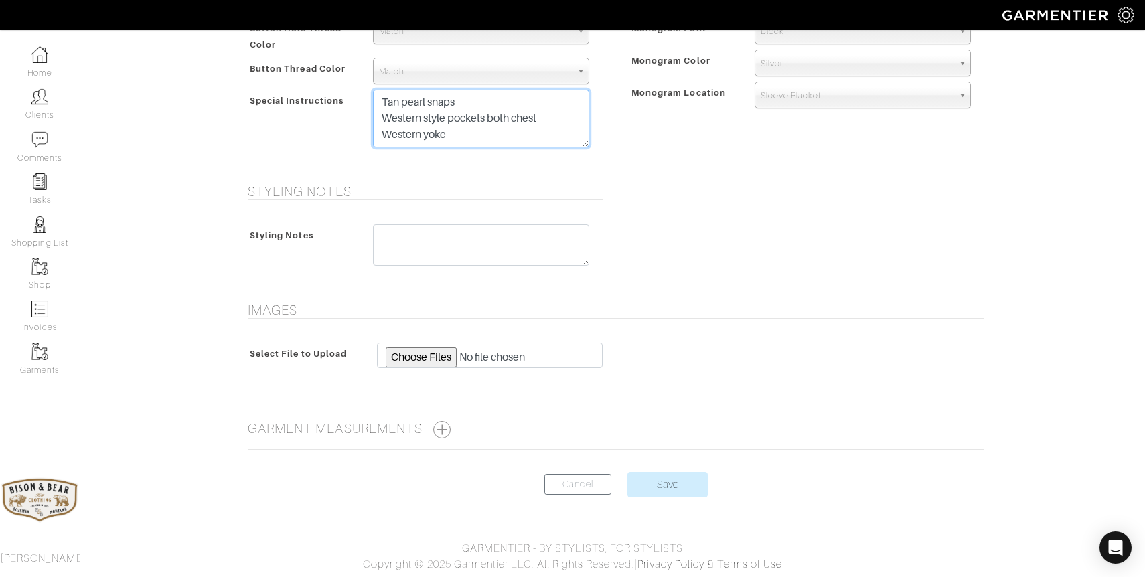
scroll to position [0, 0]
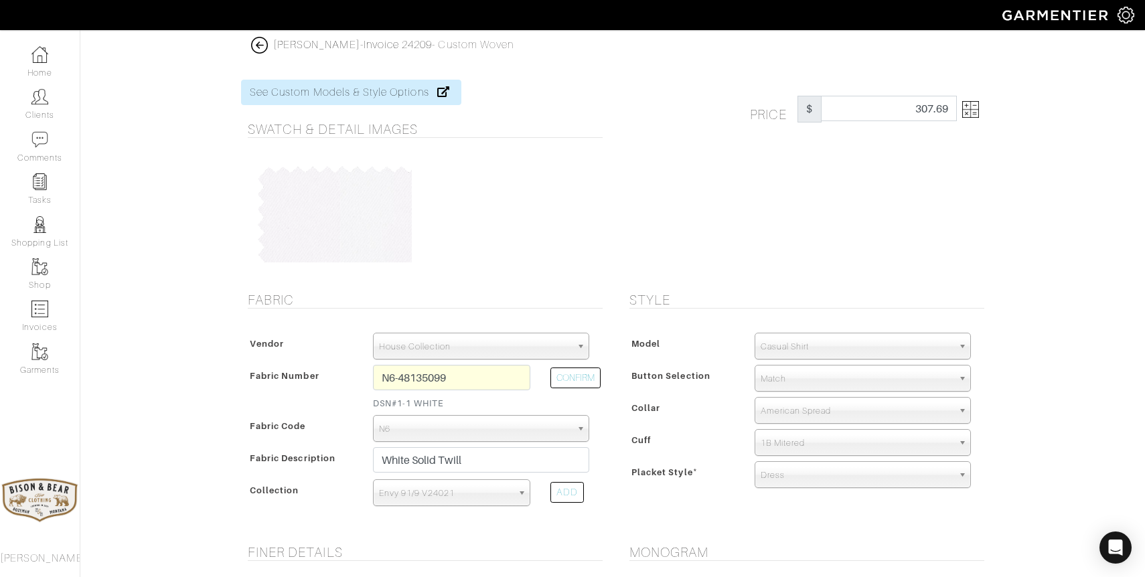
type textarea "Tan pearl snaps Western style pockets both chest Western yoke"
click at [967, 113] on img at bounding box center [970, 109] width 17 height 17
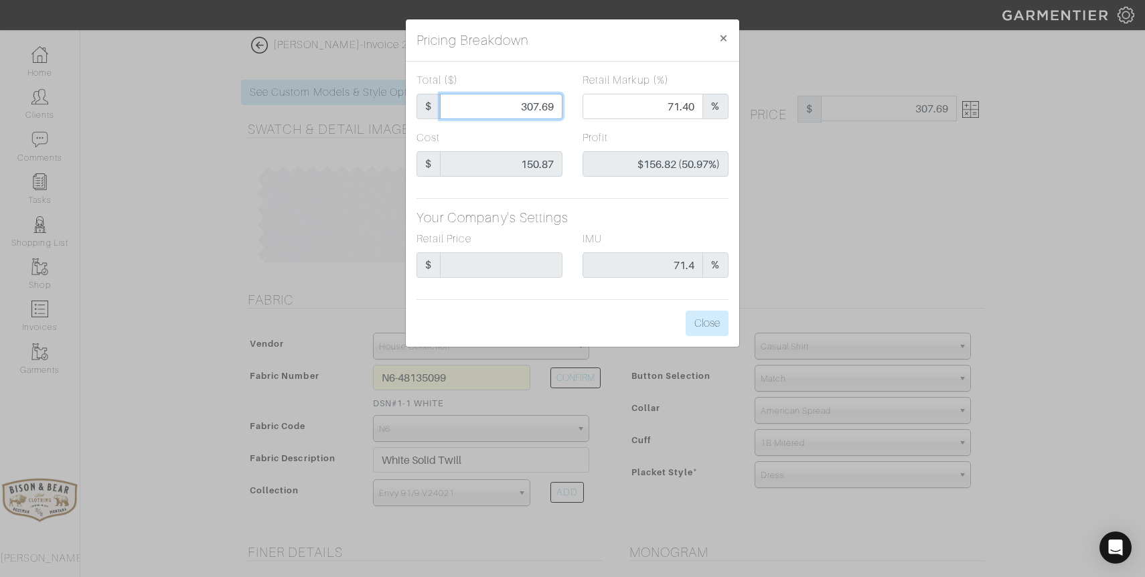
click at [501, 100] on input "307.69" at bounding box center [501, 106] width 123 height 25
type input "1"
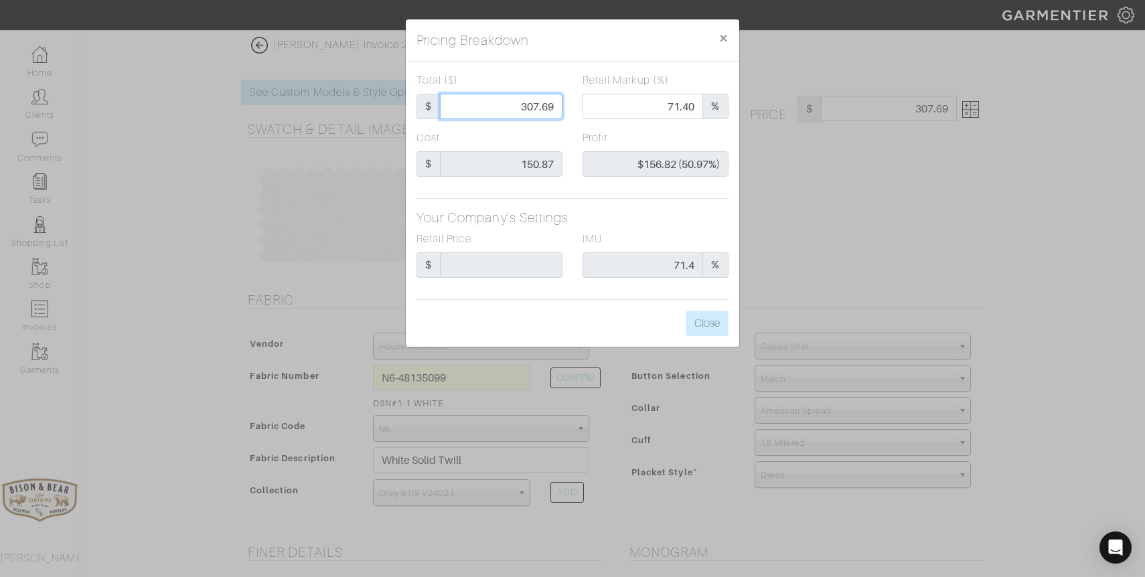
type input "0.00"
type input "-$149.87 (-14987.00%)"
type input "15"
type input "-$135.87 (-905.80%)"
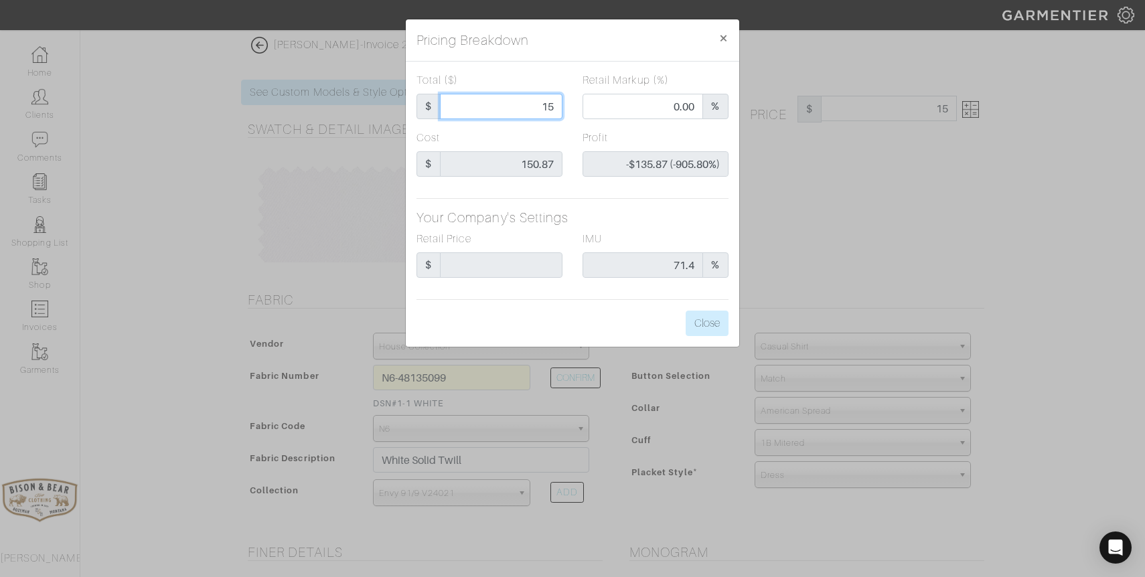
type input "150"
type input "41.33"
type input "-$0.87 (-0.58%)"
type input "150."
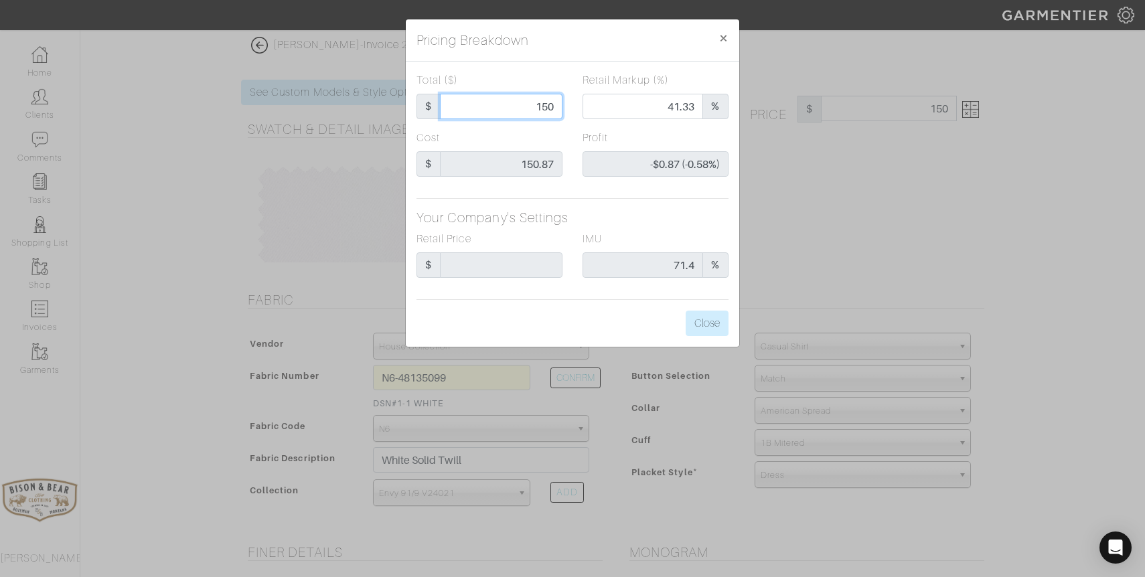
type input "150."
type input "150.8"
type input "41.64"
type input "-$0.07 (-0.05%)"
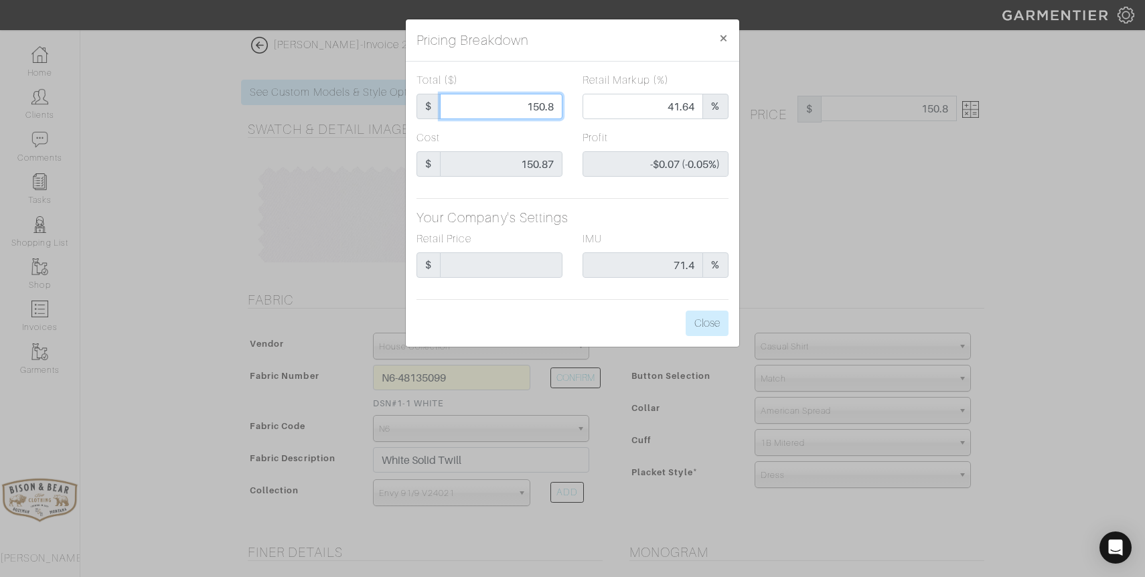
type input "150.87"
type input "41.67"
type input "$0.00 (0.00%)"
type input "150.87"
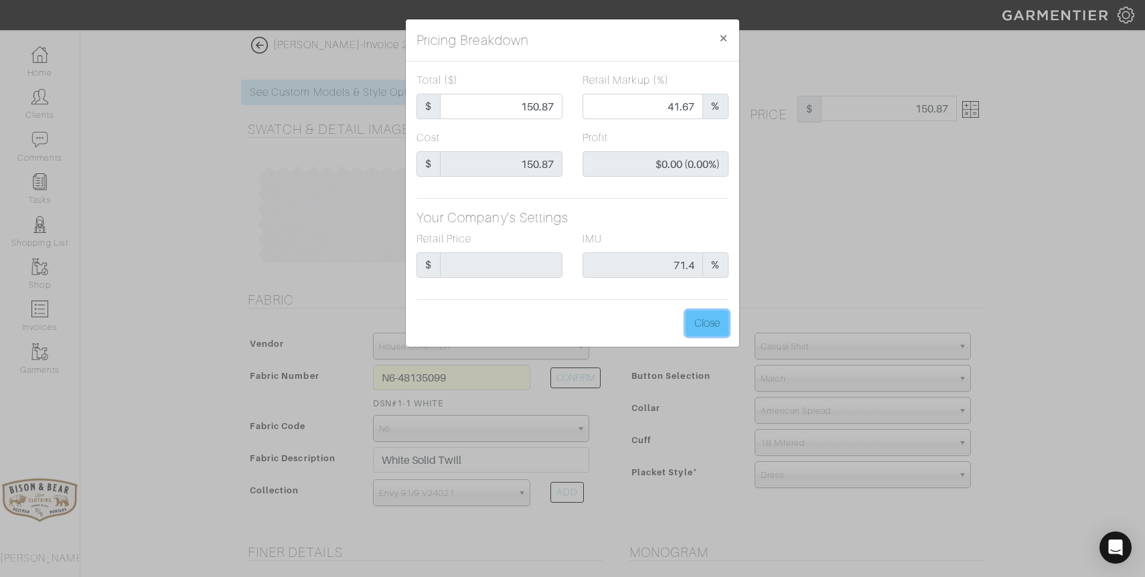
click at [710, 323] on button "Close" at bounding box center [706, 323] width 43 height 25
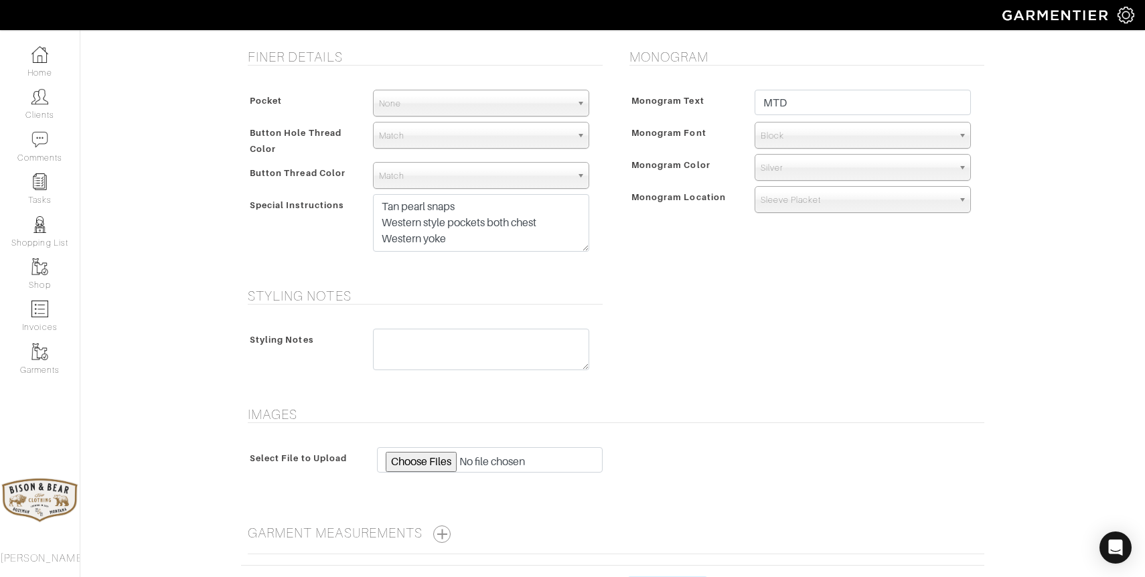
scroll to position [600, 0]
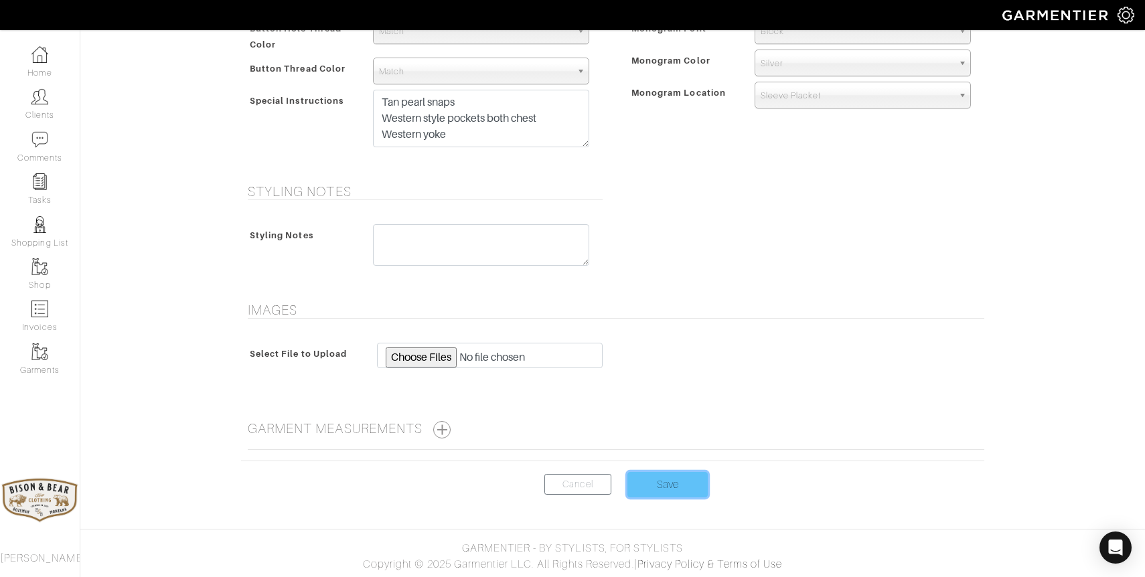
click at [666, 481] on input "Save" at bounding box center [667, 484] width 80 height 25
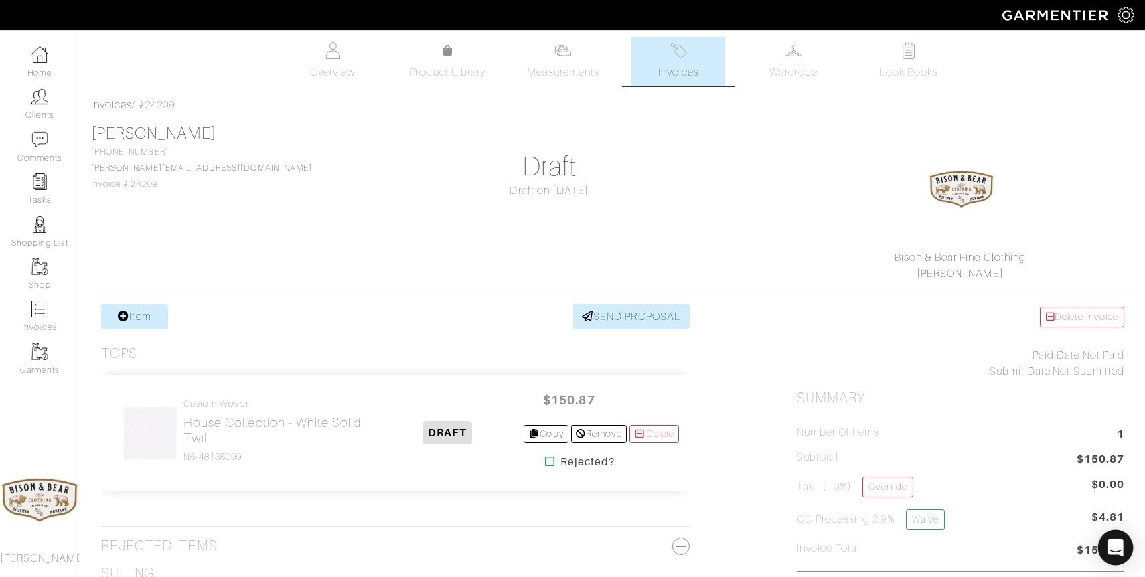
click at [1124, 551] on div "Open Intercom Messenger" at bounding box center [1115, 547] width 35 height 35
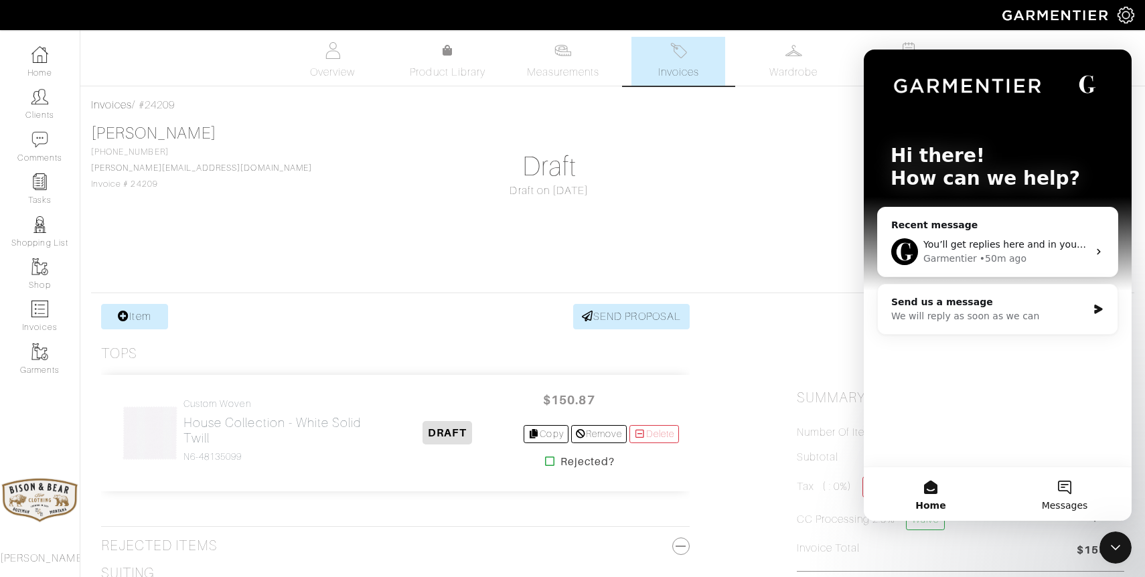
click at [1065, 510] on span "Messages" at bounding box center [1065, 505] width 46 height 9
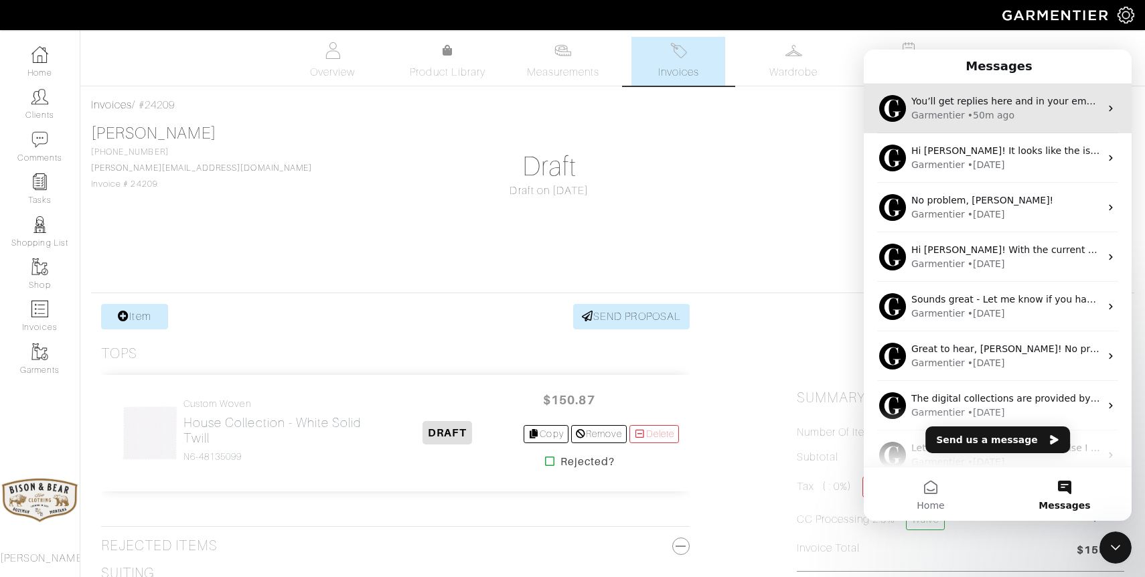
click at [1015, 113] on div "Garmentier • 50m ago" at bounding box center [1005, 115] width 189 height 14
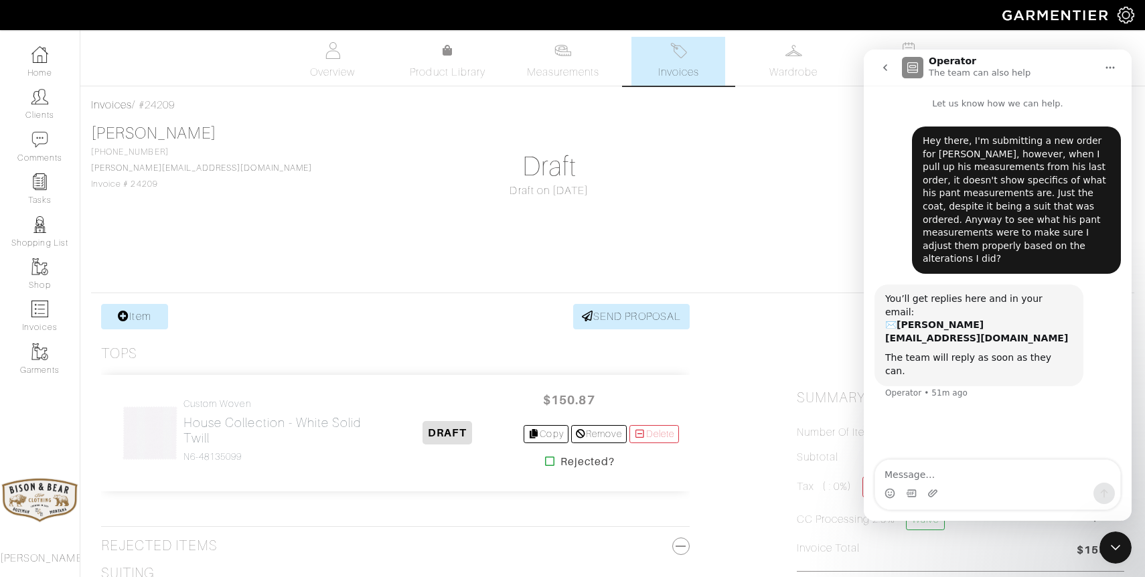
click at [1117, 556] on div "Close Intercom Messenger" at bounding box center [1115, 548] width 32 height 32
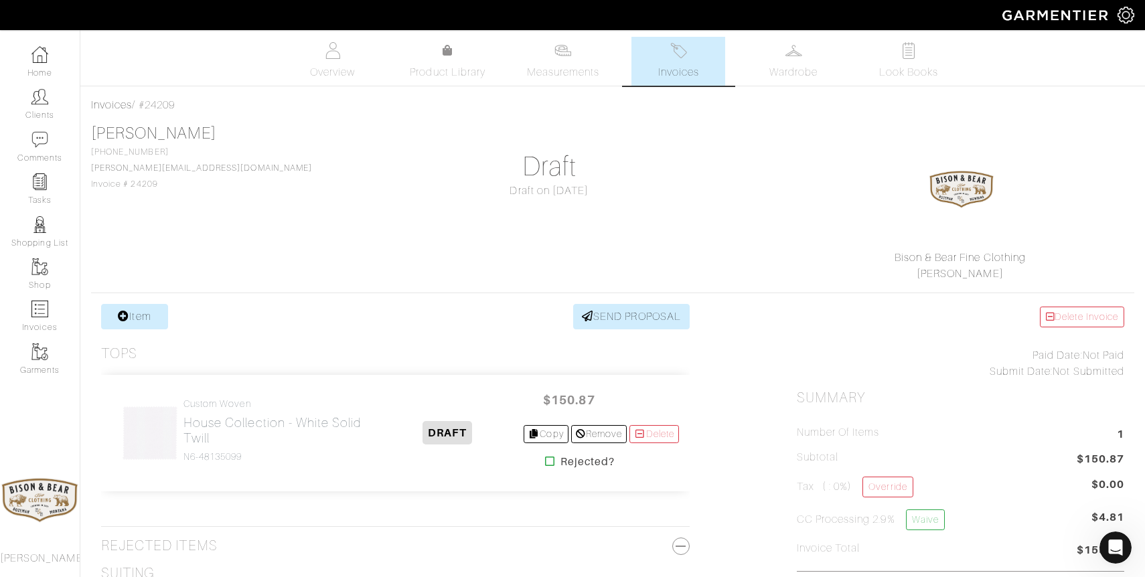
click at [687, 63] on link "Invoices" at bounding box center [678, 61] width 94 height 49
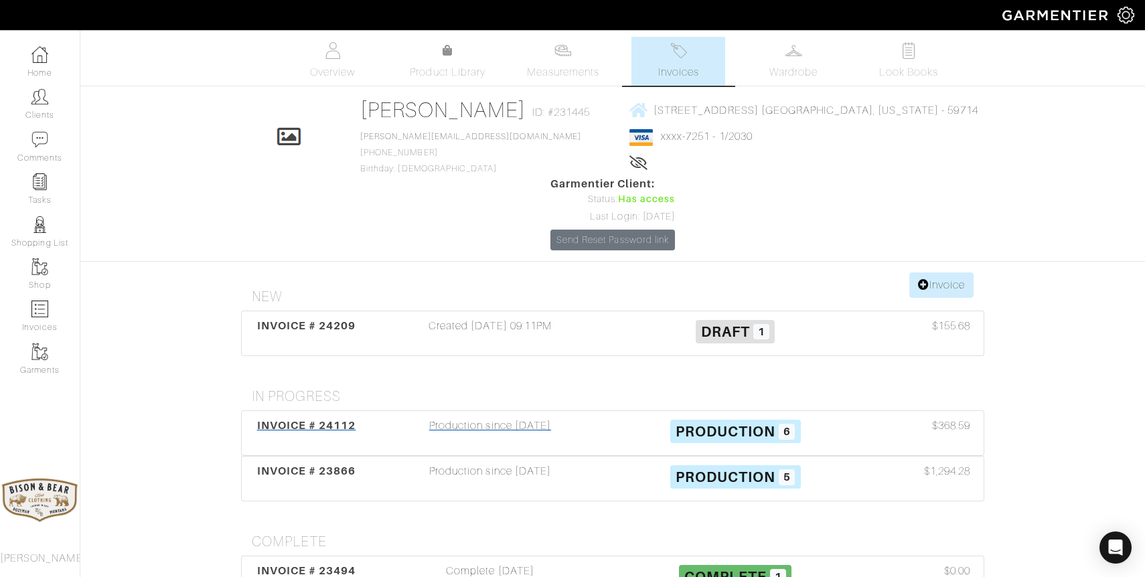
click at [491, 418] on div "Production since [DATE]" at bounding box center [490, 433] width 245 height 31
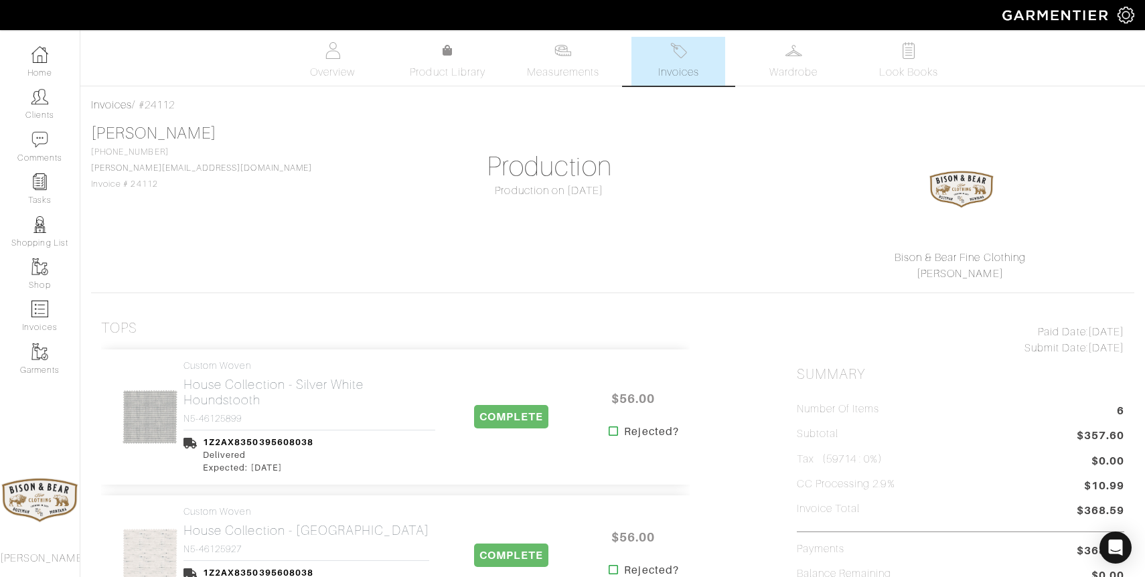
click at [679, 60] on link "Invoices" at bounding box center [678, 61] width 94 height 49
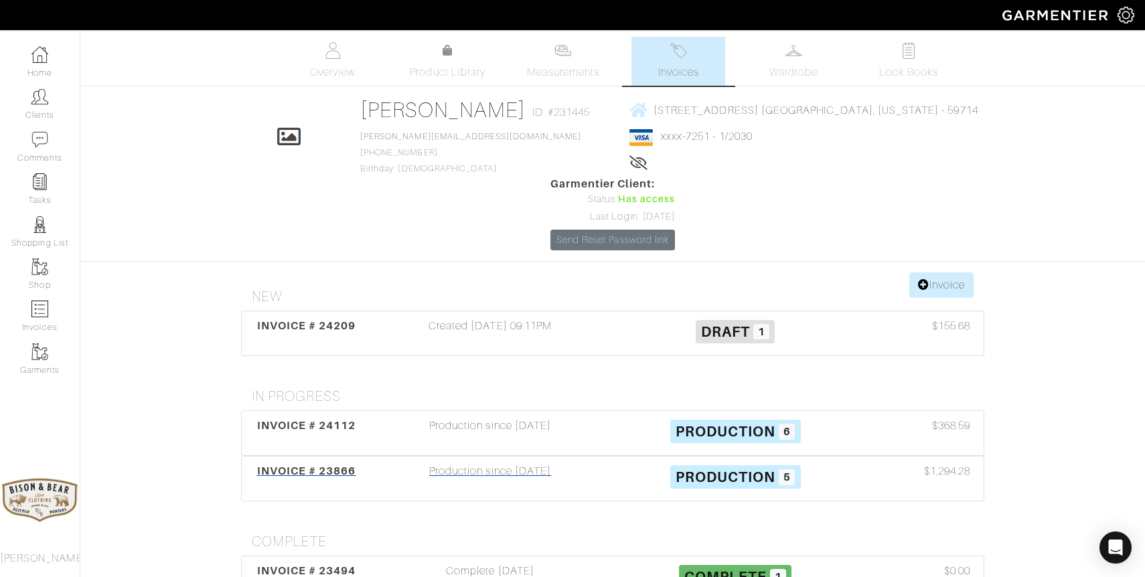
click at [508, 463] on div "Production since [DATE]" at bounding box center [490, 478] width 245 height 31
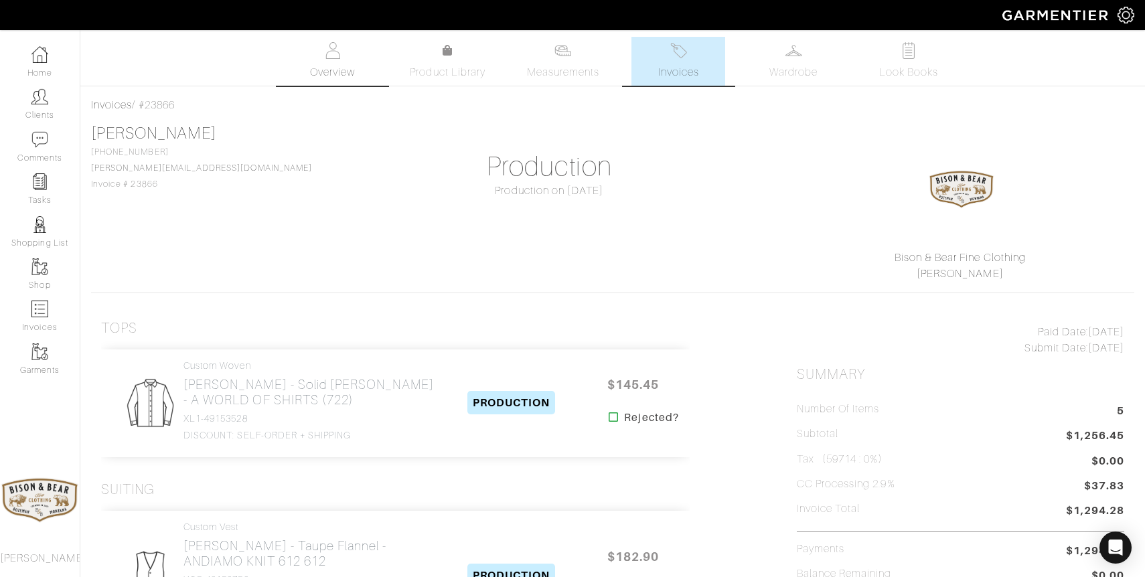
click at [345, 66] on span "Overview" at bounding box center [332, 72] width 45 height 16
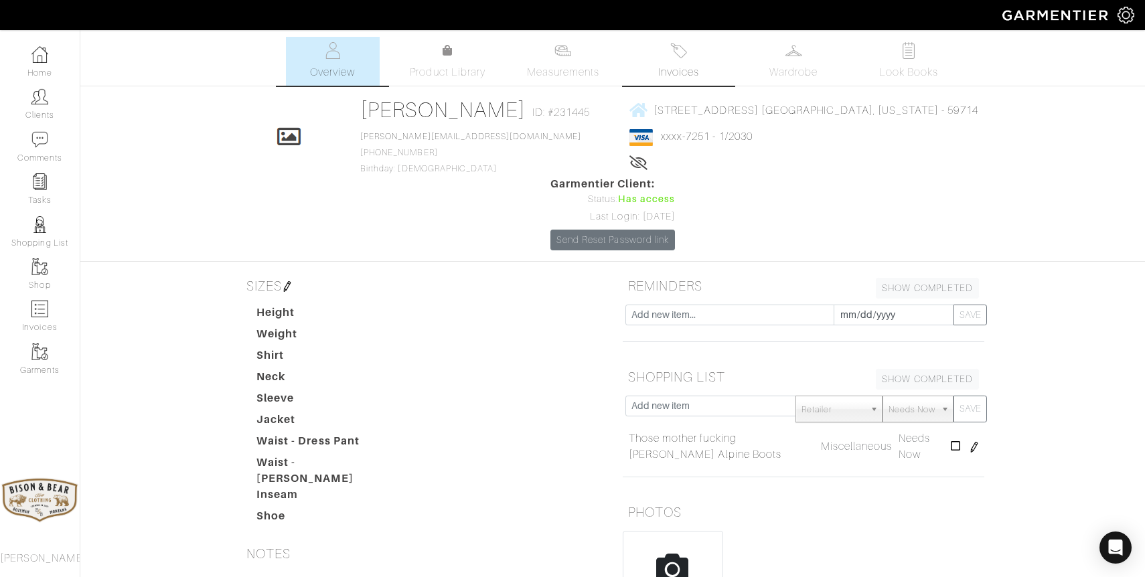
click at [675, 46] on img at bounding box center [678, 50] width 17 height 17
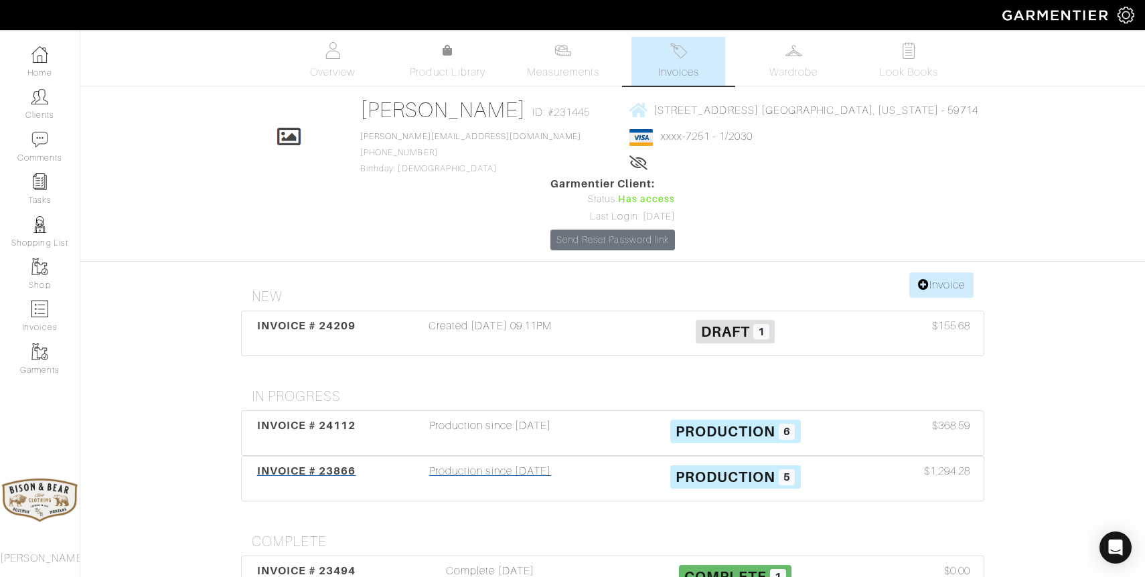
click at [503, 463] on div "Production since [DATE]" at bounding box center [490, 478] width 245 height 31
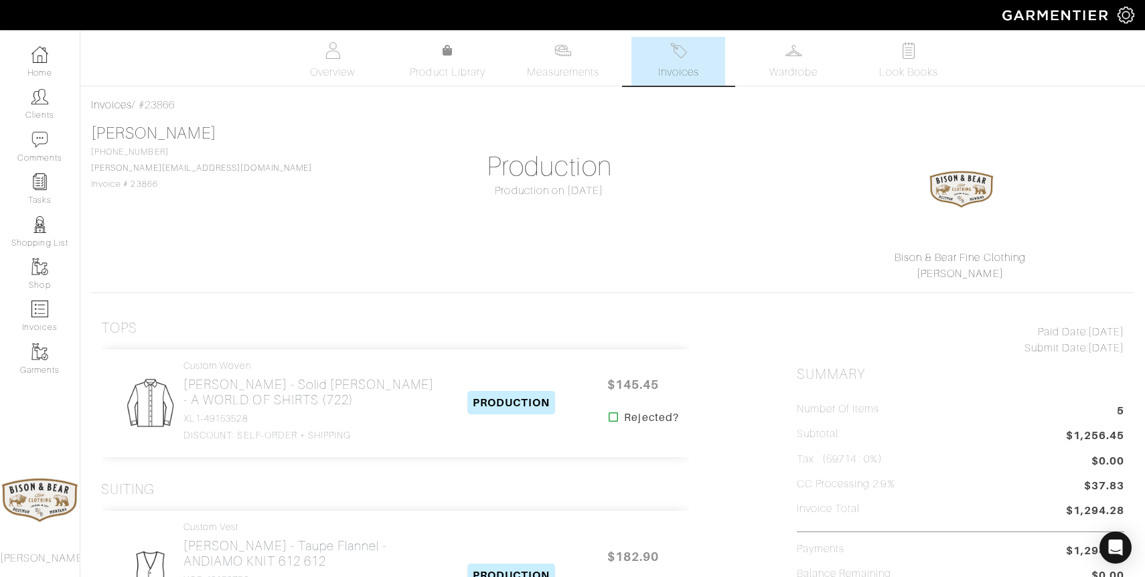
click at [676, 53] on img at bounding box center [678, 50] width 17 height 17
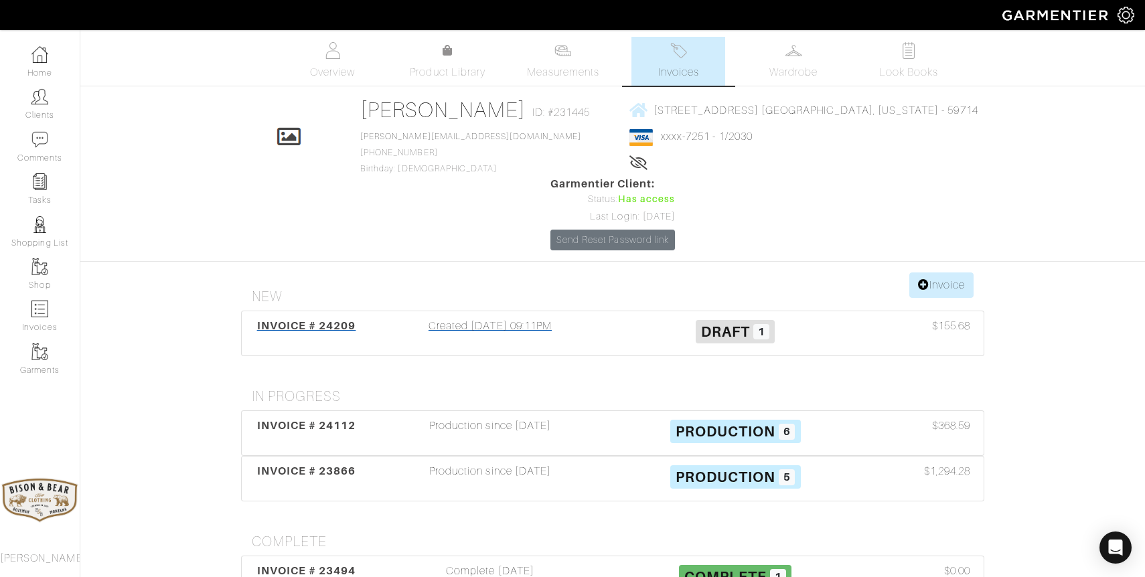
click at [487, 318] on div "Created [DATE] 09:11PM" at bounding box center [490, 333] width 245 height 31
